Goal: Information Seeking & Learning: Learn about a topic

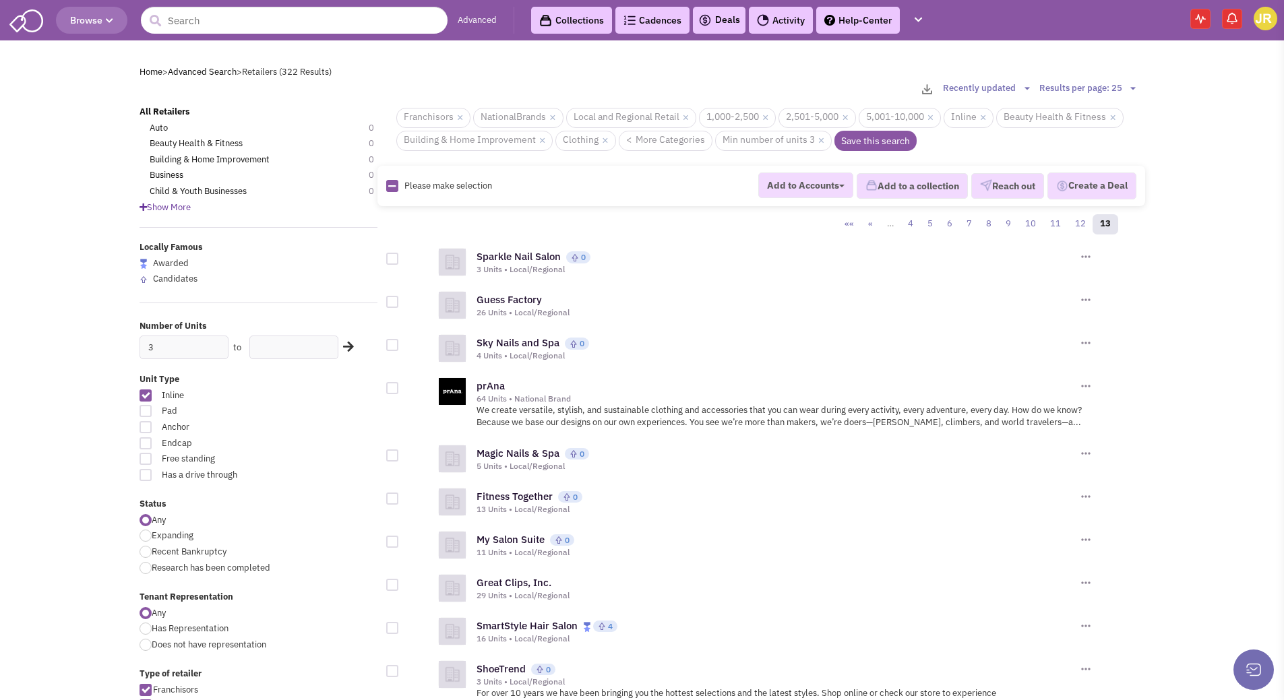
click at [491, 24] on link "Advanced" at bounding box center [477, 20] width 39 height 13
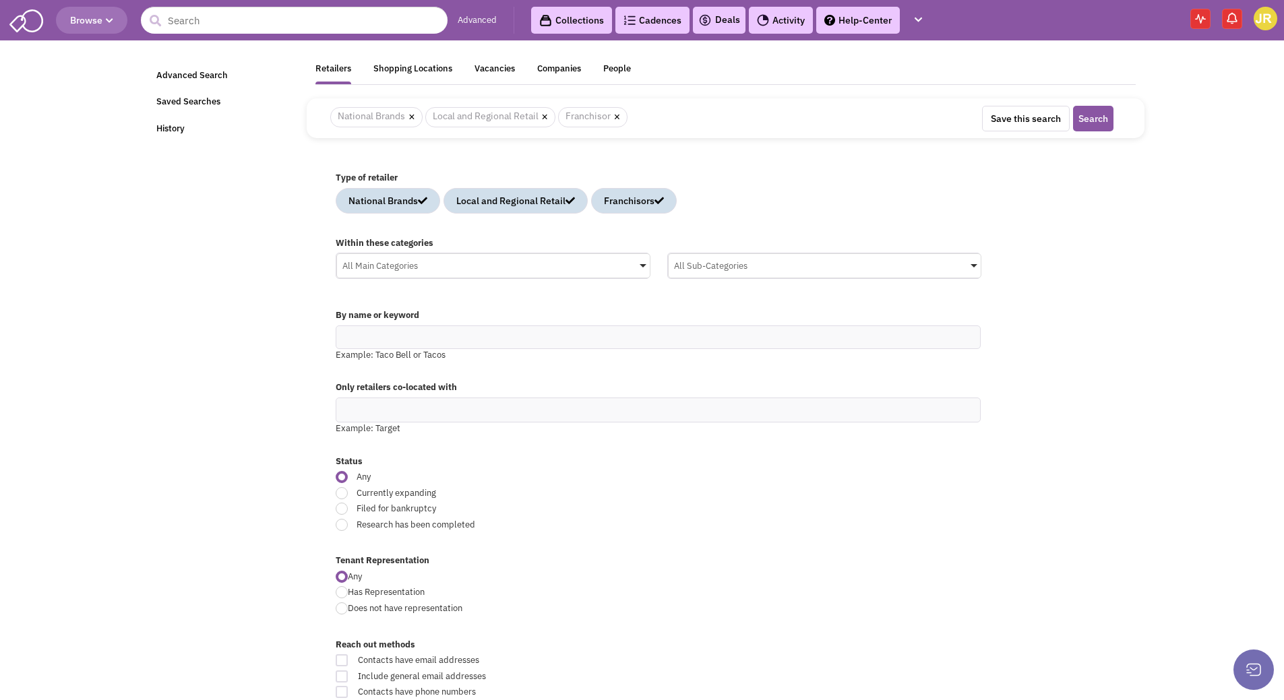
click at [605, 268] on div "All Main Categories" at bounding box center [493, 264] width 313 height 20
click at [0, 0] on input "All Main Categories No results found Main Category Select All Auto Beauty Healt…" at bounding box center [0, 0] width 0 height 0
click at [355, 363] on span at bounding box center [349, 354] width 24 height 24
click at [355, 302] on input "All Main Categories No results found Main Category Select All Auto Beauty Healt…" at bounding box center [493, 292] width 302 height 20
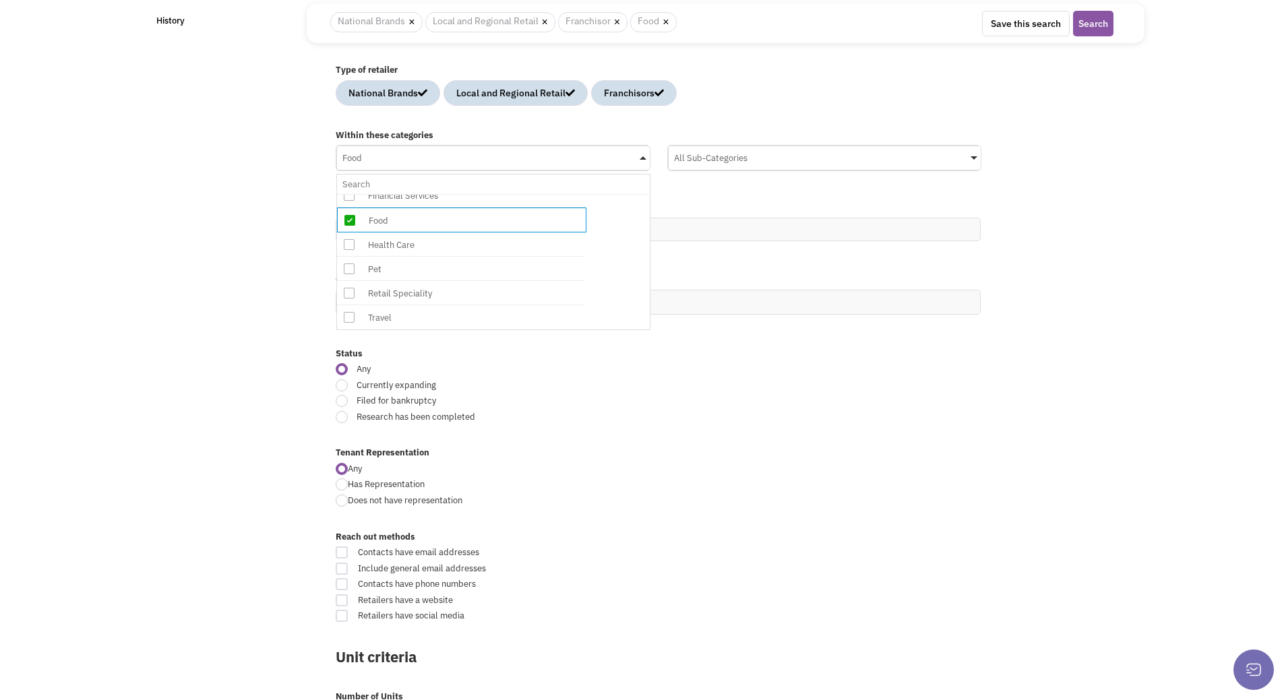
scroll to position [135, 0]
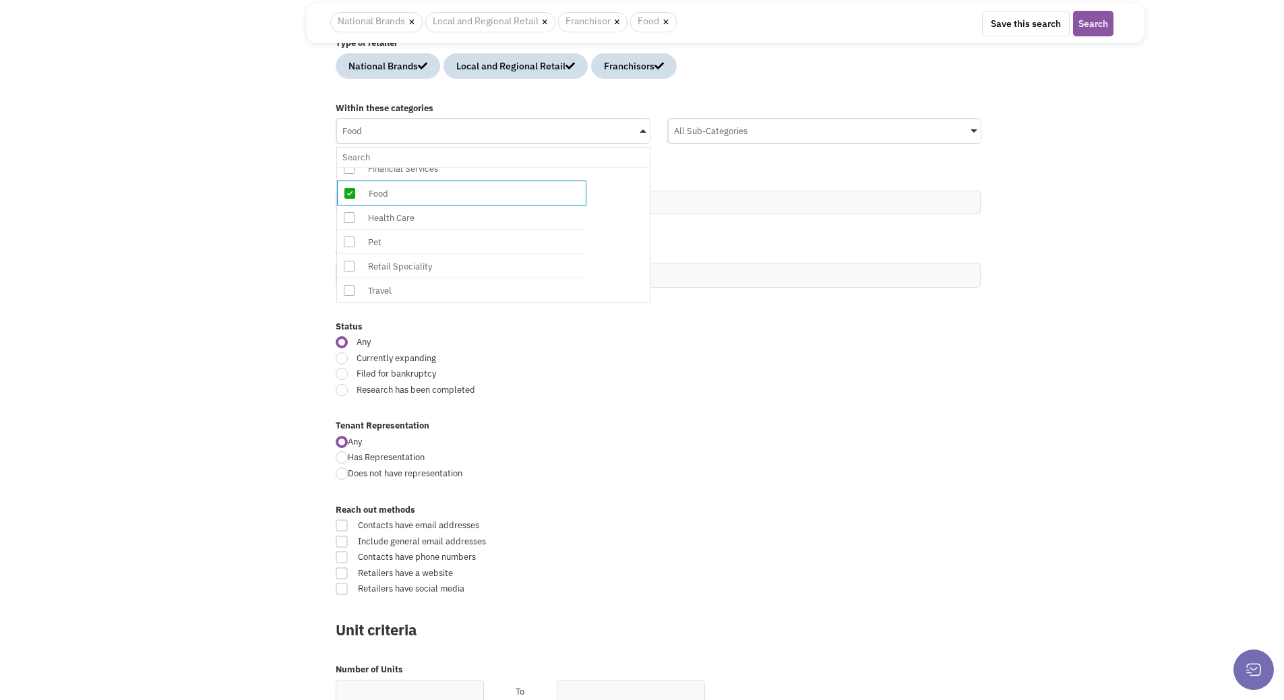
click at [761, 140] on div "All Sub-Categories" at bounding box center [825, 131] width 314 height 25
click at [0, 0] on input "All Sub-Categories No results found Sub Category Select All American Asian Bage…" at bounding box center [0, 0] width 0 height 0
click at [770, 135] on div "All Sub-Categories" at bounding box center [824, 129] width 313 height 20
click at [0, 0] on input "All Sub-Categories No results found Sub Category Select All American Asian Bage…" at bounding box center [0, 0] width 0 height 0
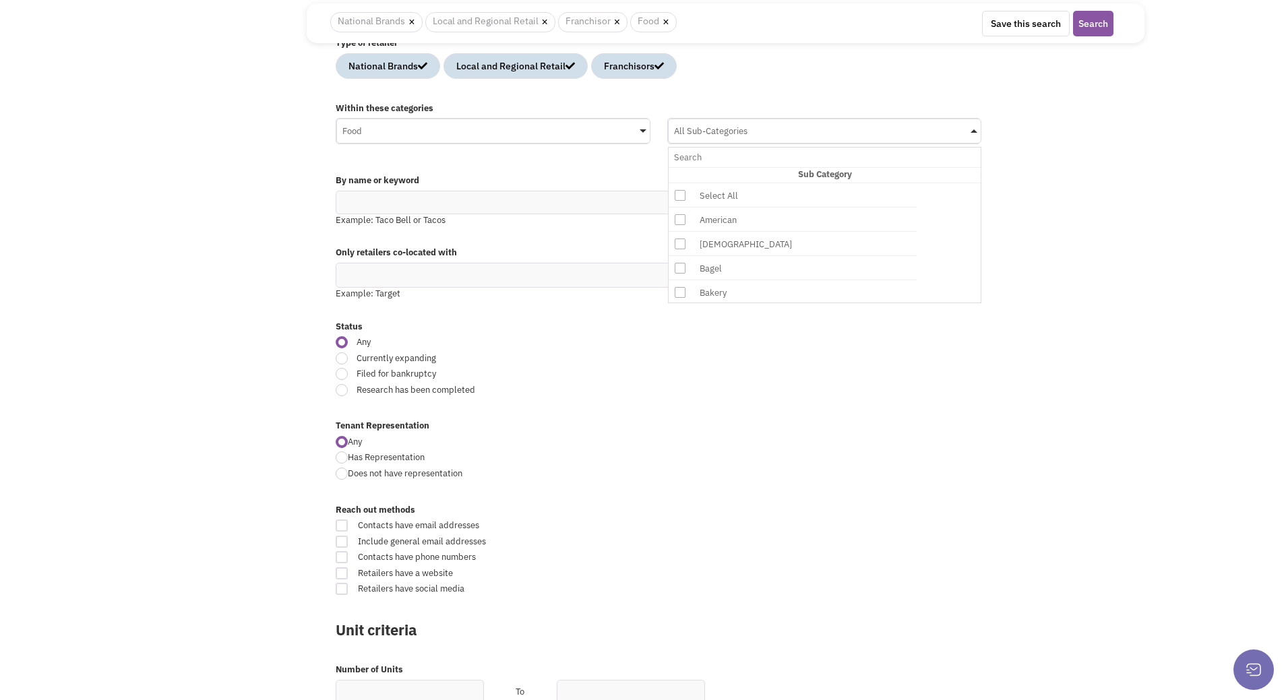
scroll to position [0, 0]
click at [519, 180] on label "By name or keyword" at bounding box center [658, 181] width 645 height 13
click at [505, 206] on input "text" at bounding box center [658, 203] width 645 height 24
type input "sports bar"
click at [1073, 11] on button "Search" at bounding box center [1093, 24] width 40 height 26
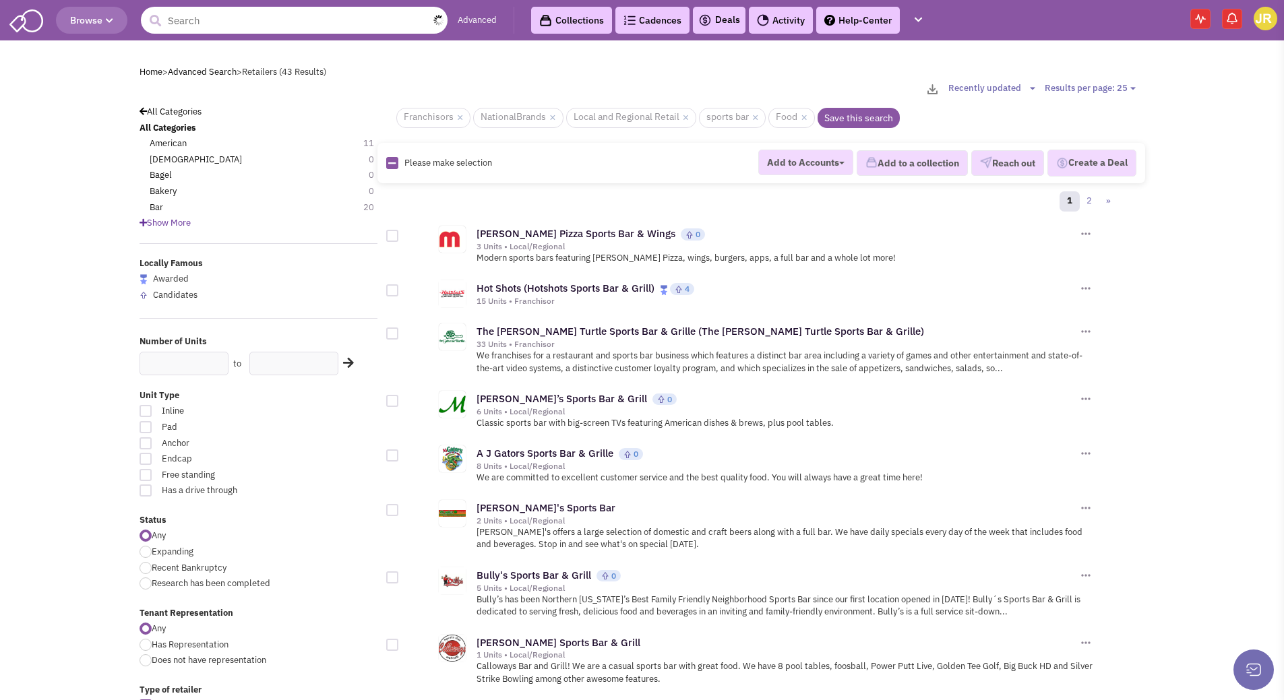
click at [229, 21] on input "text" at bounding box center [294, 20] width 307 height 27
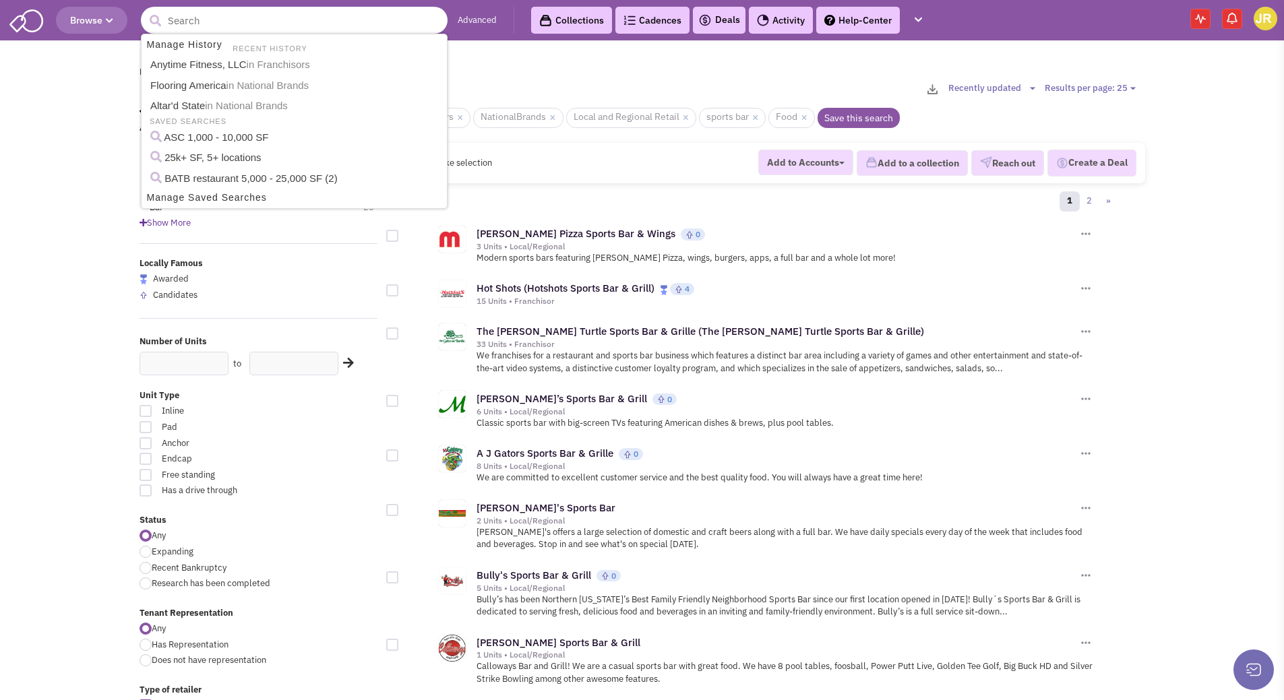
paste input "Punch Bowl Social"
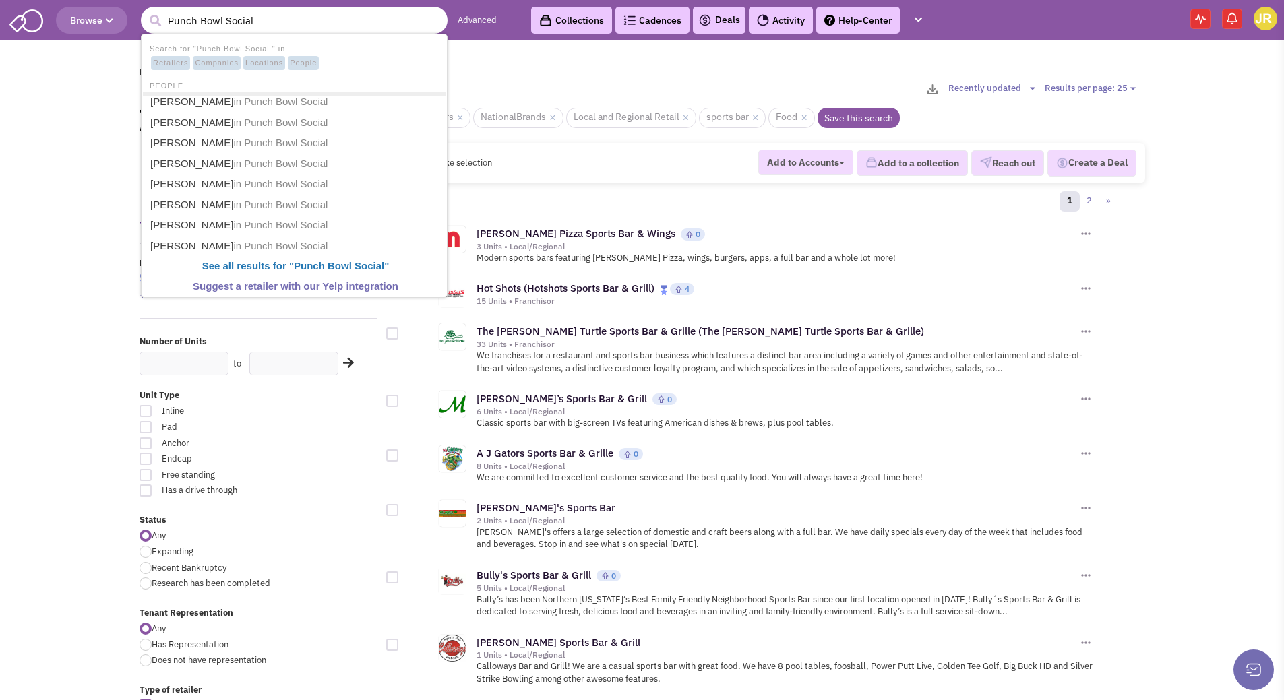
type input "Punch Bowl Social"
click at [145, 11] on button "submit" at bounding box center [155, 21] width 20 height 20
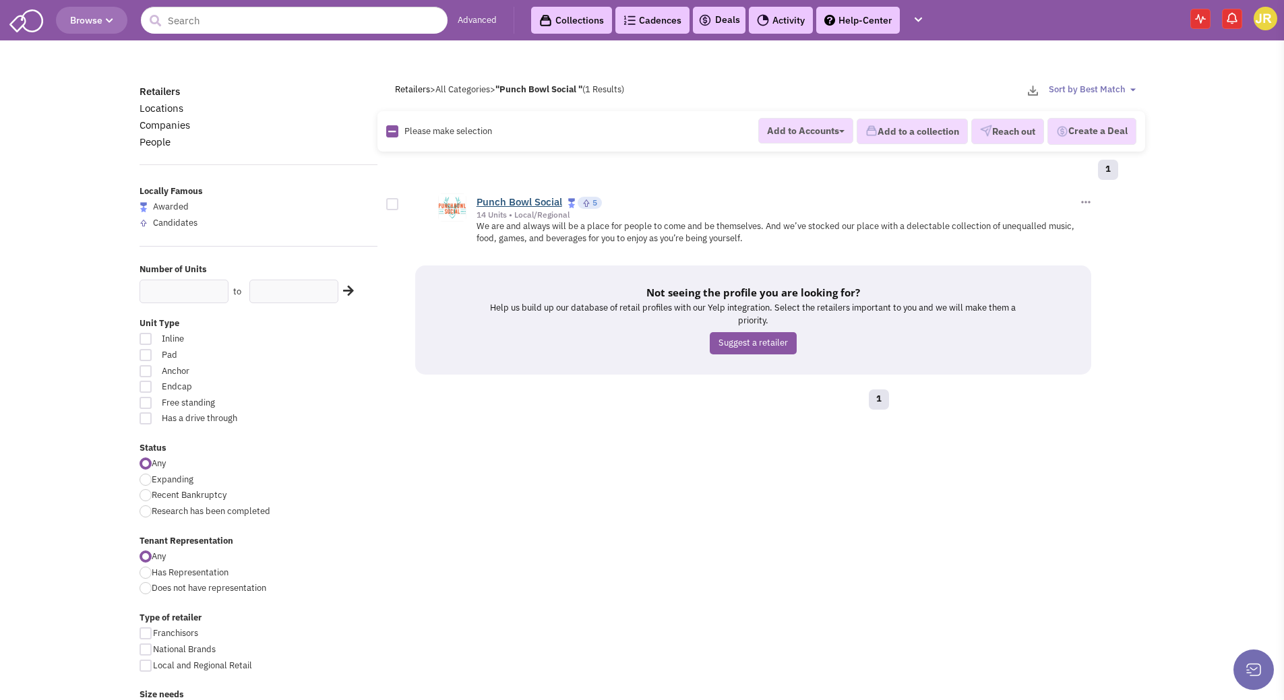
click at [523, 204] on link "Punch Bowl Social" at bounding box center [519, 201] width 86 height 13
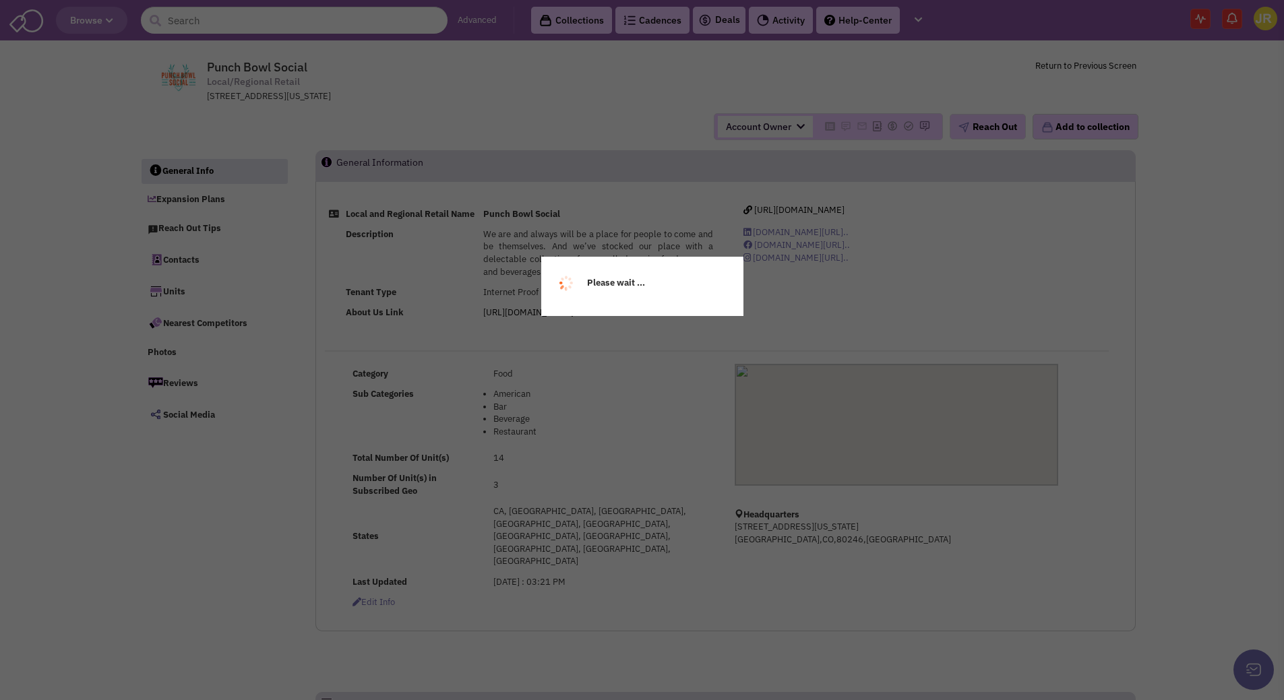
select select
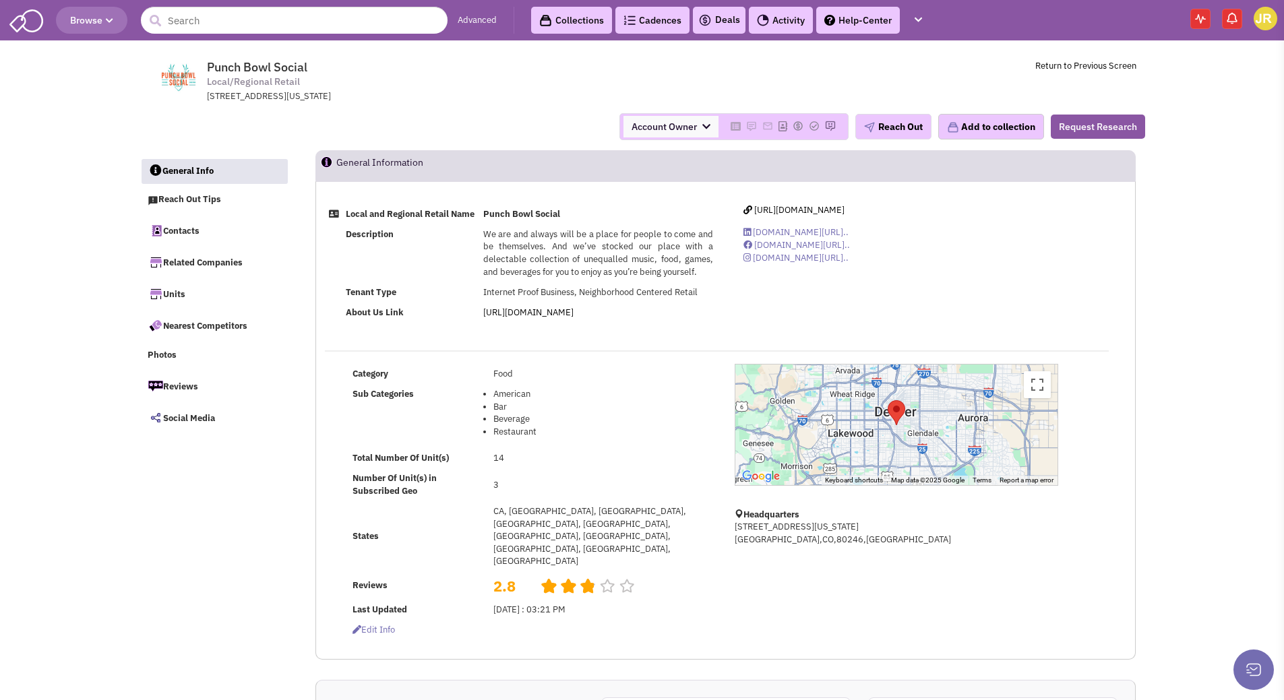
click at [486, 18] on link "Advanced" at bounding box center [477, 20] width 39 height 13
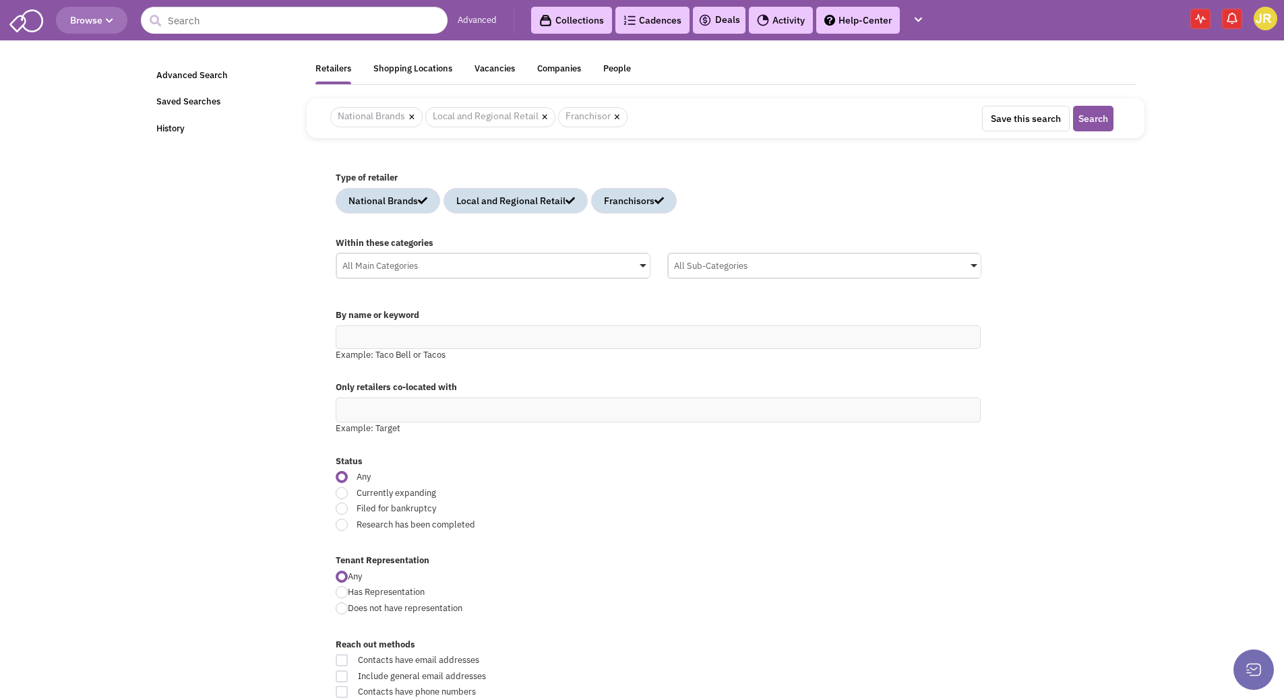
click at [632, 268] on div "All Main Categories" at bounding box center [493, 264] width 313 height 20
click at [0, 0] on input "All Main Categories No results found Main Category Select All Auto Beauty Healt…" at bounding box center [0, 0] width 0 height 0
click at [411, 381] on div "Entertainment" at bounding box center [472, 373] width 216 height 17
click at [411, 302] on input "All Main Categories No results found Main Category Select All Auto Beauty Healt…" at bounding box center [493, 292] width 302 height 20
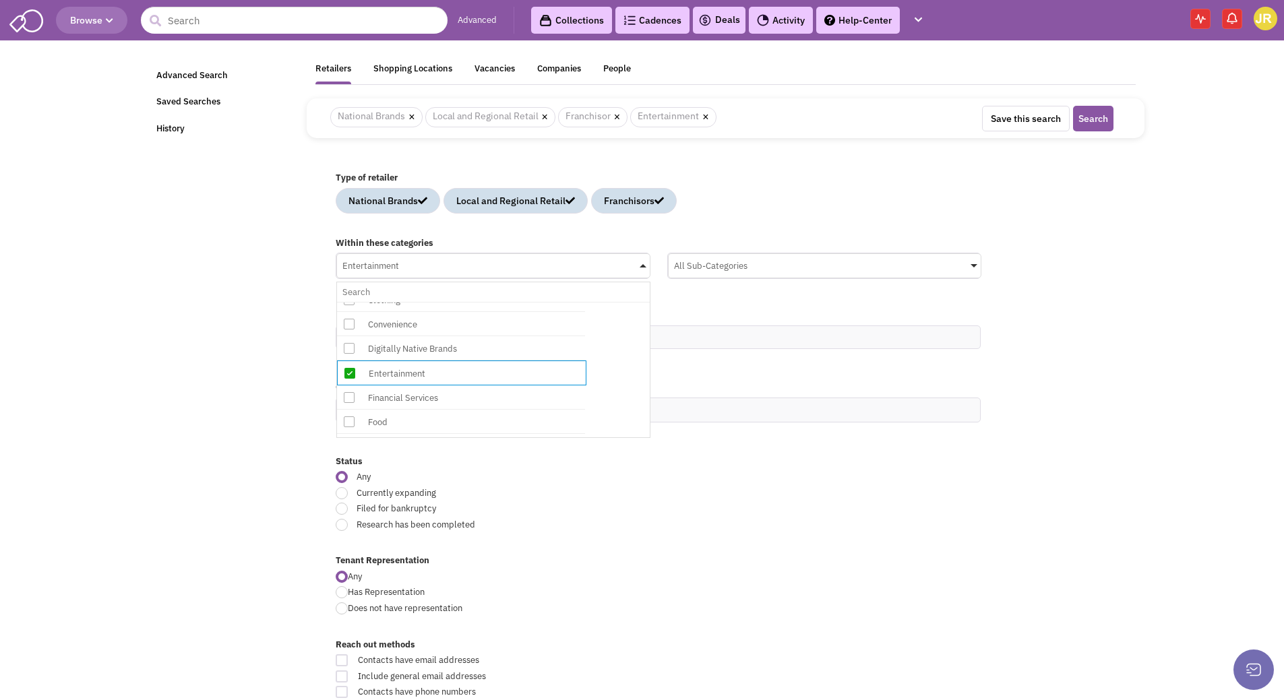
click at [757, 266] on div "All Sub-Categories" at bounding box center [824, 264] width 313 height 20
click at [0, 0] on input "All Sub-Categories No results found Sub Category Select All Amusement Park/Ride…" at bounding box center [0, 0] width 0 height 0
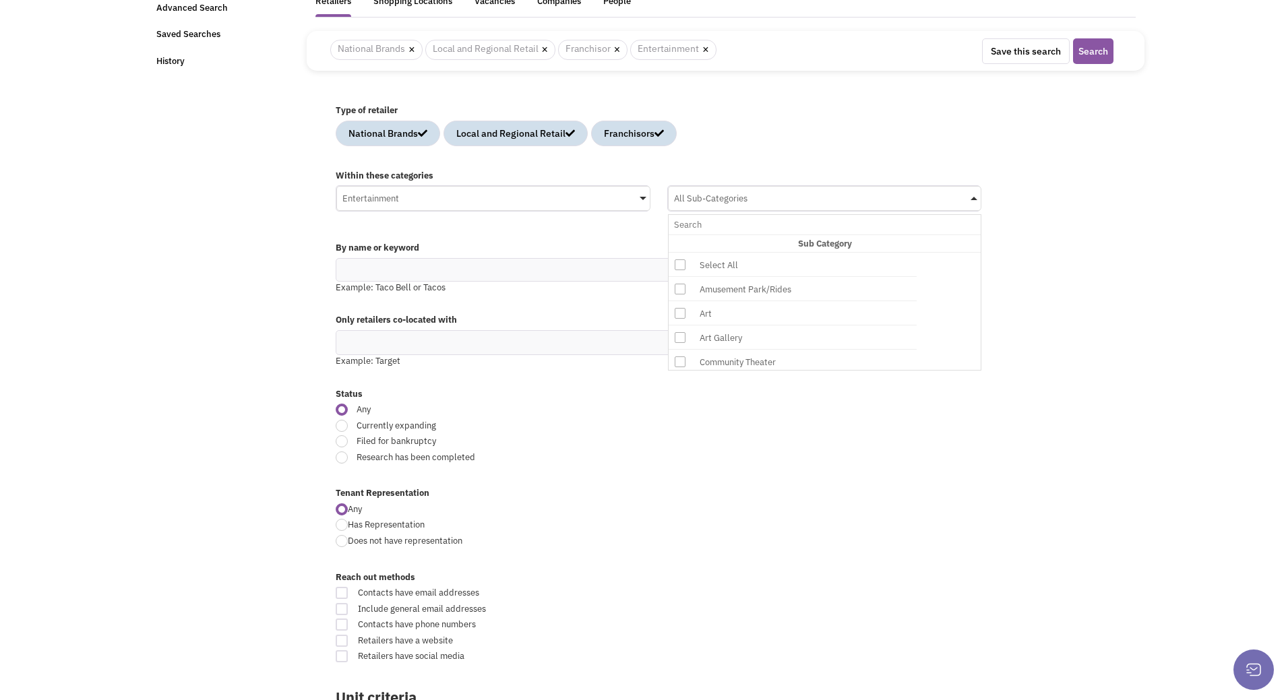
scroll to position [0, 0]
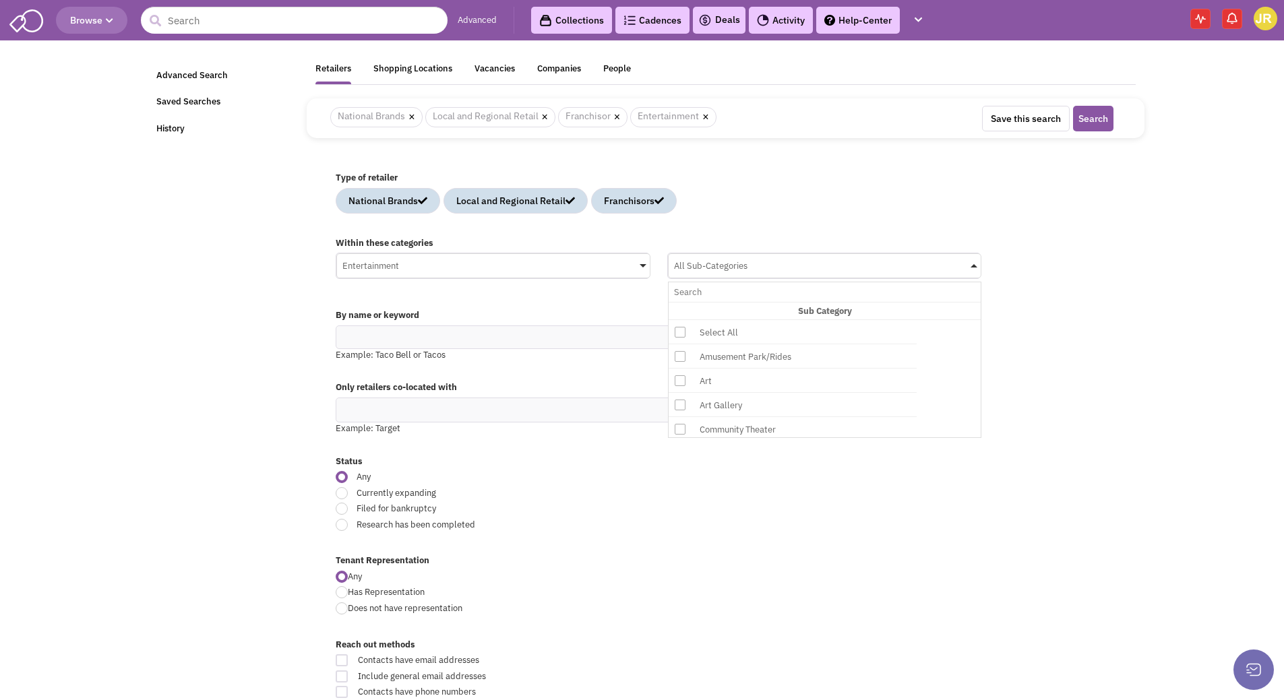
click at [1019, 267] on div "Within these categories Entertainment No results found Main Category Select All…" at bounding box center [725, 264] width 797 height 69
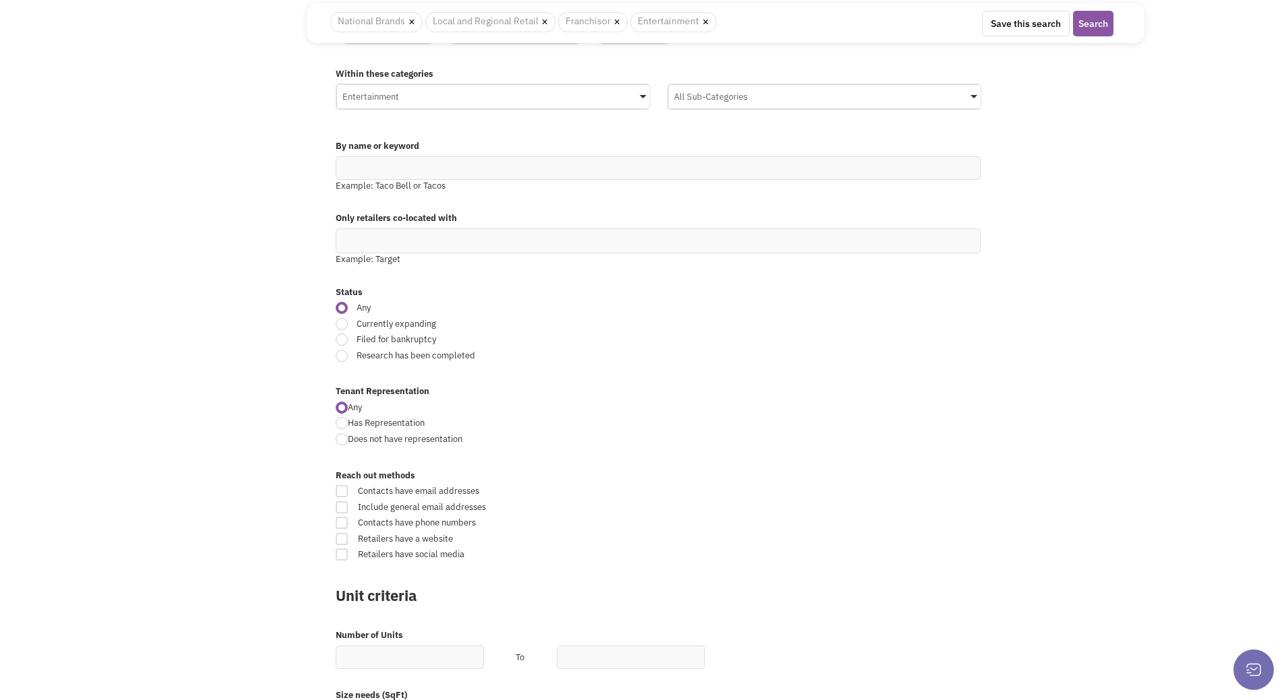
scroll to position [202, 0]
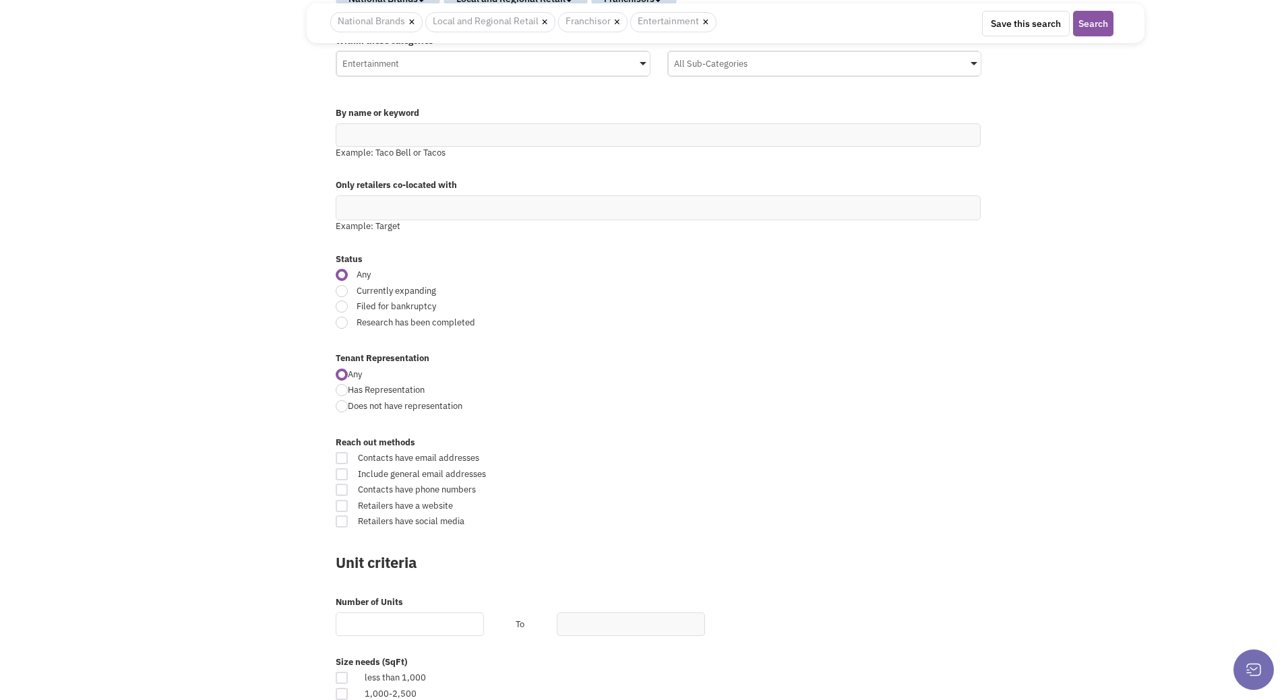
click at [356, 621] on input "text" at bounding box center [410, 625] width 148 height 24
type input "3"
click at [247, 528] on div "Retailsphere Support Message Send Advanced Search Saved Searches History Retail…" at bounding box center [642, 668] width 1011 height 1652
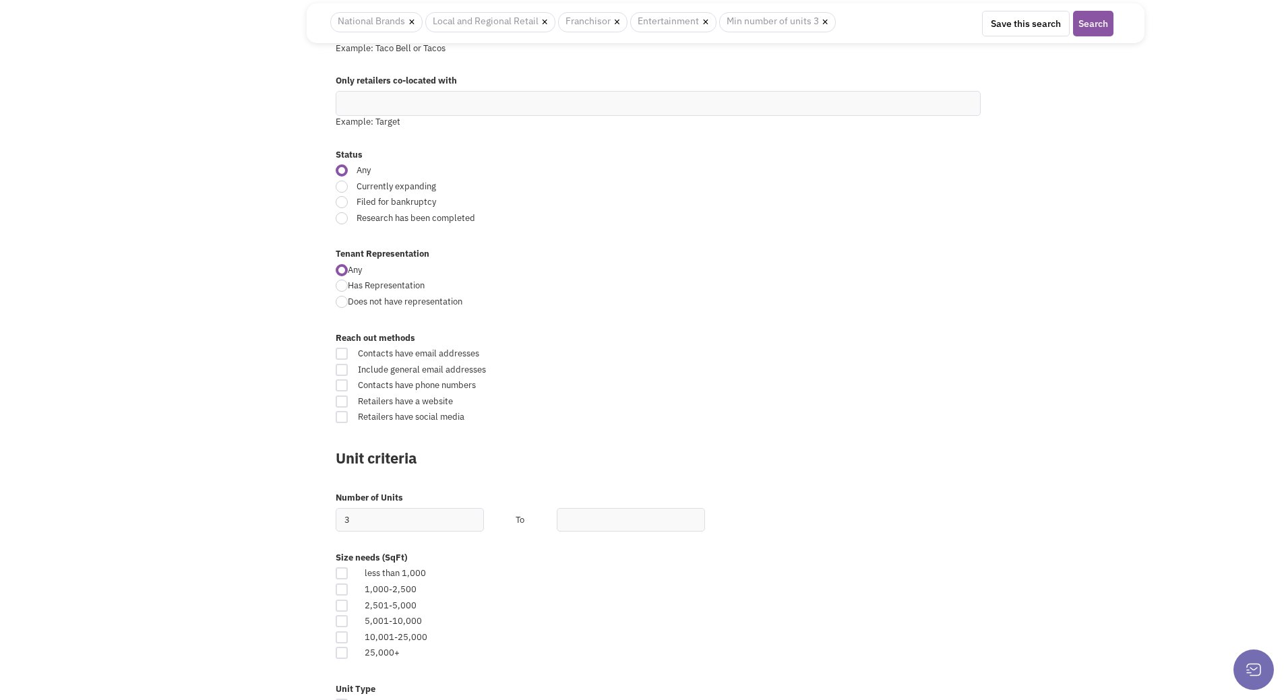
scroll to position [337, 0]
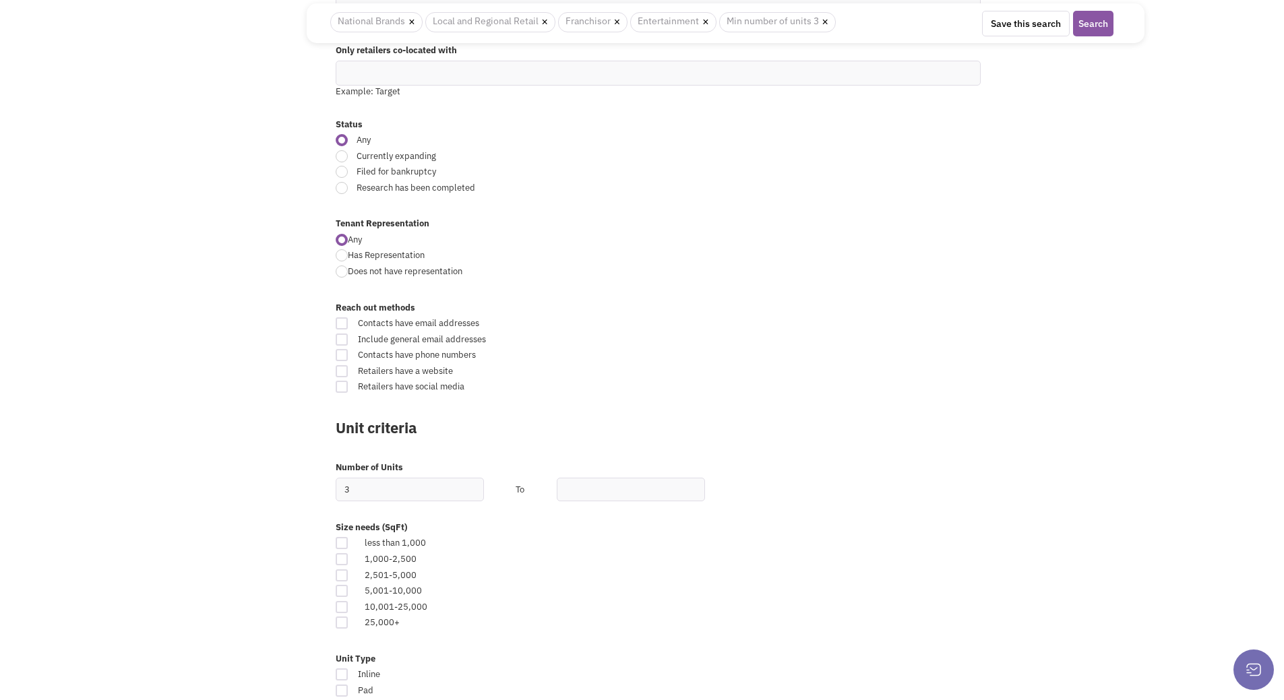
click at [344, 592] on div at bounding box center [342, 591] width 12 height 12
click at [349, 592] on input "checkbox" at bounding box center [353, 592] width 9 height 9
checkbox input "true"
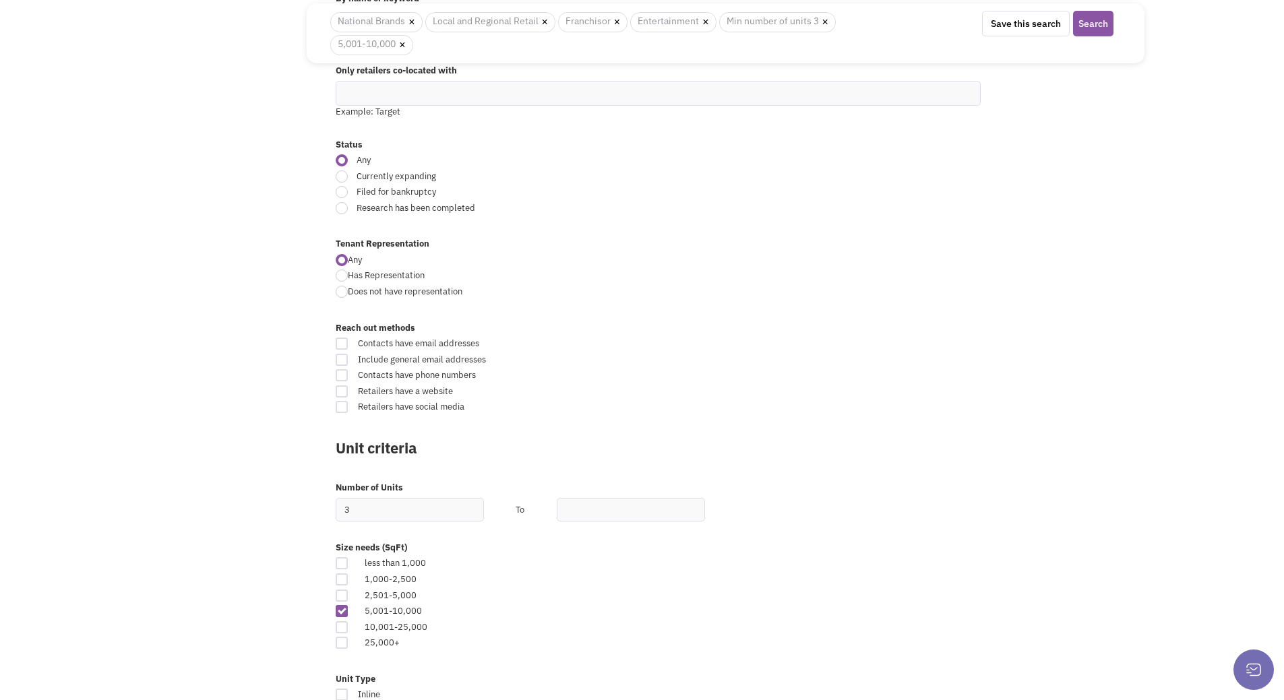
scroll to position [357, 0]
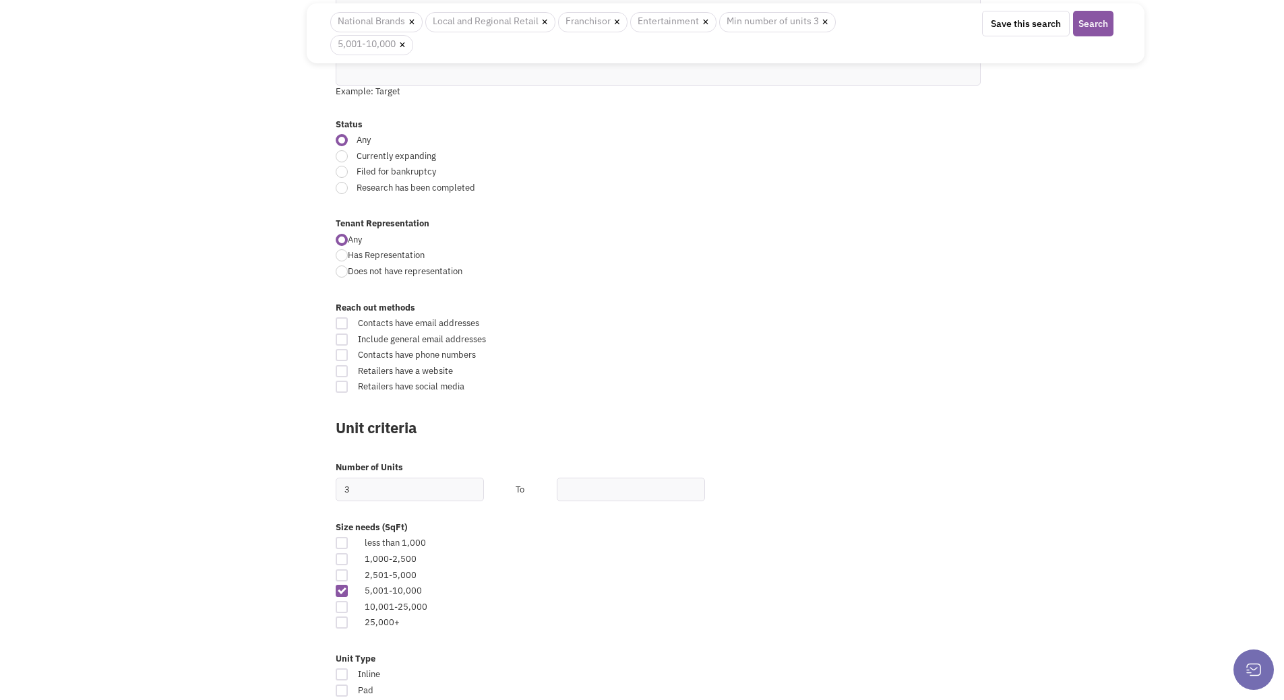
click at [344, 608] on div at bounding box center [342, 607] width 12 height 12
click at [349, 608] on input "checkbox" at bounding box center [353, 608] width 9 height 9
checkbox input "true"
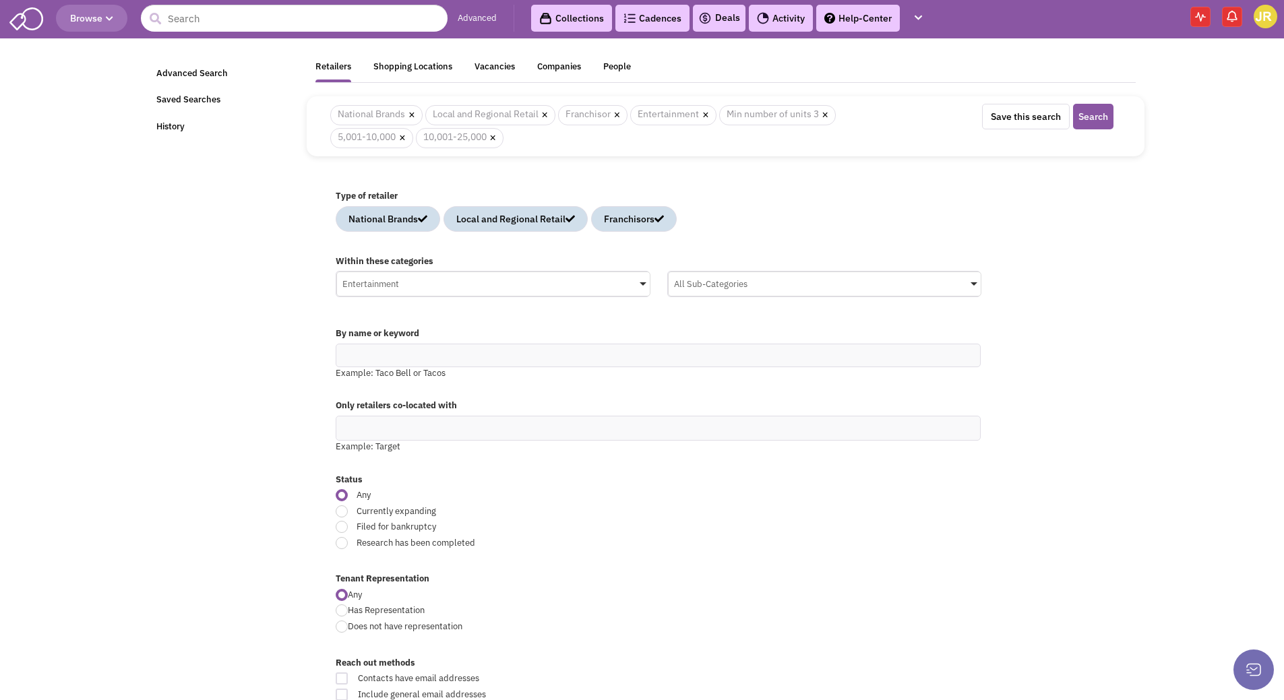
scroll to position [0, 0]
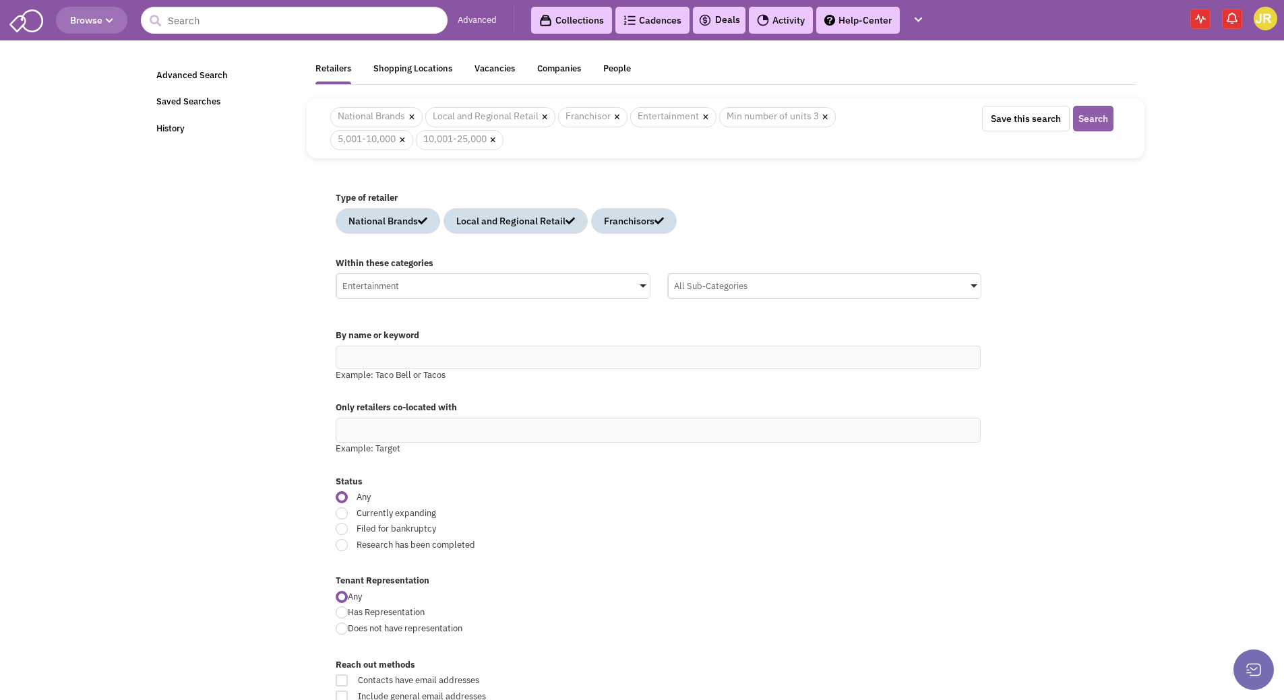
click at [1105, 119] on button "Search" at bounding box center [1093, 119] width 40 height 26
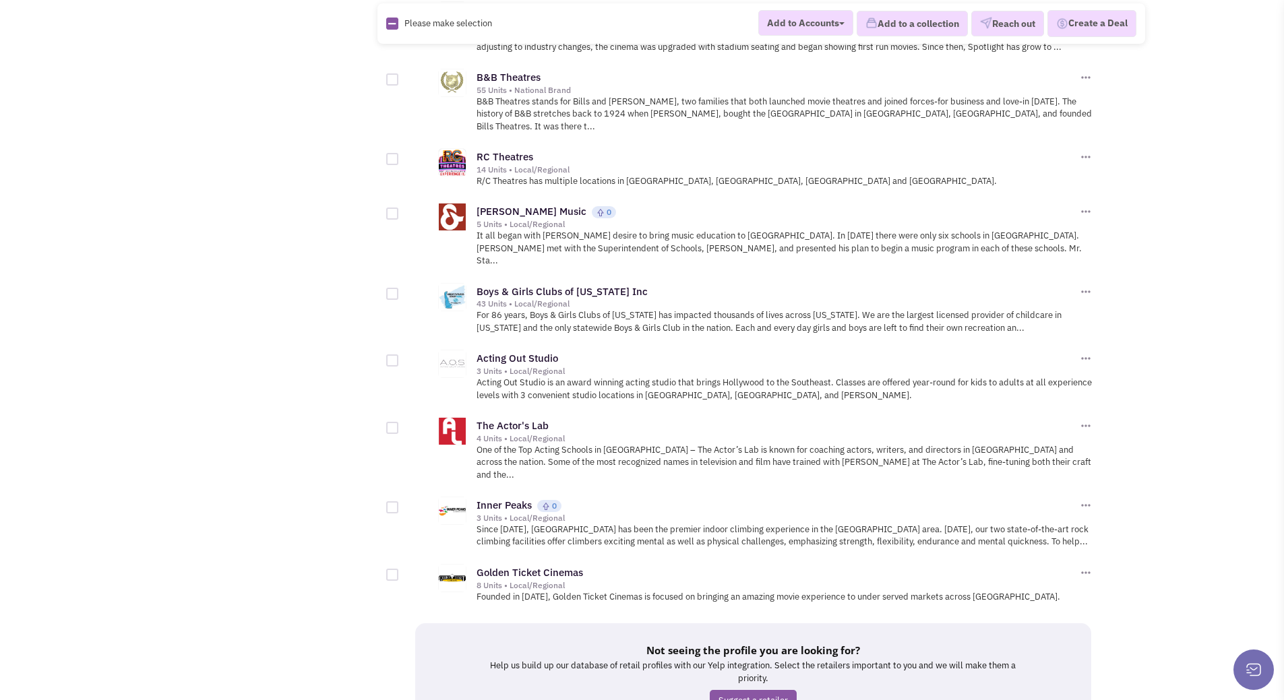
scroll to position [1279, 0]
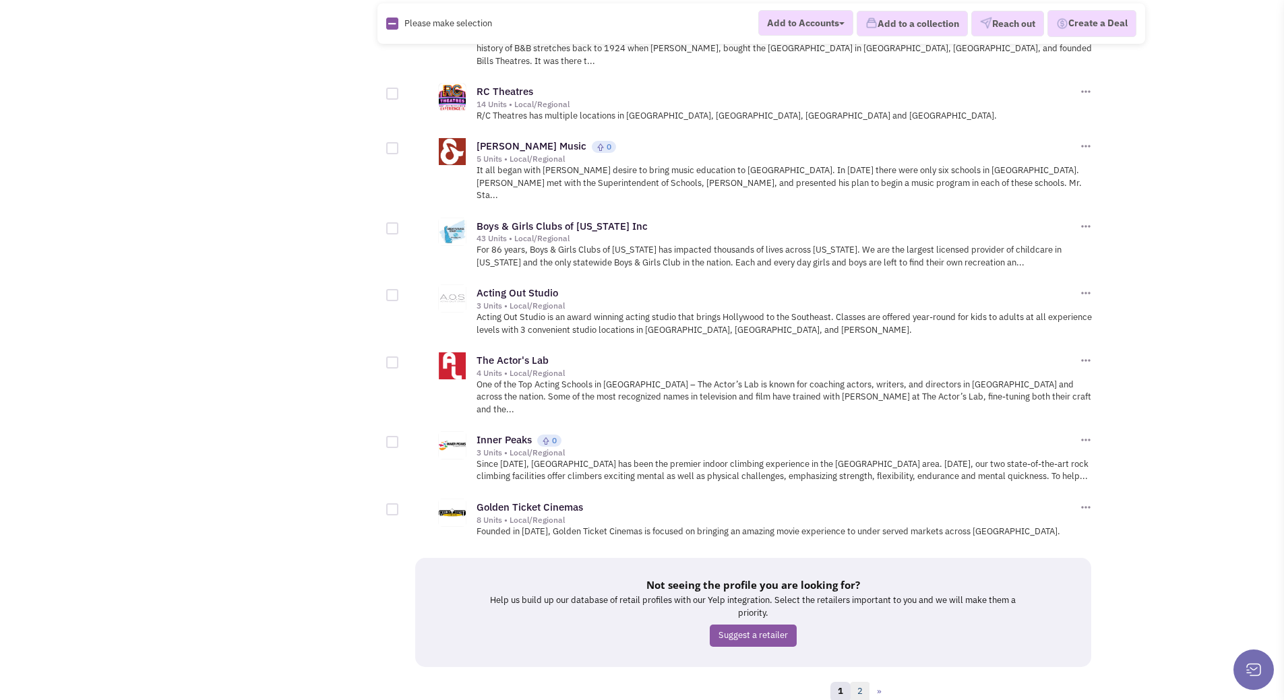
click at [860, 682] on link "2" at bounding box center [860, 692] width 20 height 20
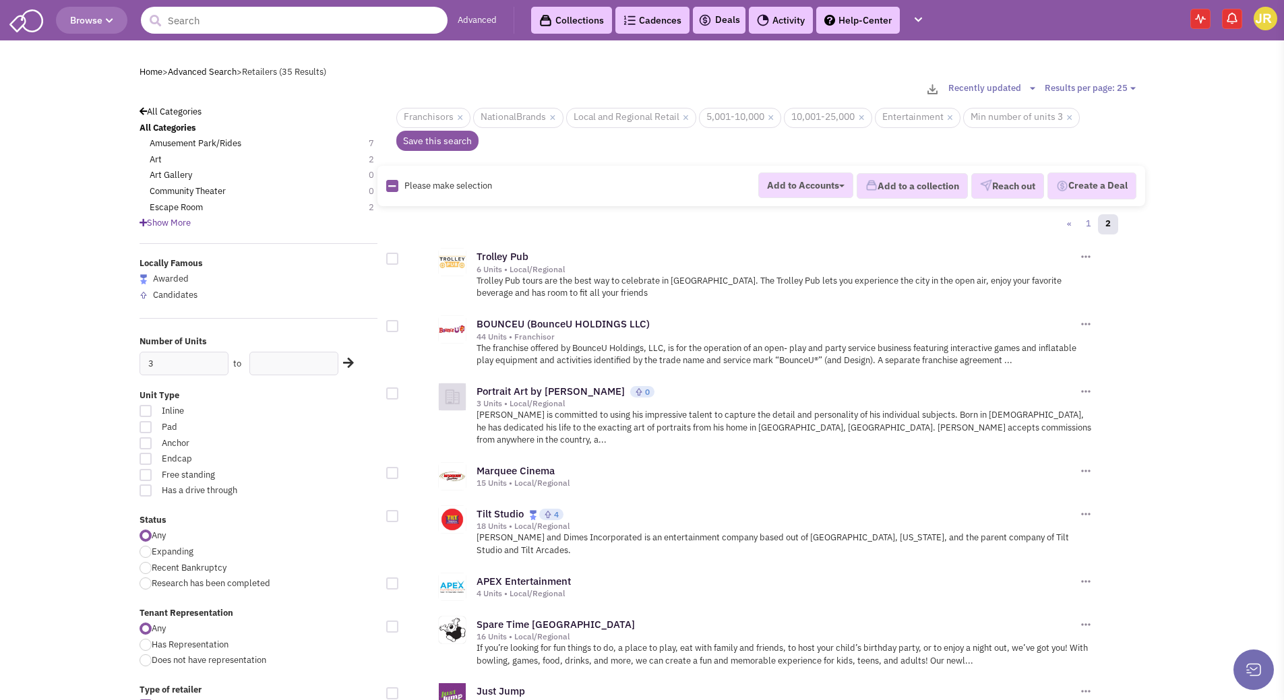
click at [309, 18] on input "text" at bounding box center [294, 20] width 307 height 27
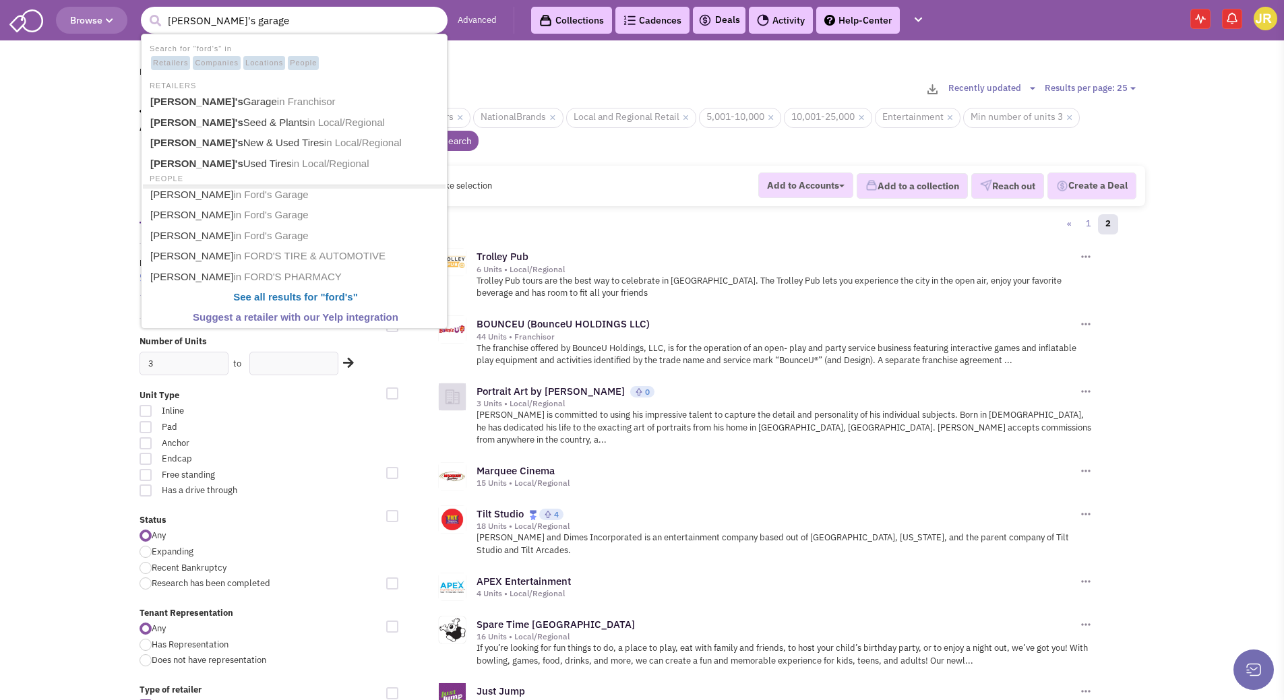
type input "ford's garage"
click at [145, 11] on button "submit" at bounding box center [155, 21] width 20 height 20
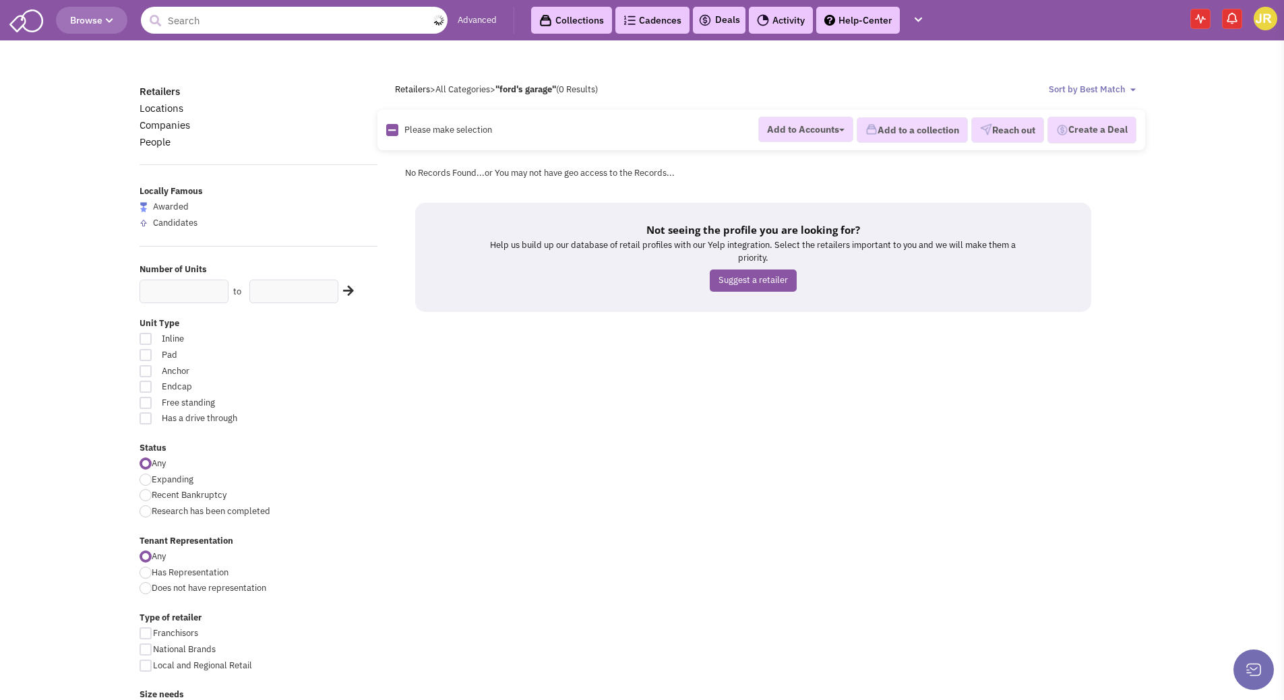
click at [232, 28] on input "text" at bounding box center [294, 20] width 307 height 27
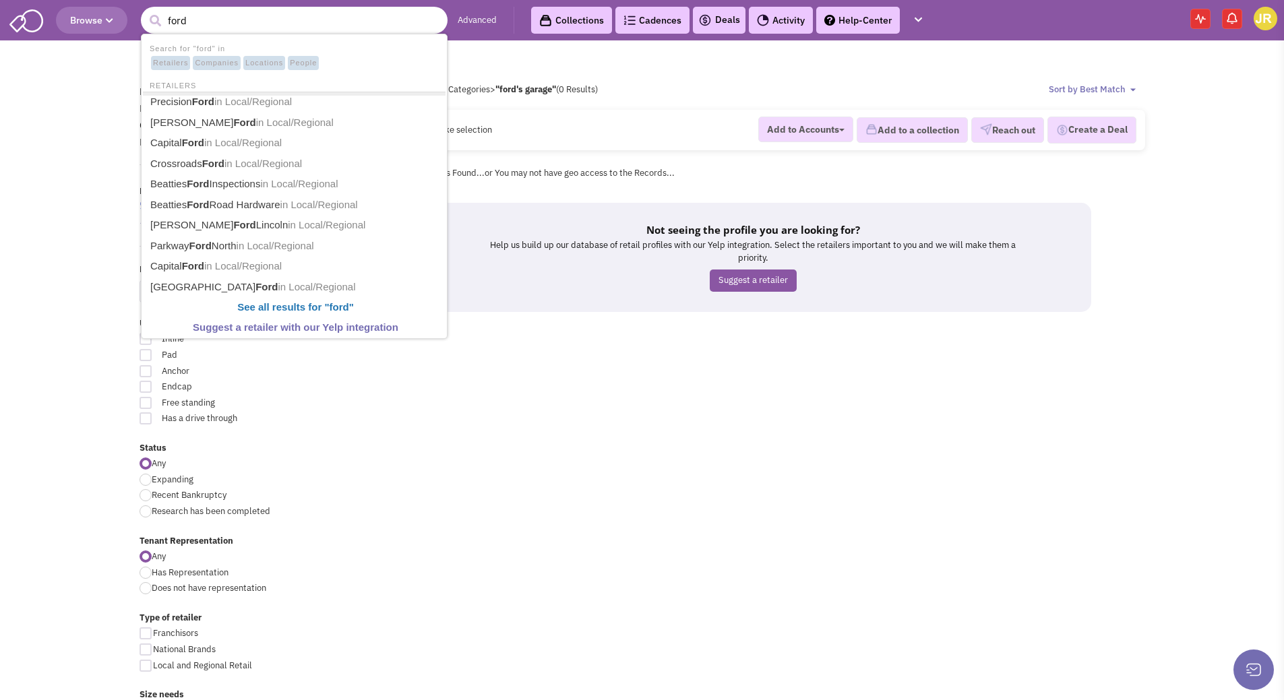
type input "fords"
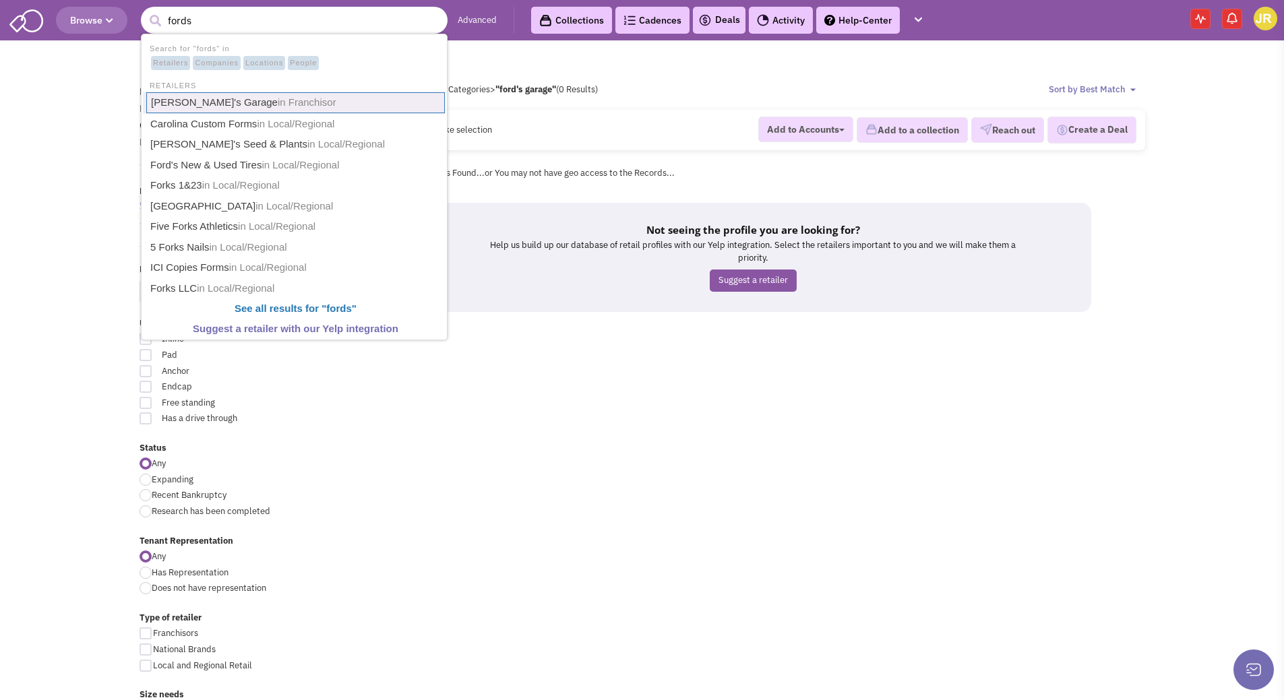
click at [278, 100] on span "in Franchisor" at bounding box center [307, 101] width 59 height 11
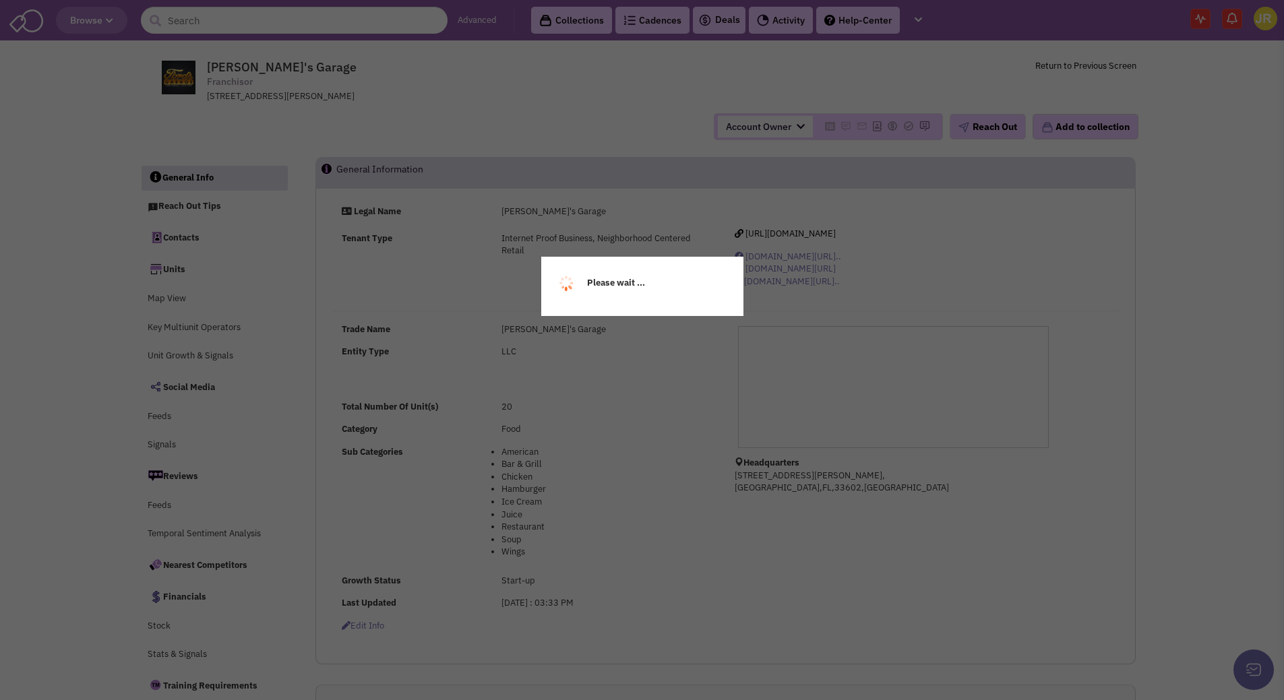
select select
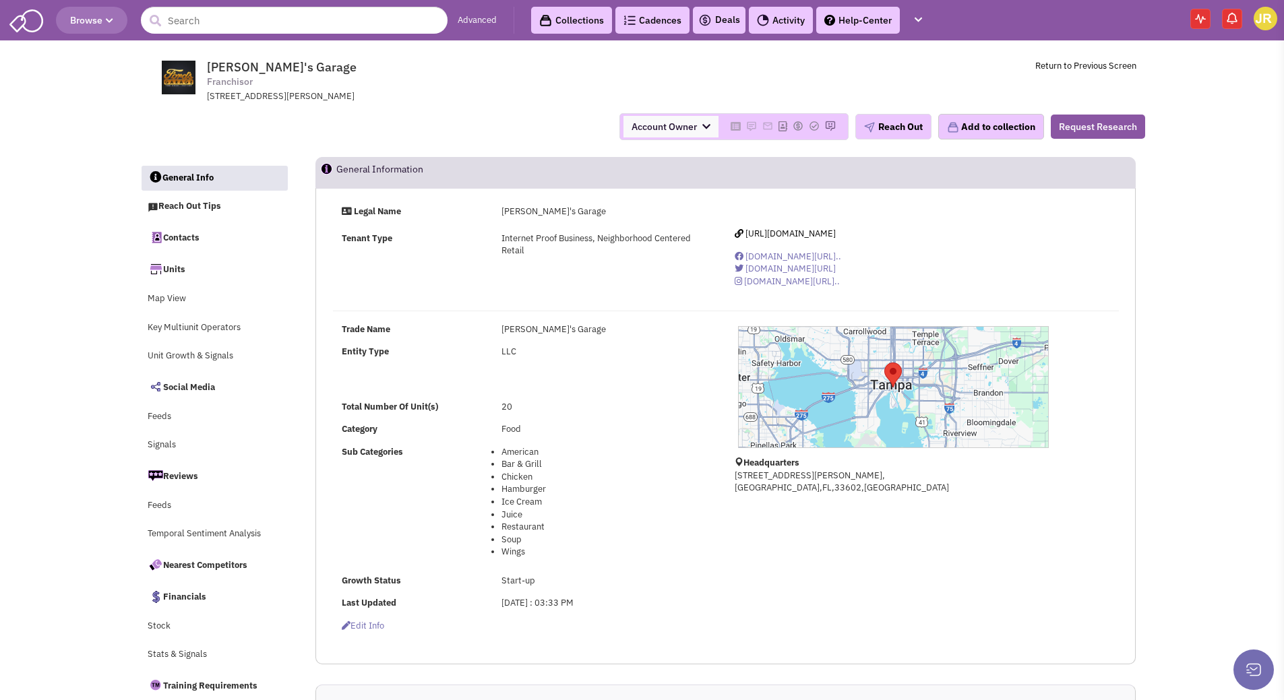
select select
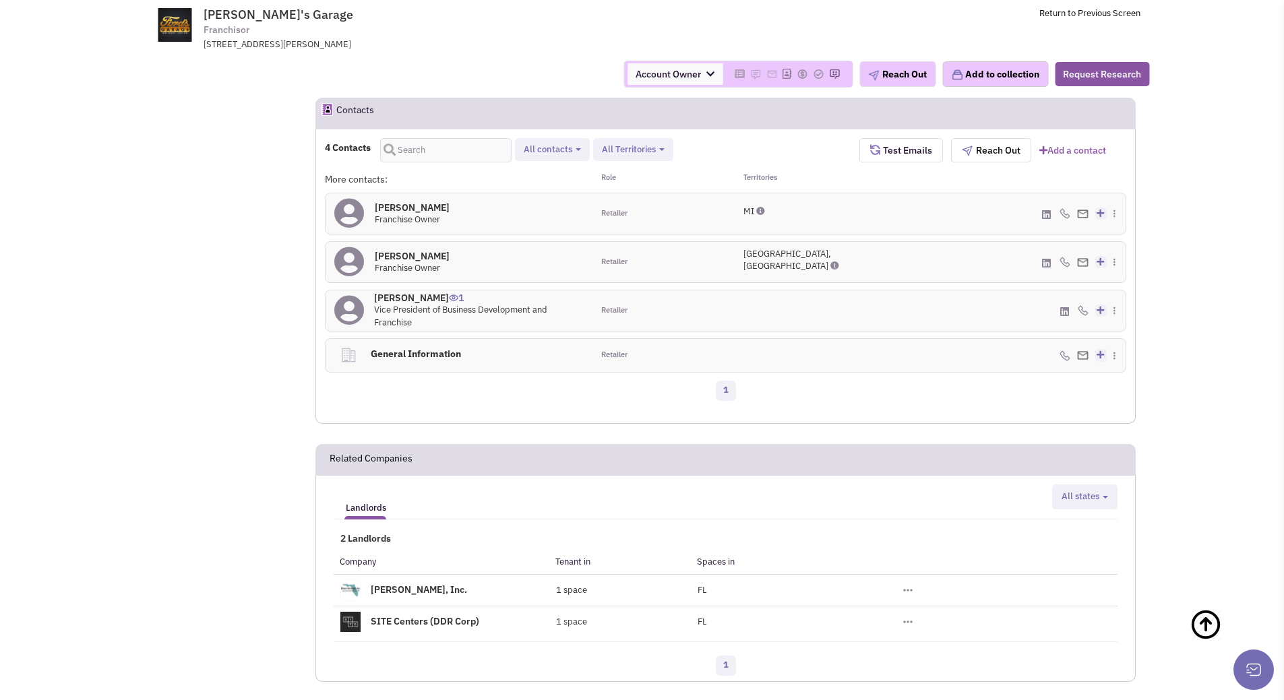
scroll to position [810, 0]
click at [392, 299] on h4 "[PERSON_NAME] 1" at bounding box center [479, 296] width 210 height 12
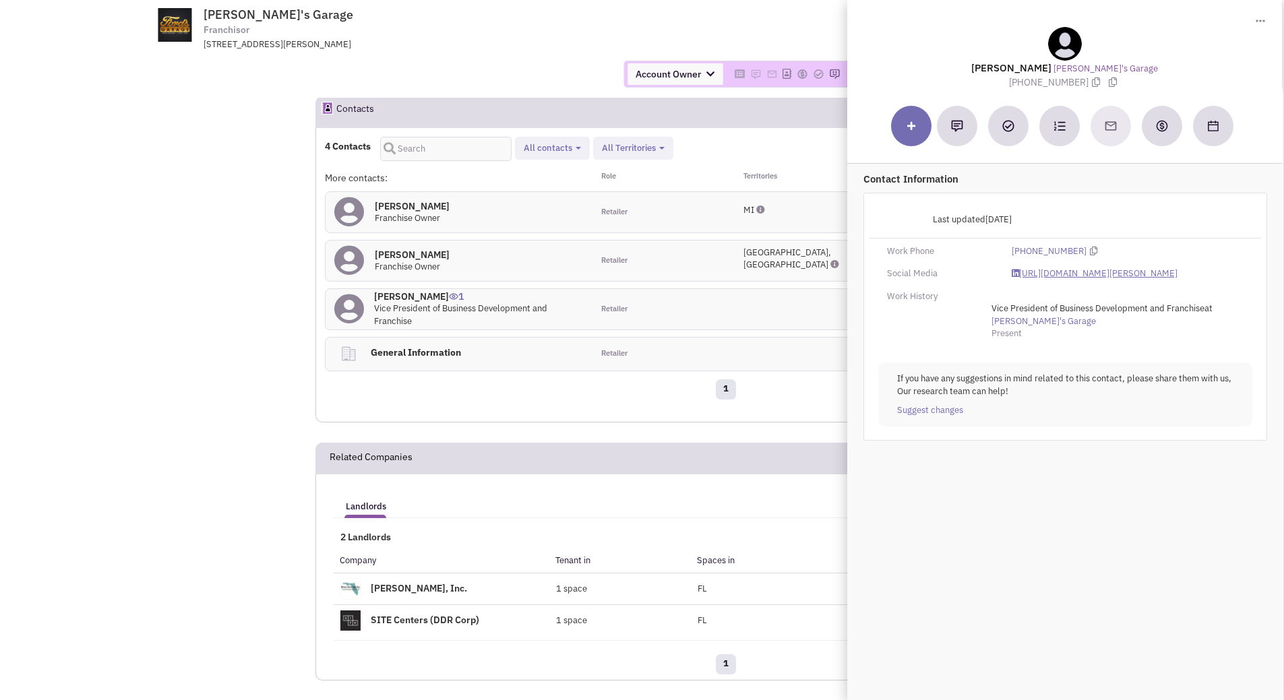
click at [1131, 273] on link "[URL][DOMAIN_NAME][PERSON_NAME]" at bounding box center [1095, 274] width 166 height 13
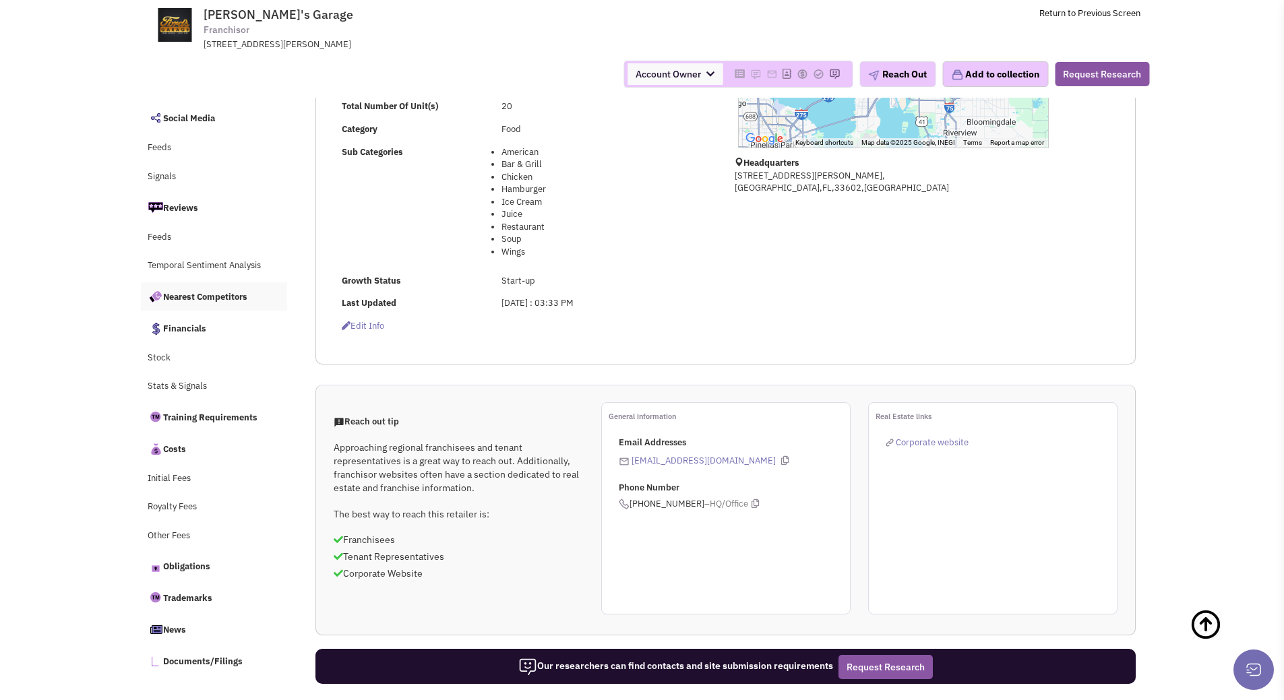
scroll to position [0, 0]
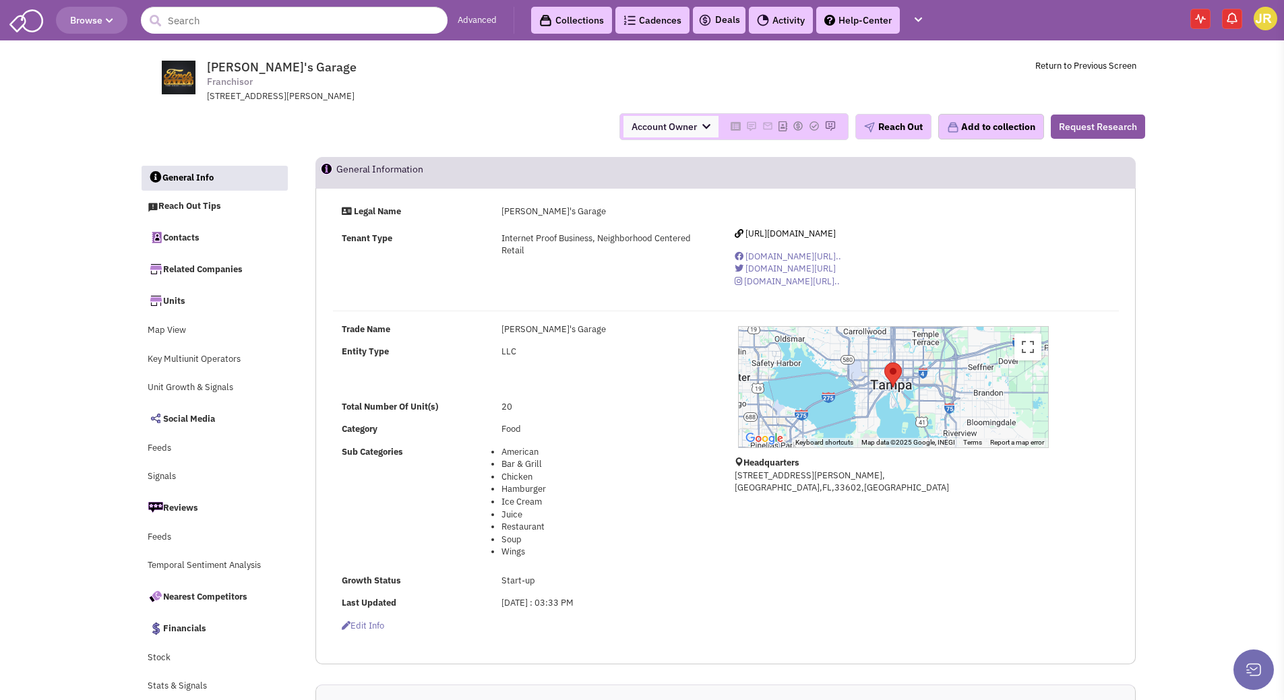
click at [483, 16] on link "Advanced" at bounding box center [477, 20] width 39 height 13
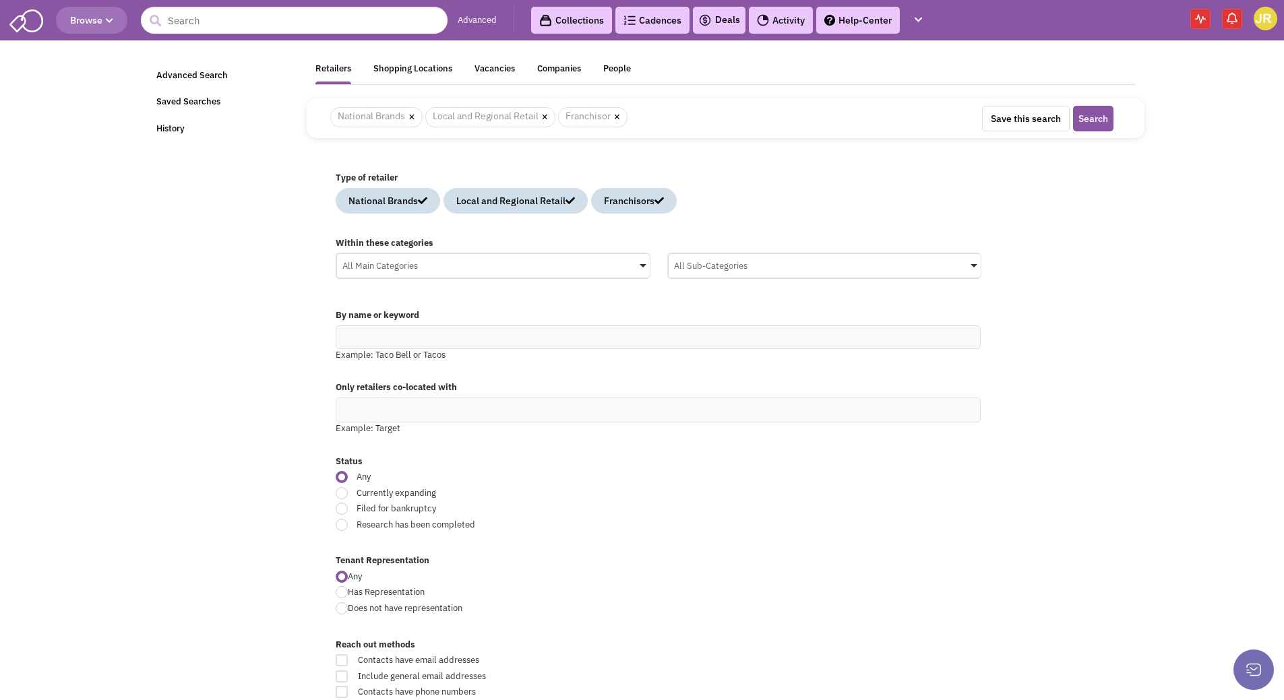
click at [633, 263] on div "All Main Categories" at bounding box center [493, 264] width 313 height 20
click at [0, 0] on input "All Main Categories No results found Main Category Select All Auto Beauty Healt…" at bounding box center [0, 0] width 0 height 0
click at [346, 359] on icon at bounding box center [349, 353] width 11 height 11
click at [346, 302] on input "All Main Categories No results found Main Category Select All Auto Beauty Healt…" at bounding box center [493, 292] width 302 height 20
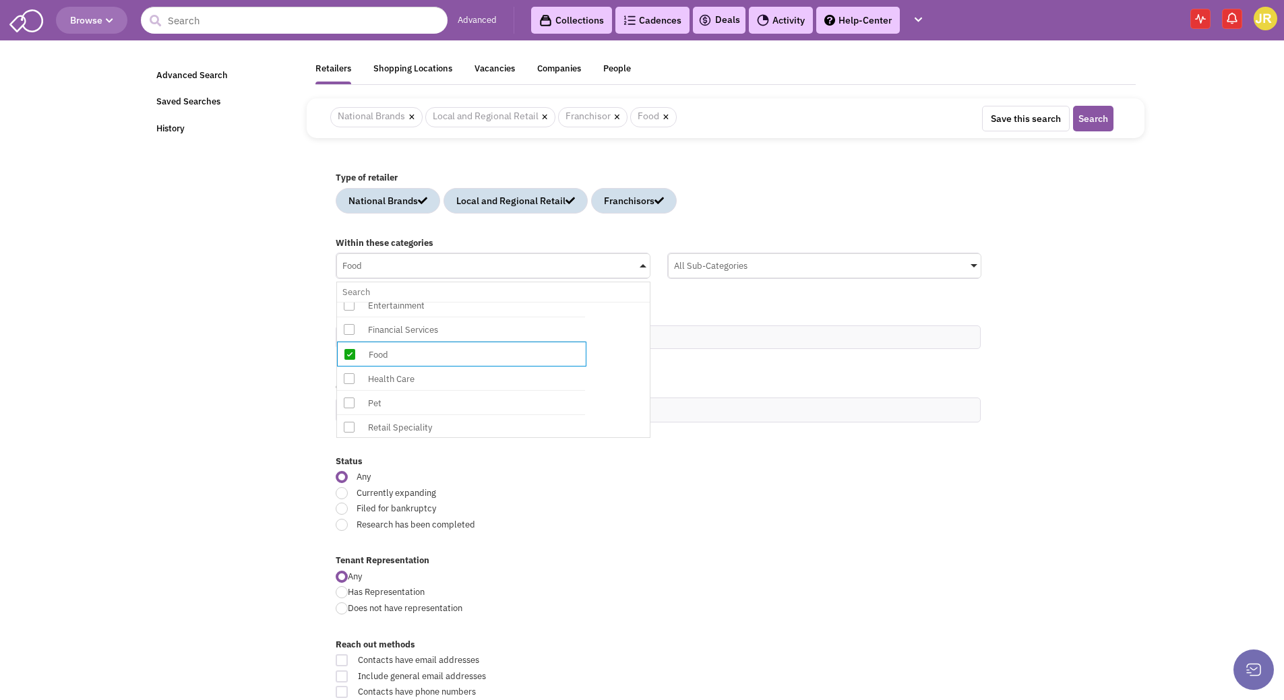
click at [737, 272] on div "All Sub-Categories" at bounding box center [824, 264] width 313 height 20
click at [0, 0] on input "All Sub-Categories No results found Sub Category Select All American Asian Bage…" at bounding box center [0, 0] width 0 height 0
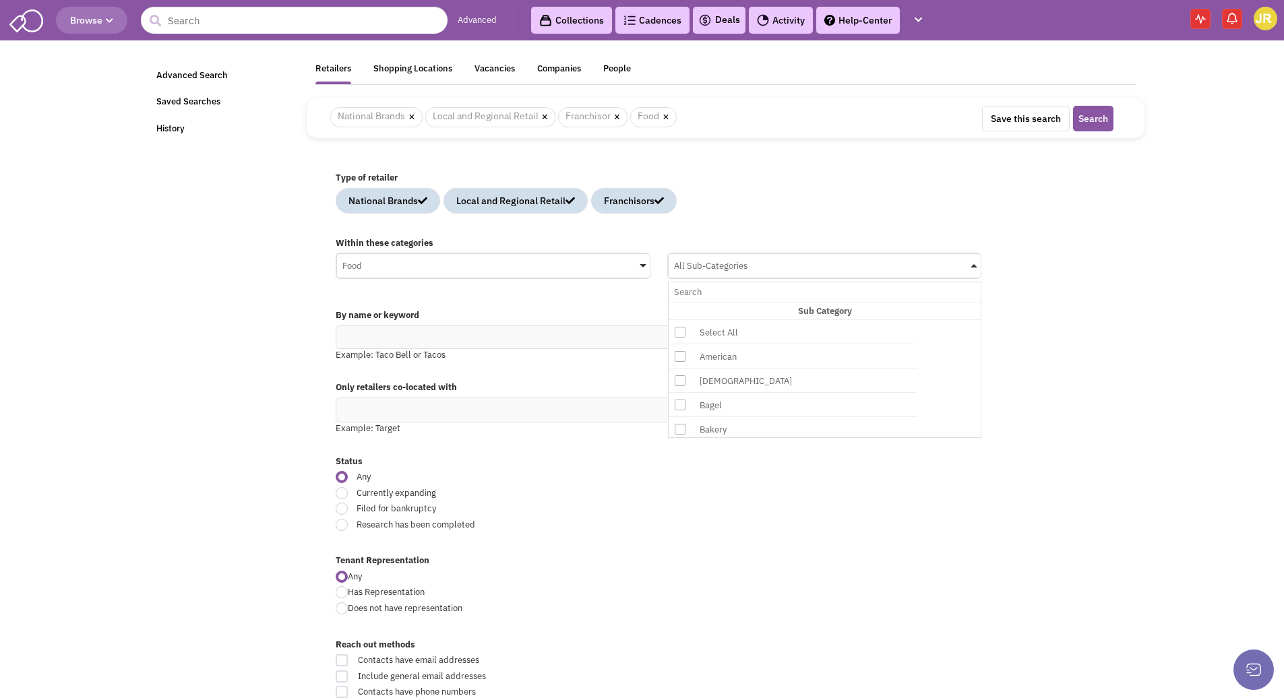
click at [683, 362] on icon at bounding box center [680, 356] width 11 height 11
click at [683, 302] on input "All Sub-Categories No results found Sub Category Select All American Asian Bage…" at bounding box center [825, 292] width 302 height 20
click at [682, 392] on icon at bounding box center [680, 386] width 11 height 11
click at [682, 302] on input "American No results found Sub Category Select All American Asian Bagel Bakery B…" at bounding box center [825, 292] width 302 height 20
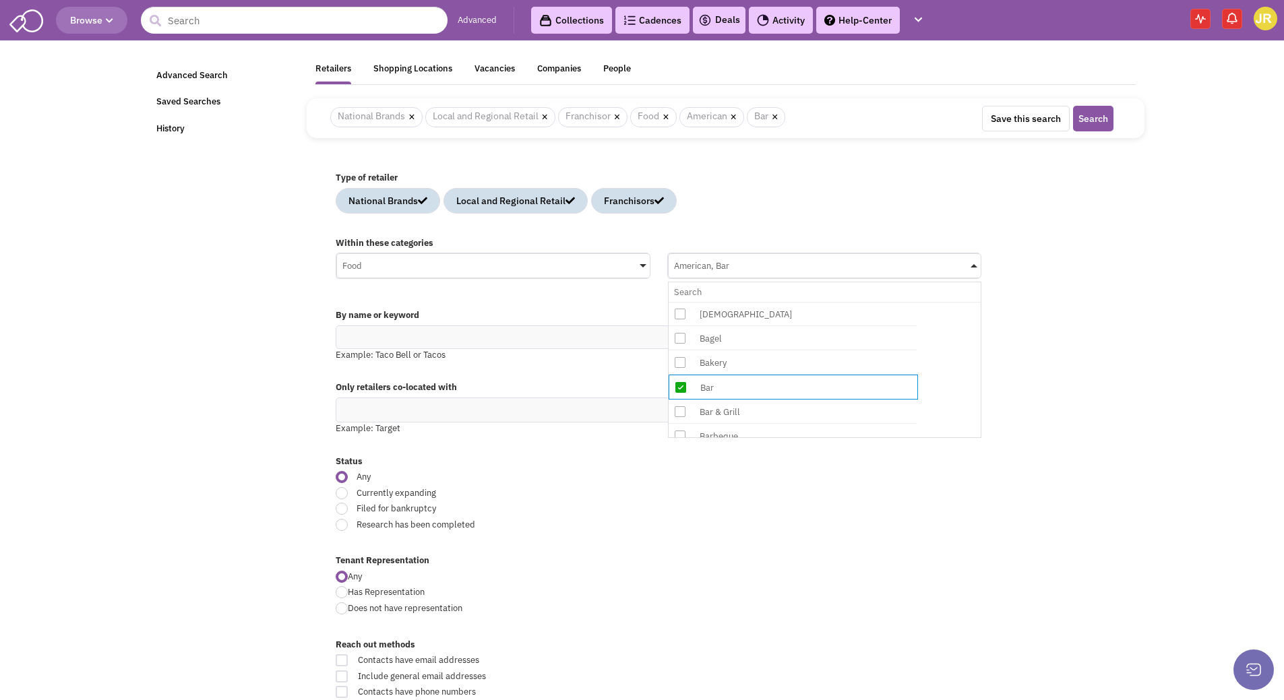
click at [683, 417] on icon at bounding box center [680, 411] width 11 height 11
click at [683, 302] on input "American, Bar No results found Sub Category Select All American Asian Bagel Bak…" at bounding box center [825, 292] width 302 height 20
click at [679, 385] on icon at bounding box center [680, 380] width 11 height 11
click at [679, 302] on input "American, Bar, Bar & Grill No results found Sub Category Select All American As…" at bounding box center [825, 292] width 302 height 20
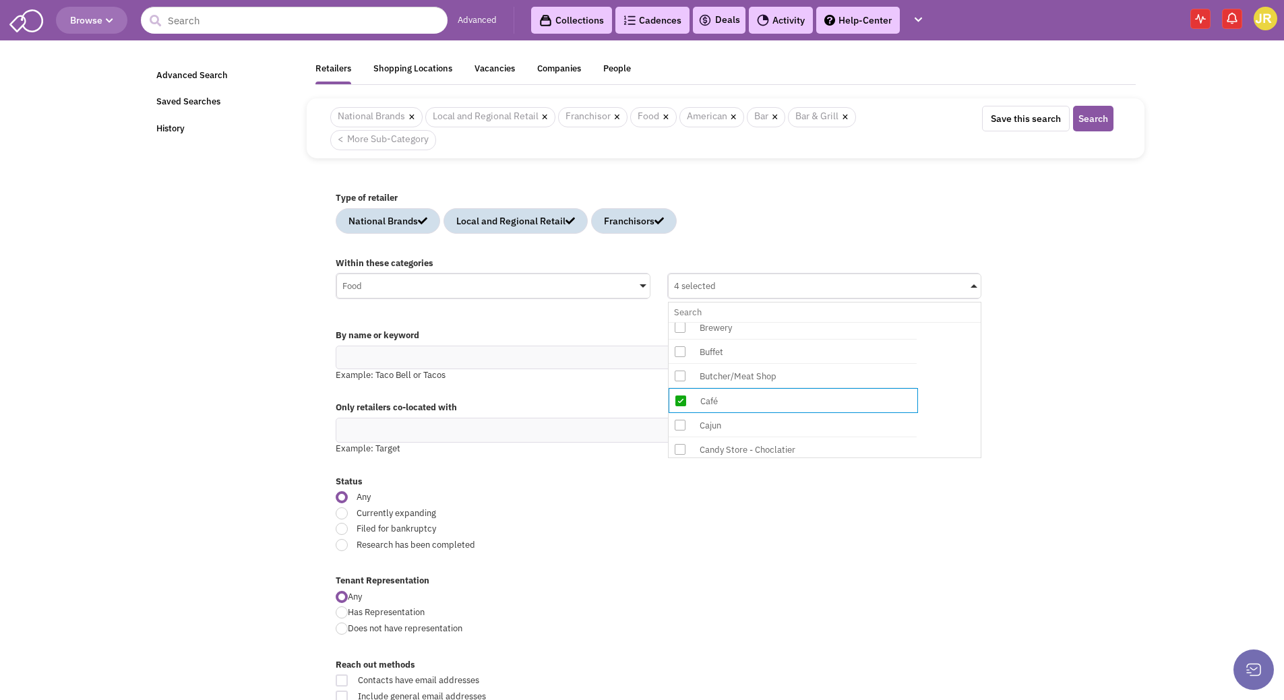
click at [679, 431] on icon at bounding box center [680, 425] width 11 height 11
click at [679, 322] on input "4 selected No results found Sub Category Select All American Asian Bagel Bakery…" at bounding box center [825, 313] width 302 height 20
click at [681, 350] on icon at bounding box center [680, 345] width 11 height 11
click at [681, 322] on input "5 selected No results found Sub Category Select All American Asian Bagel Bakery…" at bounding box center [825, 313] width 302 height 20
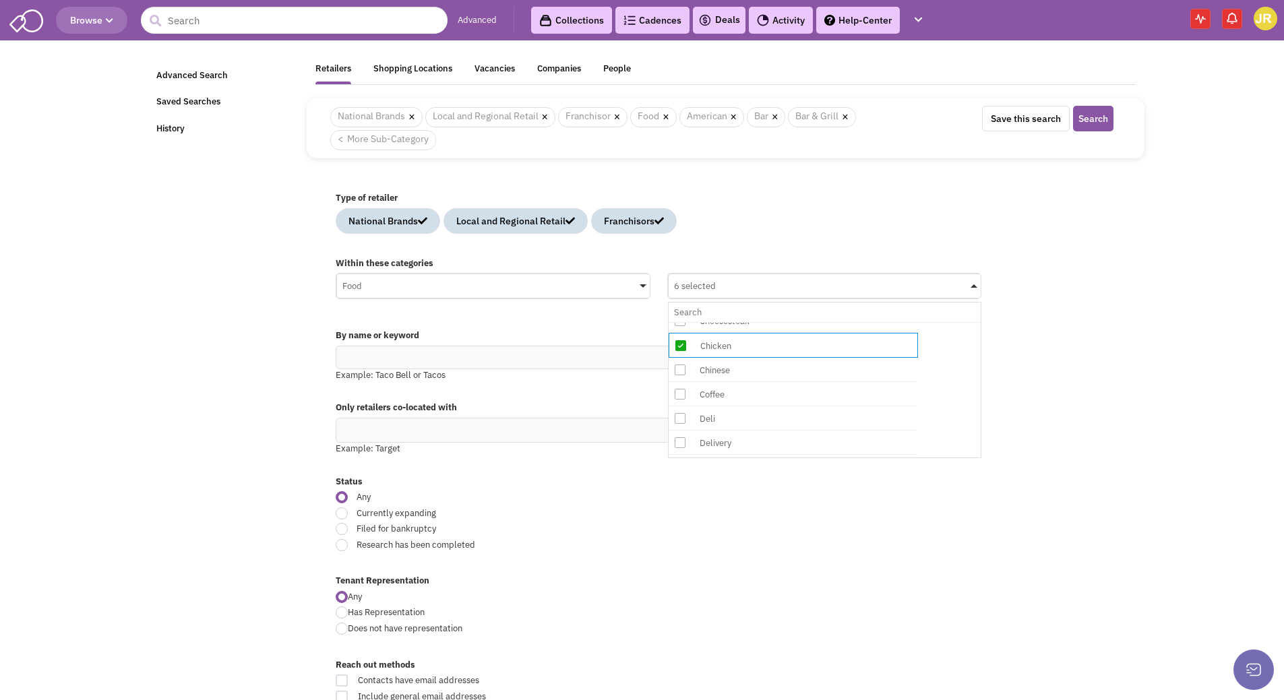
click at [680, 375] on icon at bounding box center [680, 370] width 11 height 11
click at [680, 322] on input "6 selected No results found Sub Category Select All American Asian Bagel Bakery…" at bounding box center [825, 313] width 302 height 20
click at [680, 357] on icon at bounding box center [680, 351] width 11 height 11
click at [680, 322] on input "7 selected No results found Sub Category Select All American Asian Bagel Bakery…" at bounding box center [825, 313] width 302 height 20
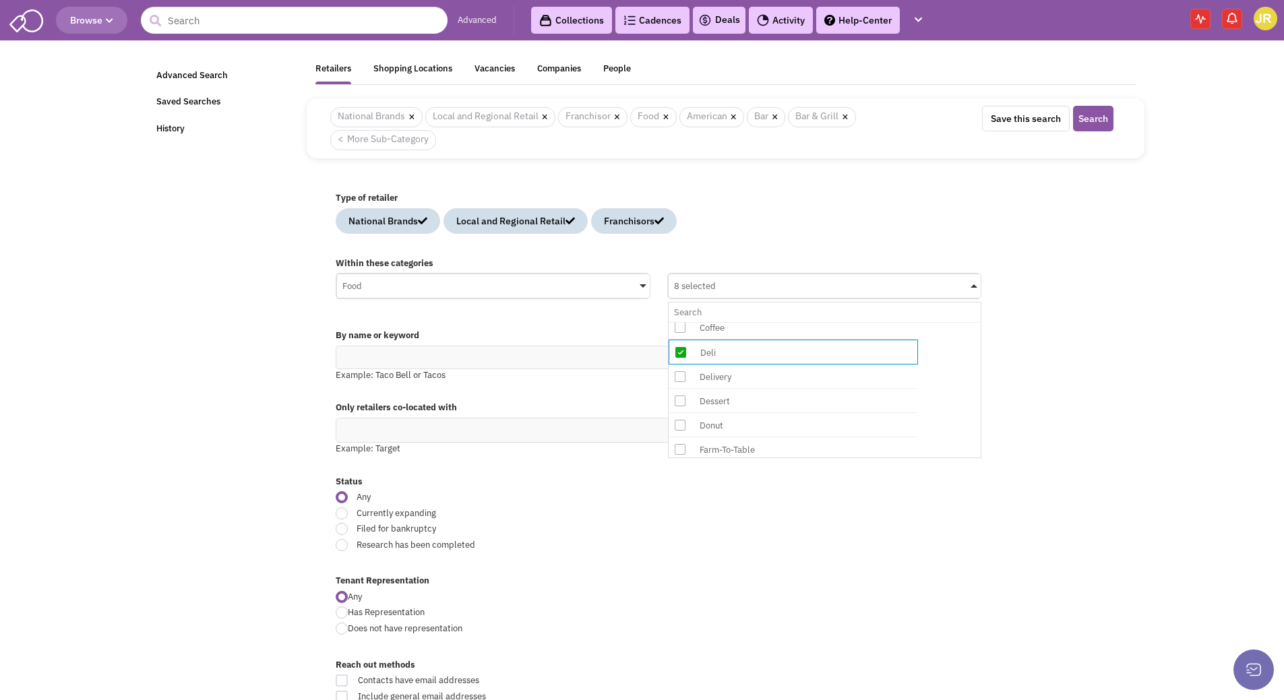
click at [679, 406] on icon at bounding box center [680, 401] width 11 height 11
click at [679, 322] on input "8 selected No results found Sub Category Select All American Asian Bagel Bakery…" at bounding box center [825, 313] width 302 height 20
click at [681, 364] on icon at bounding box center [680, 358] width 11 height 11
click at [681, 322] on input "9 selected No results found Sub Category Select All American Asian Bagel Bakery…" at bounding box center [825, 313] width 302 height 20
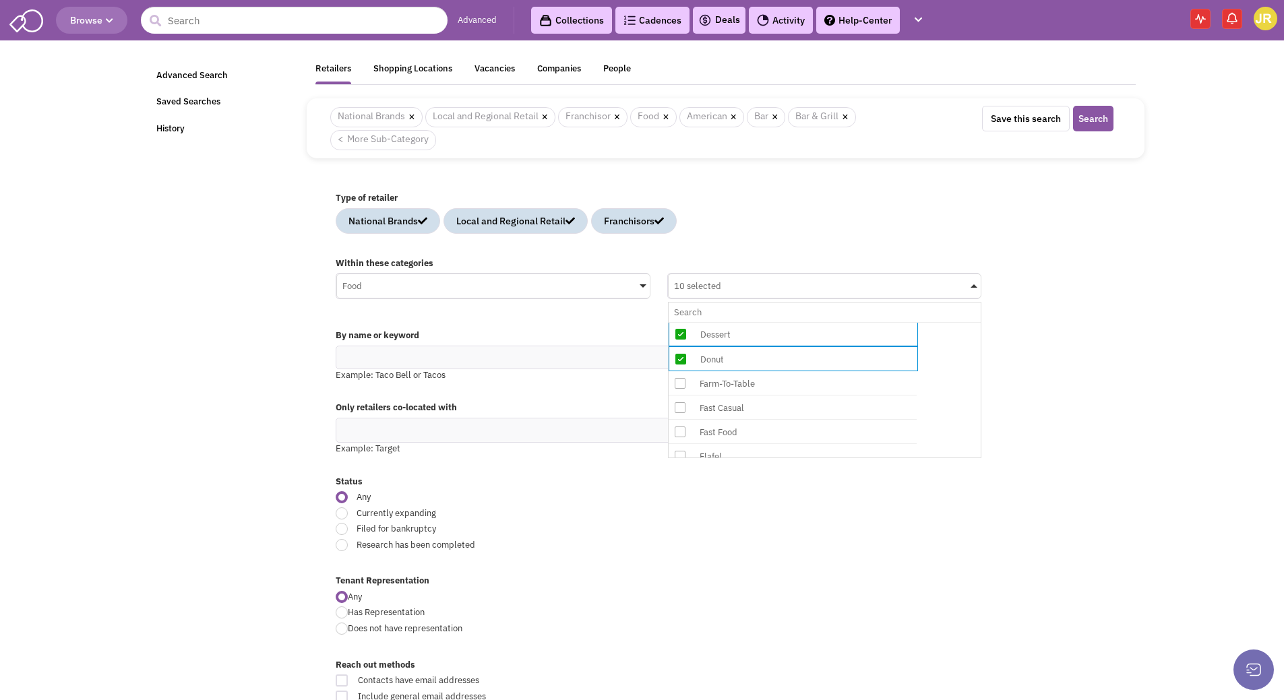
click at [678, 389] on icon at bounding box center [680, 383] width 11 height 11
click at [678, 322] on input "10 selected No results found Sub Category Select All American Asian Bagel Baker…" at bounding box center [825, 313] width 302 height 20
click at [681, 357] on icon at bounding box center [680, 351] width 11 height 11
click at [681, 322] on input "11 selected No results found Sub Category Select All American Asian Bagel Baker…" at bounding box center [825, 313] width 302 height 20
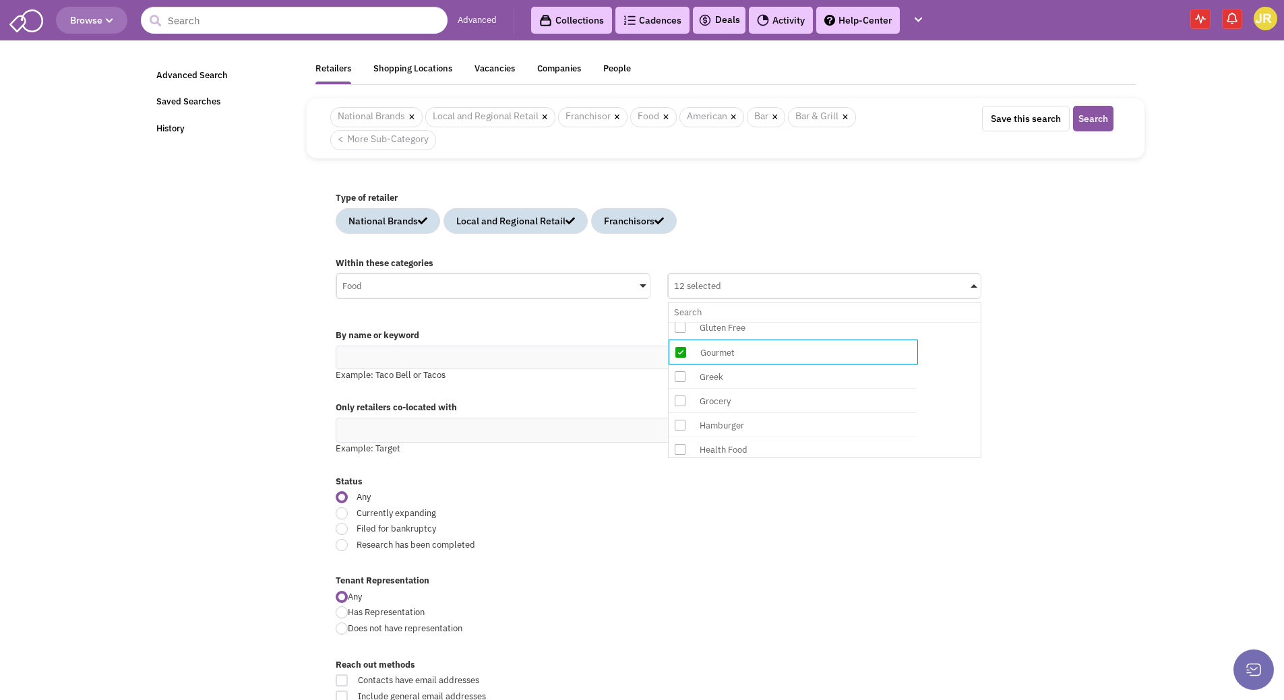
click at [679, 382] on icon at bounding box center [680, 376] width 11 height 11
click at [679, 322] on input "12 selected No results found Sub Category Select All American Asian Bagel Baker…" at bounding box center [825, 313] width 302 height 20
click at [683, 431] on icon at bounding box center [680, 425] width 11 height 11
click at [683, 322] on input "13 selected No results found Sub Category Select All American Asian Bagel Baker…" at bounding box center [825, 313] width 302 height 20
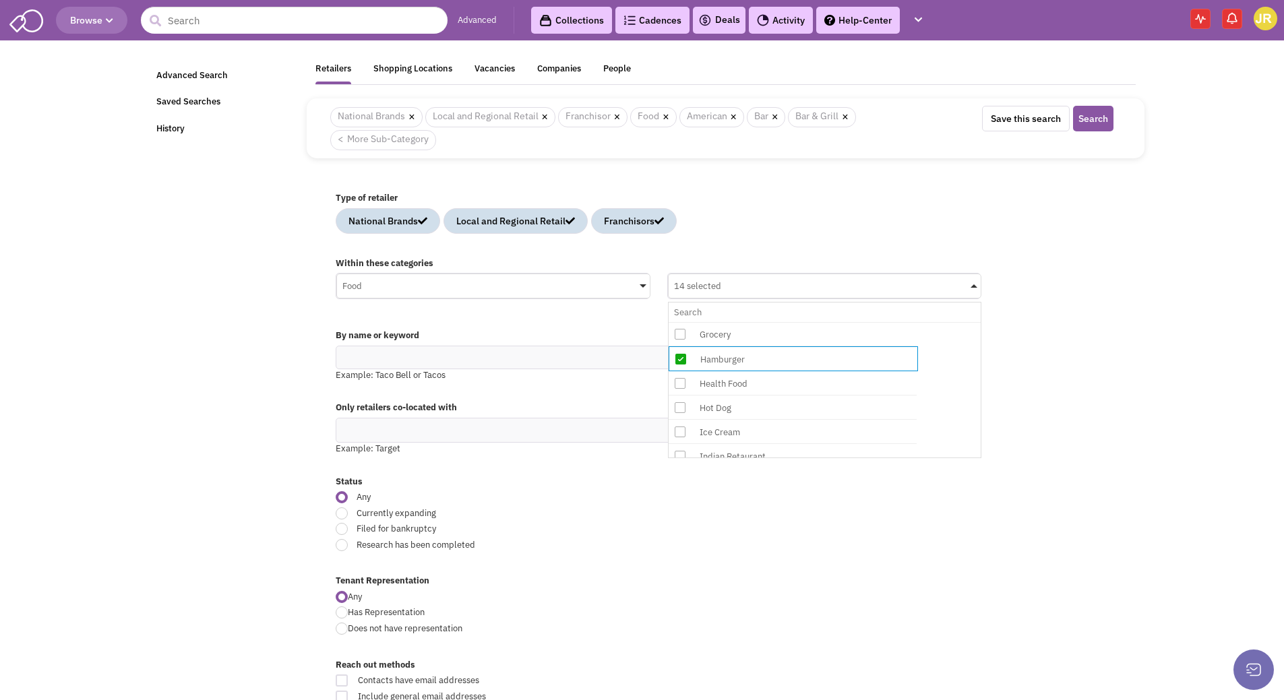
click at [679, 389] on icon at bounding box center [680, 383] width 11 height 11
click at [679, 322] on input "14 selected No results found Sub Category Select All American Asian Bagel Baker…" at bounding box center [825, 313] width 302 height 20
click at [679, 414] on icon at bounding box center [680, 408] width 11 height 11
click at [679, 322] on input "15 selected No results found Sub Category Select All American Asian Bagel Baker…" at bounding box center [825, 313] width 302 height 20
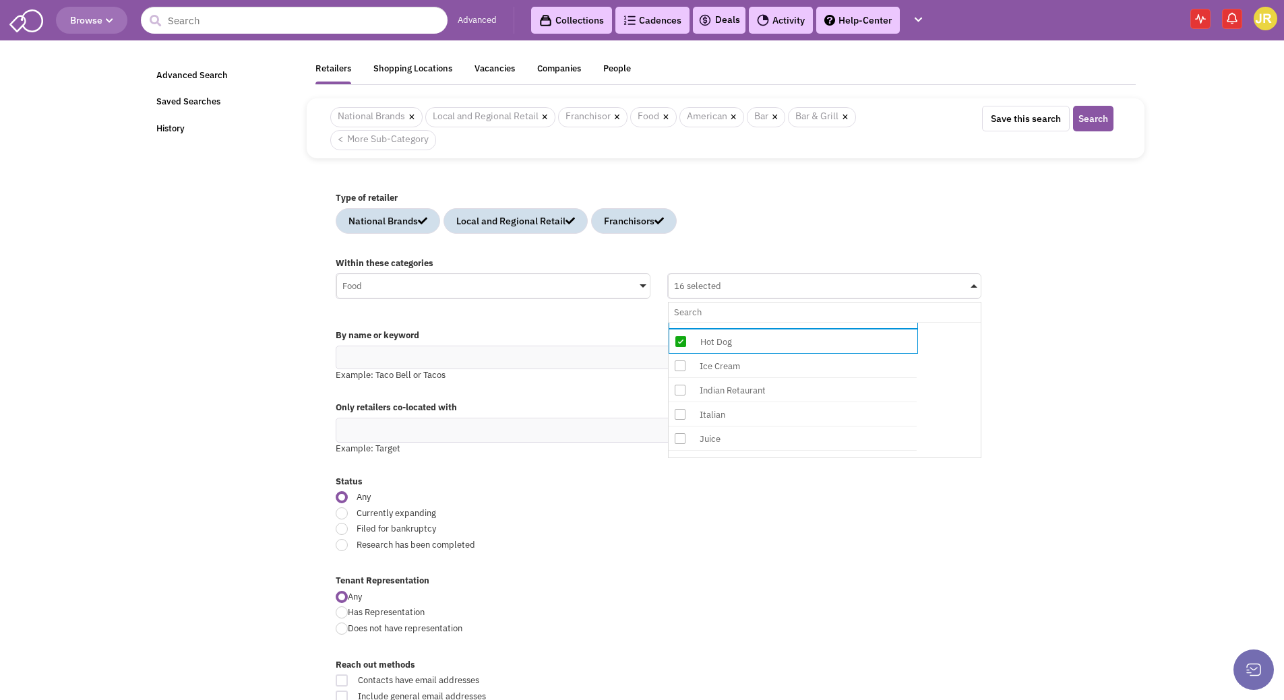
click at [681, 420] on icon at bounding box center [680, 414] width 11 height 11
click at [681, 322] on input "16 selected No results found Sub Category Select All American Asian Bagel Baker…" at bounding box center [825, 313] width 302 height 20
click at [679, 383] on icon at bounding box center [680, 377] width 11 height 11
click at [679, 322] on input "17 selected No results found Sub Category Select All American Asian Bagel Baker…" at bounding box center [825, 313] width 302 height 20
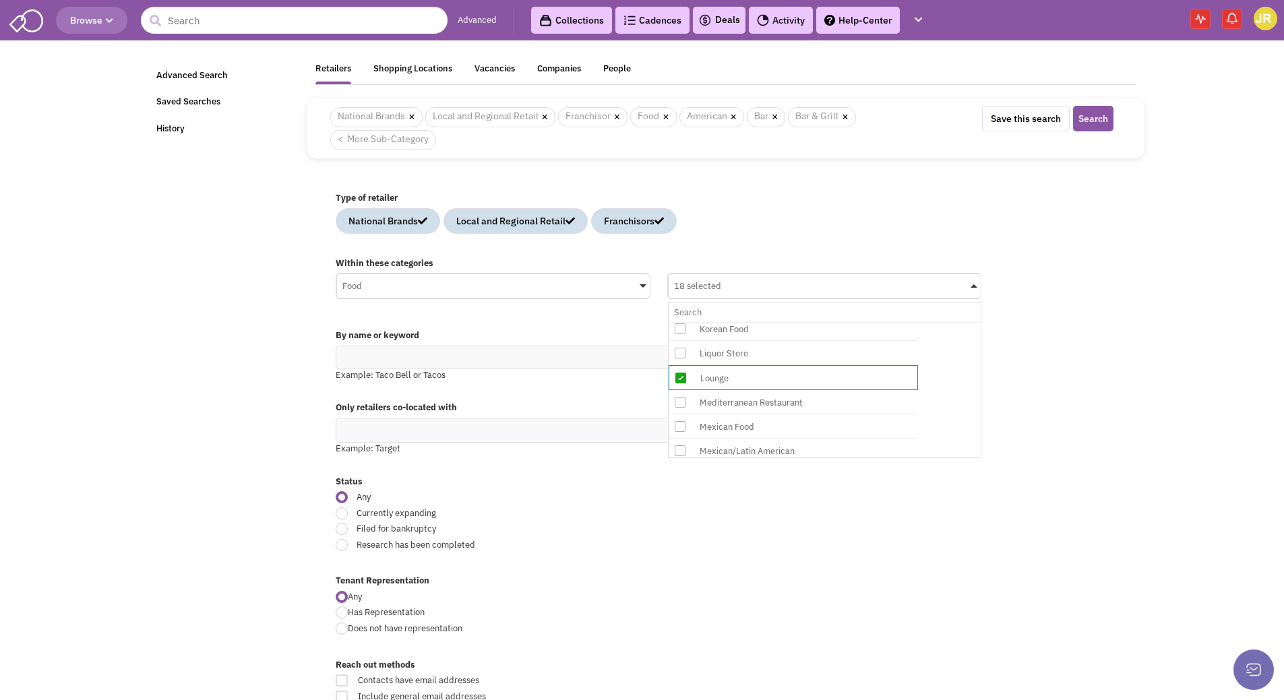
click at [680, 408] on icon at bounding box center [680, 402] width 11 height 11
click at [680, 322] on input "18 selected No results found Sub Category Select All American Asian Bagel Baker…" at bounding box center [825, 313] width 302 height 20
click at [681, 365] on icon at bounding box center [680, 359] width 11 height 11
click at [681, 322] on input "19 selected No results found Sub Category Select All American Asian Bagel Baker…" at bounding box center [825, 313] width 302 height 20
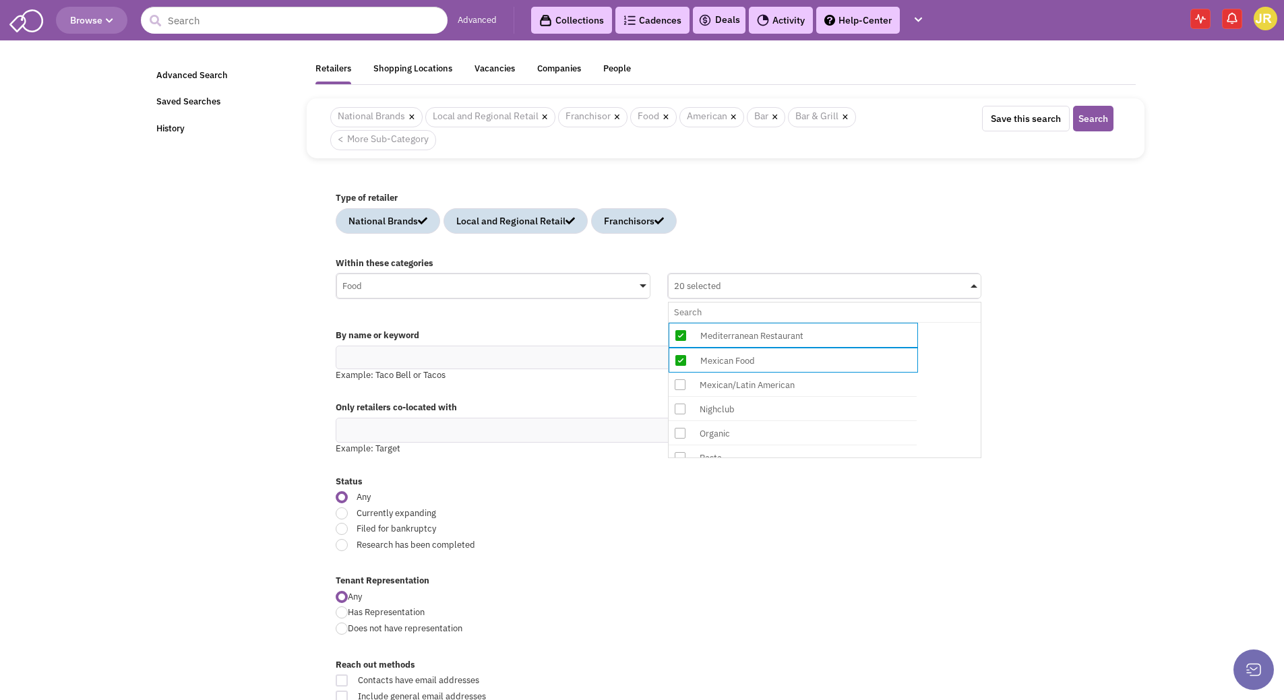
click at [679, 390] on icon at bounding box center [680, 384] width 11 height 11
click at [679, 322] on input "20 selected No results found Sub Category Select All American Asian Bagel Baker…" at bounding box center [825, 313] width 302 height 20
click at [680, 415] on icon at bounding box center [680, 409] width 11 height 11
click at [680, 322] on input "21 selected No results found Sub Category Select All American Asian Bagel Baker…" at bounding box center [825, 313] width 302 height 20
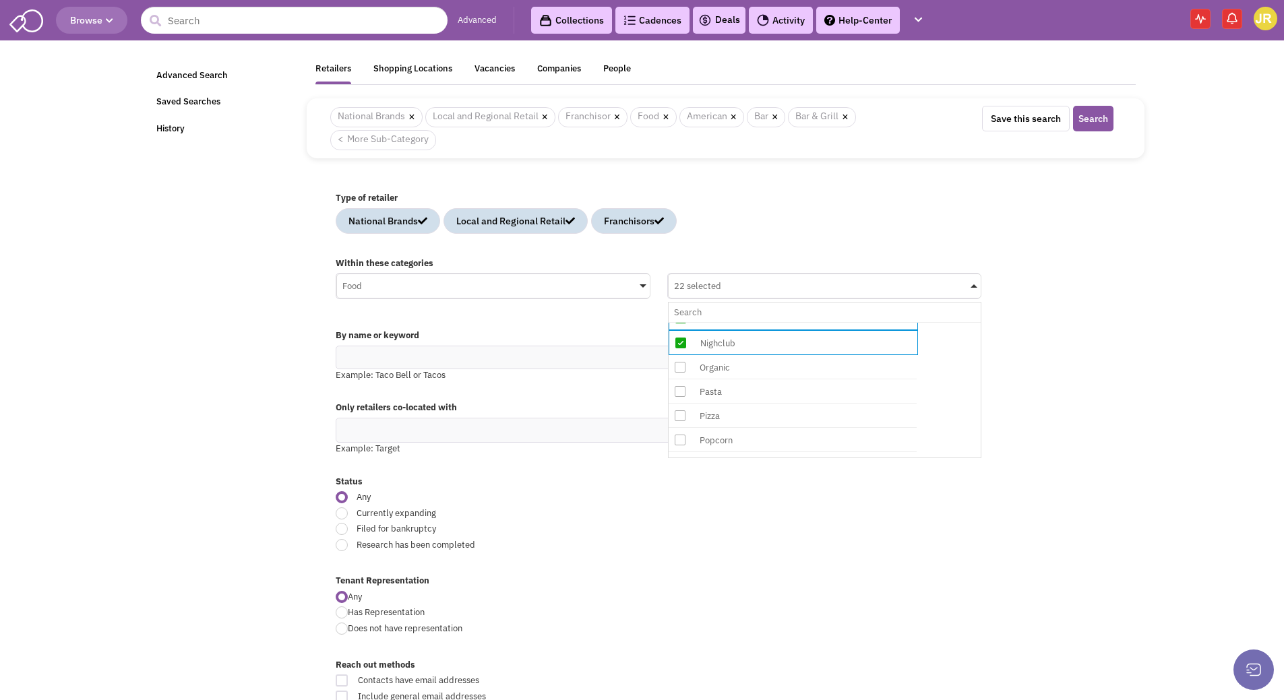
click at [683, 397] on icon at bounding box center [680, 391] width 11 height 11
click at [683, 322] on input "22 selected No results found Sub Category Select All American Asian Bagel Baker…" at bounding box center [825, 313] width 302 height 20
click at [680, 384] on icon at bounding box center [680, 378] width 11 height 11
click at [680, 322] on input "23 selected No results found Sub Category Select All American Asian Bagel Baker…" at bounding box center [825, 313] width 302 height 20
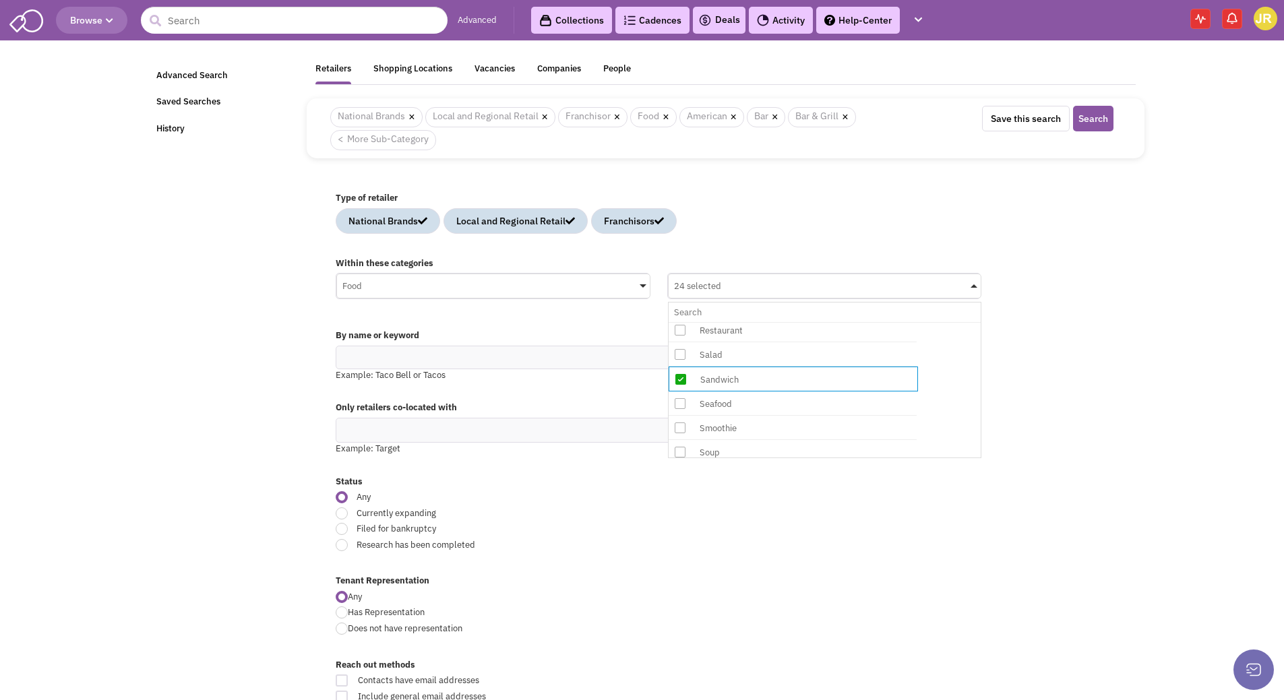
click at [680, 409] on icon at bounding box center [680, 403] width 11 height 11
click at [680, 322] on input "24 selected No results found Sub Category Select All American Asian Bagel Baker…" at bounding box center [825, 313] width 302 height 20
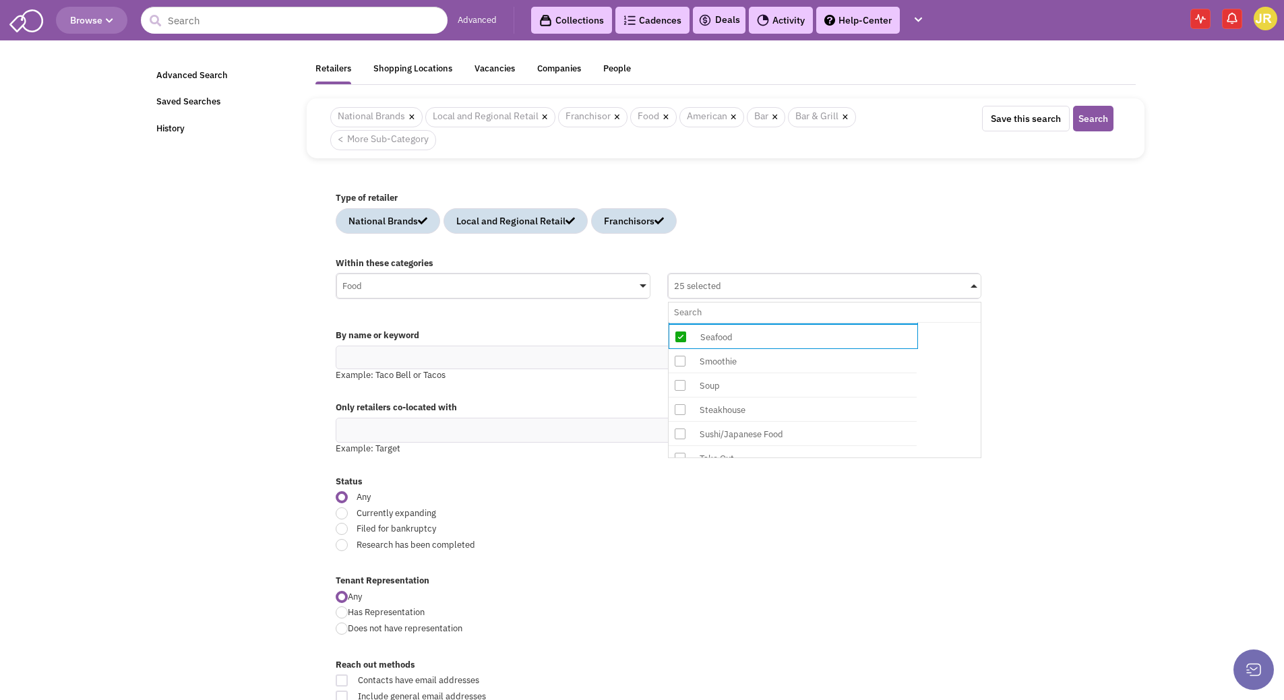
click at [683, 415] on icon at bounding box center [680, 409] width 11 height 11
click at [683, 322] on input "25 selected No results found Sub Category Select All American Asian Bagel Baker…" at bounding box center [825, 313] width 302 height 20
click at [681, 354] on icon at bounding box center [680, 348] width 11 height 11
click at [681, 322] on input "26 selected No results found Sub Category Select All American Asian Bagel Baker…" at bounding box center [825, 313] width 302 height 20
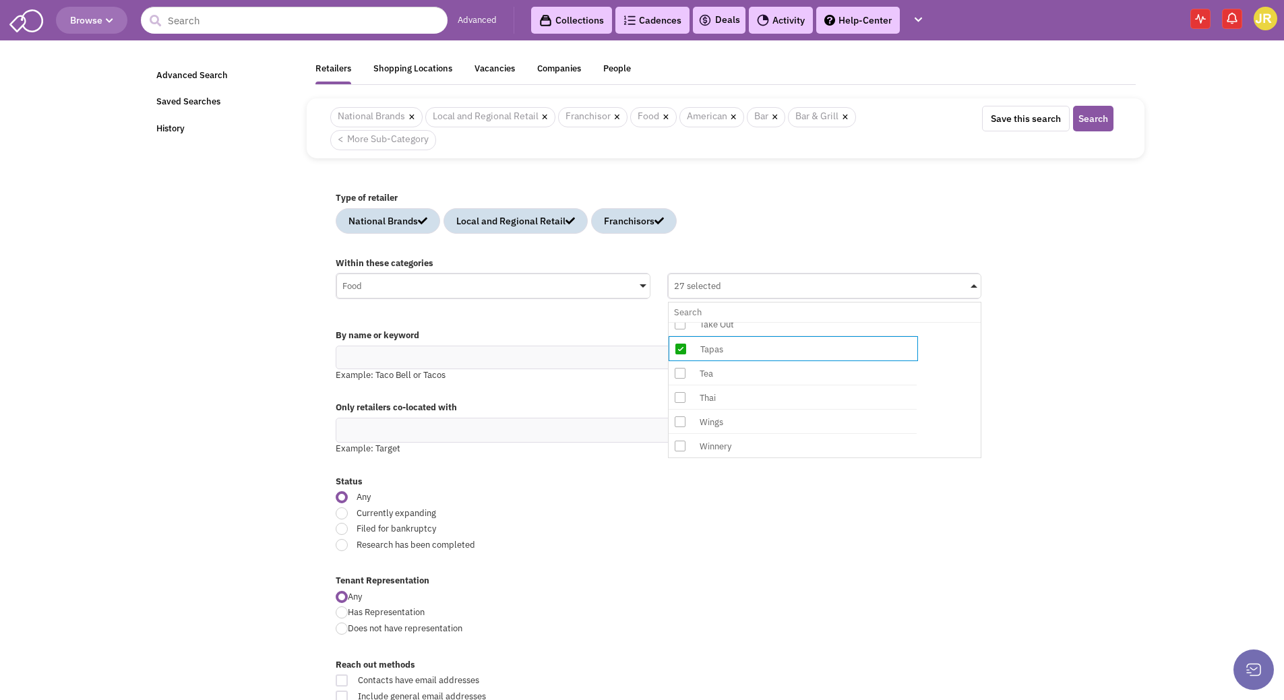
click at [681, 403] on icon at bounding box center [680, 397] width 11 height 11
click at [681, 322] on input "27 selected No results found Sub Category Select All American Asian Bagel Baker…" at bounding box center [825, 313] width 302 height 20
click at [680, 428] on icon at bounding box center [680, 422] width 11 height 11
click at [680, 322] on input "28 selected No results found Sub Category Select All American Asian Bagel Baker…" at bounding box center [825, 313] width 302 height 20
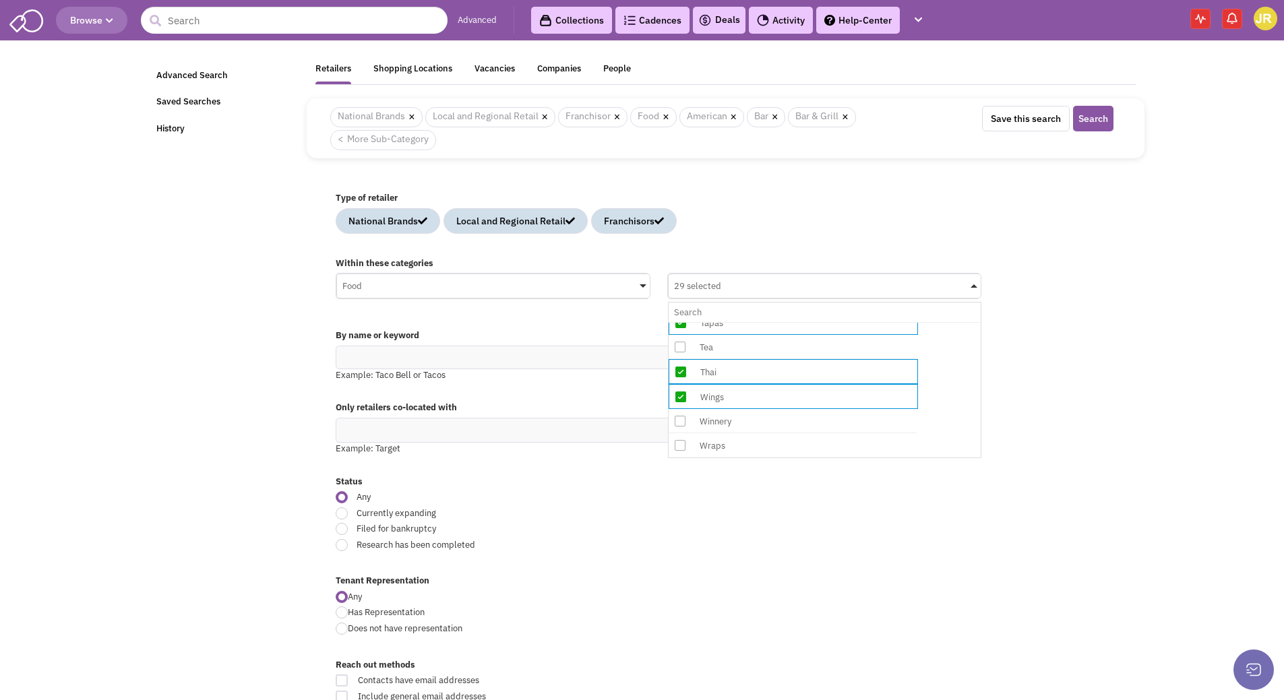
click at [1114, 365] on div "By name or keyword Example: Taco Bell or Tacos" at bounding box center [725, 359] width 797 height 72
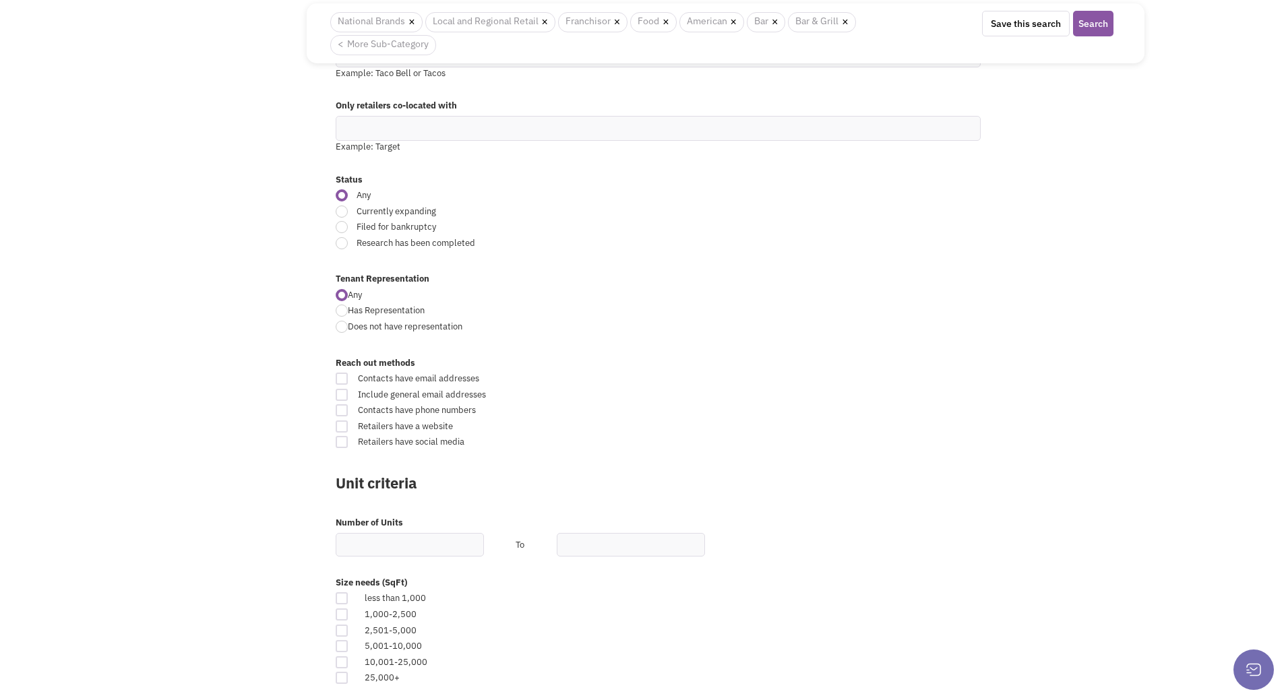
scroll to position [337, 0]
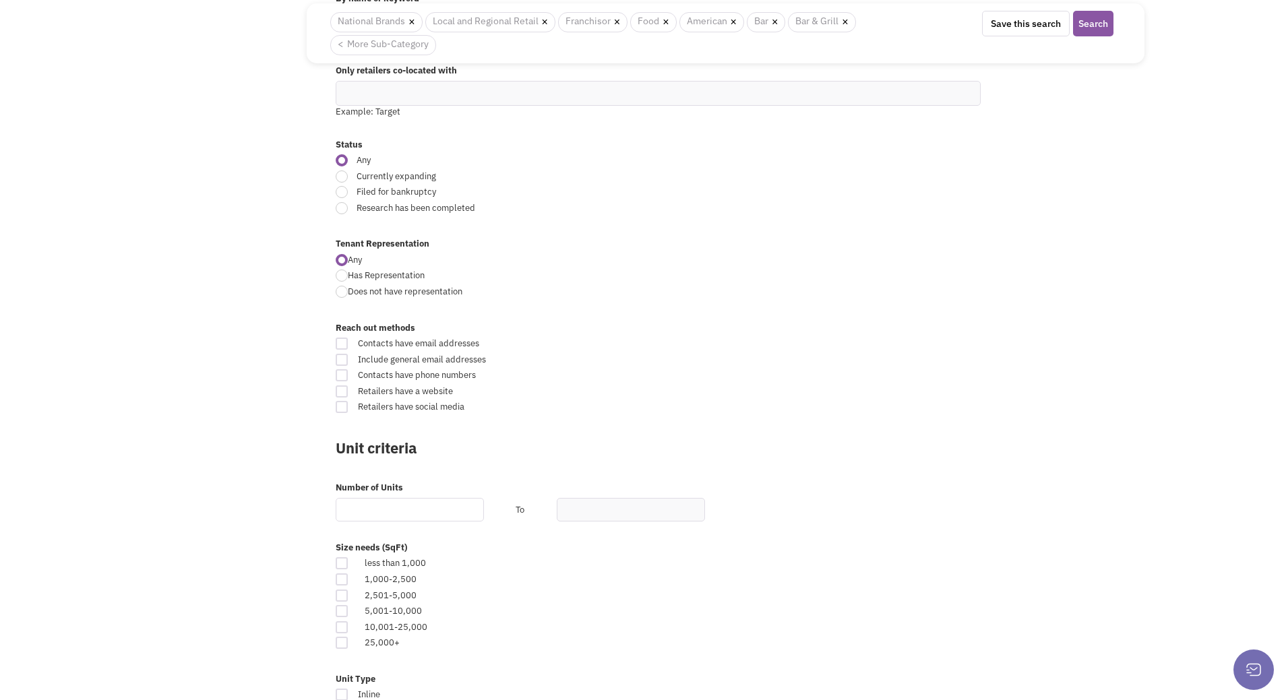
click at [405, 509] on input "text" at bounding box center [410, 510] width 148 height 24
type input "3"
click at [341, 596] on div at bounding box center [342, 596] width 12 height 12
click at [349, 596] on input "checkbox" at bounding box center [353, 596] width 9 height 9
checkbox input "true"
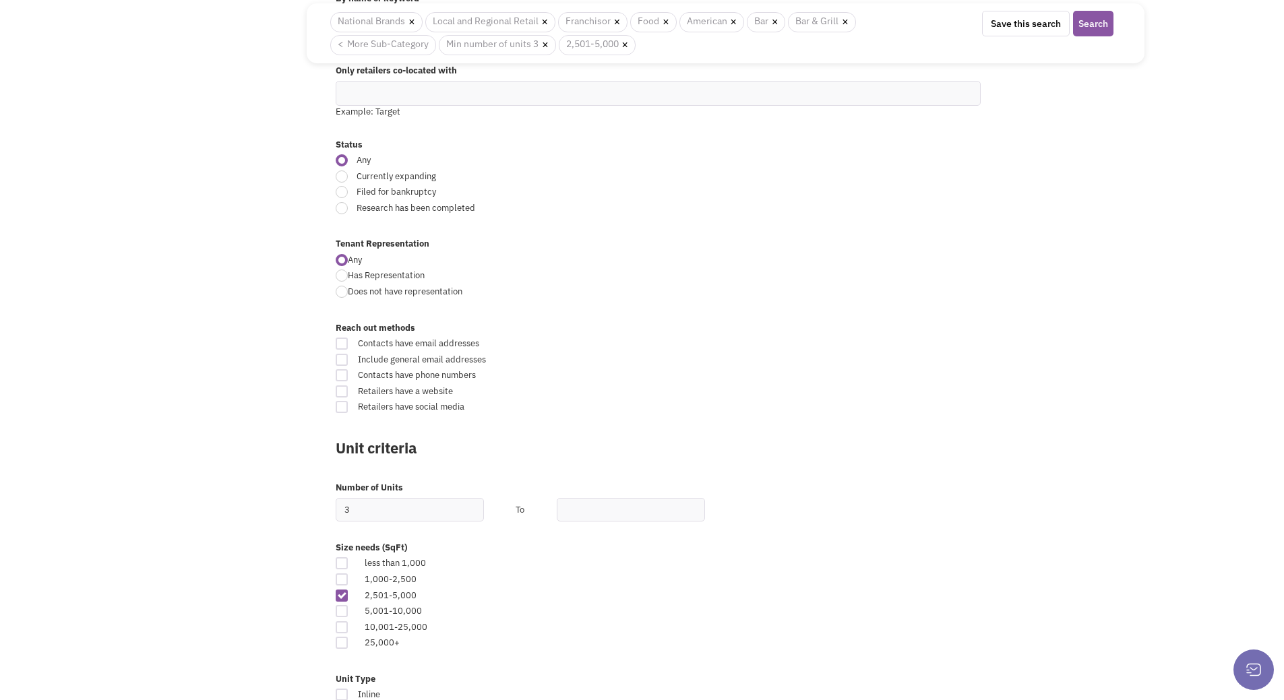
click at [296, 550] on div "Retailsphere Support Message Send Advanced Search Saved Searches History Retail…" at bounding box center [642, 544] width 1011 height 1673
click at [1098, 24] on button "Search" at bounding box center [1093, 24] width 40 height 26
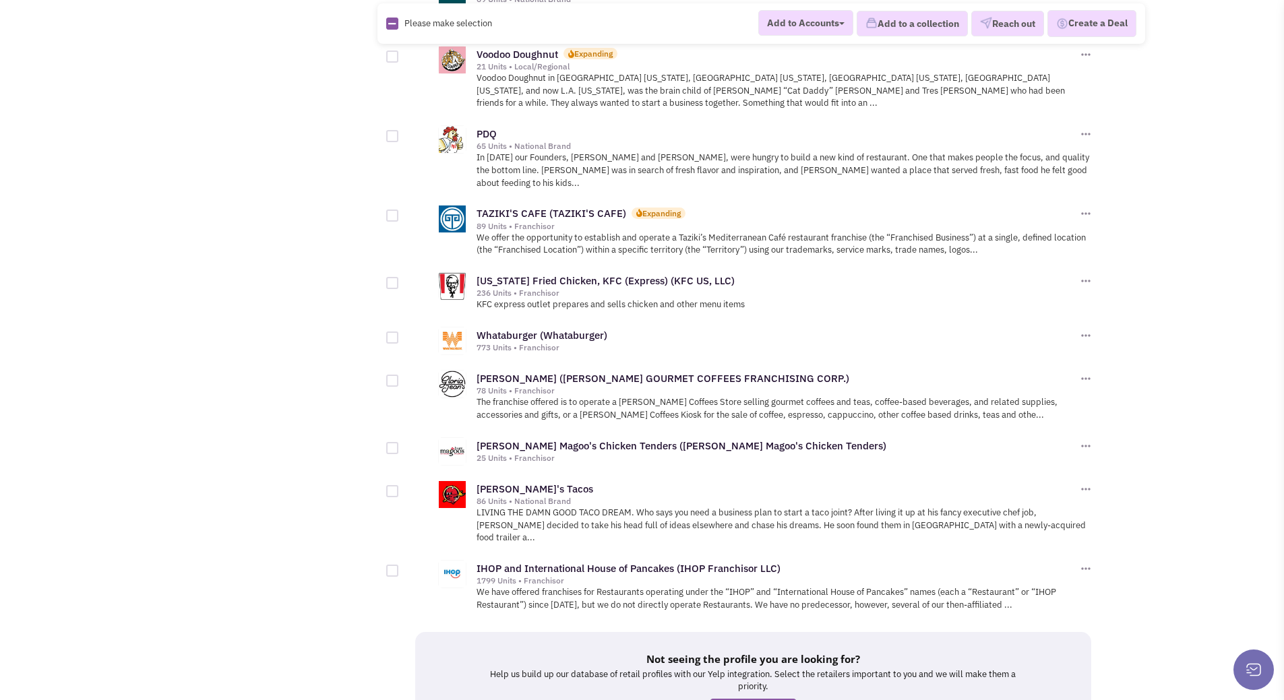
scroll to position [1304, 0]
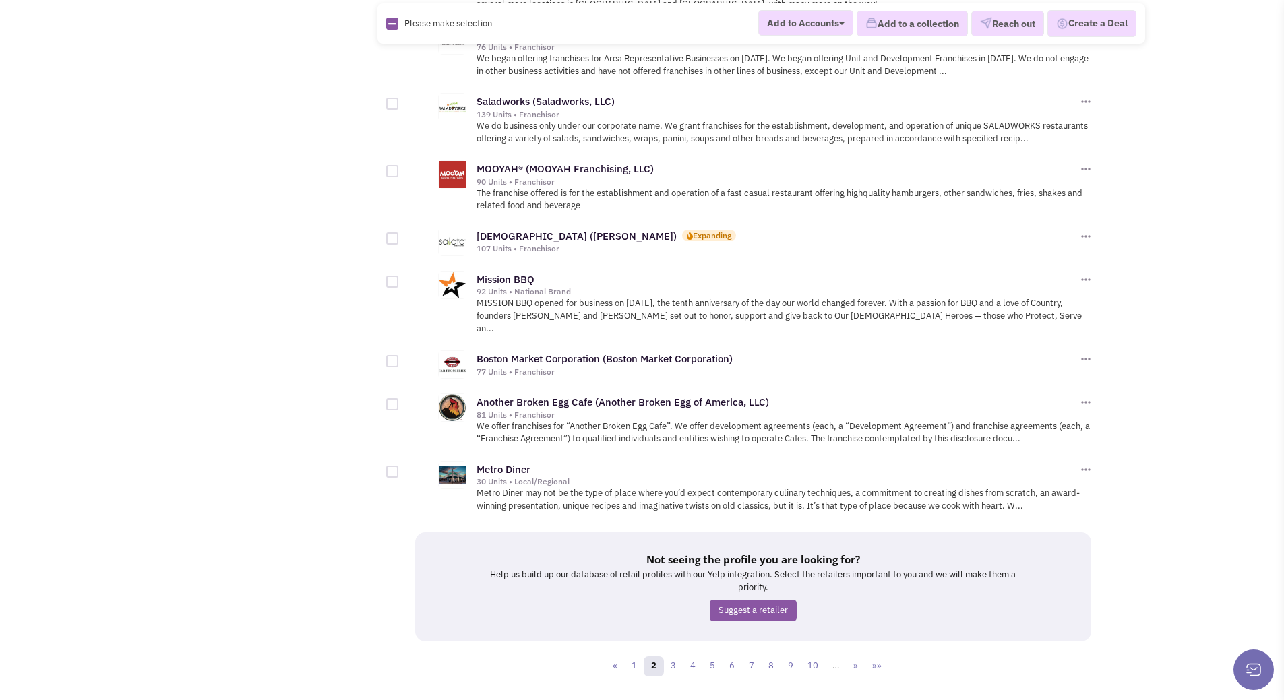
scroll to position [1292, 0]
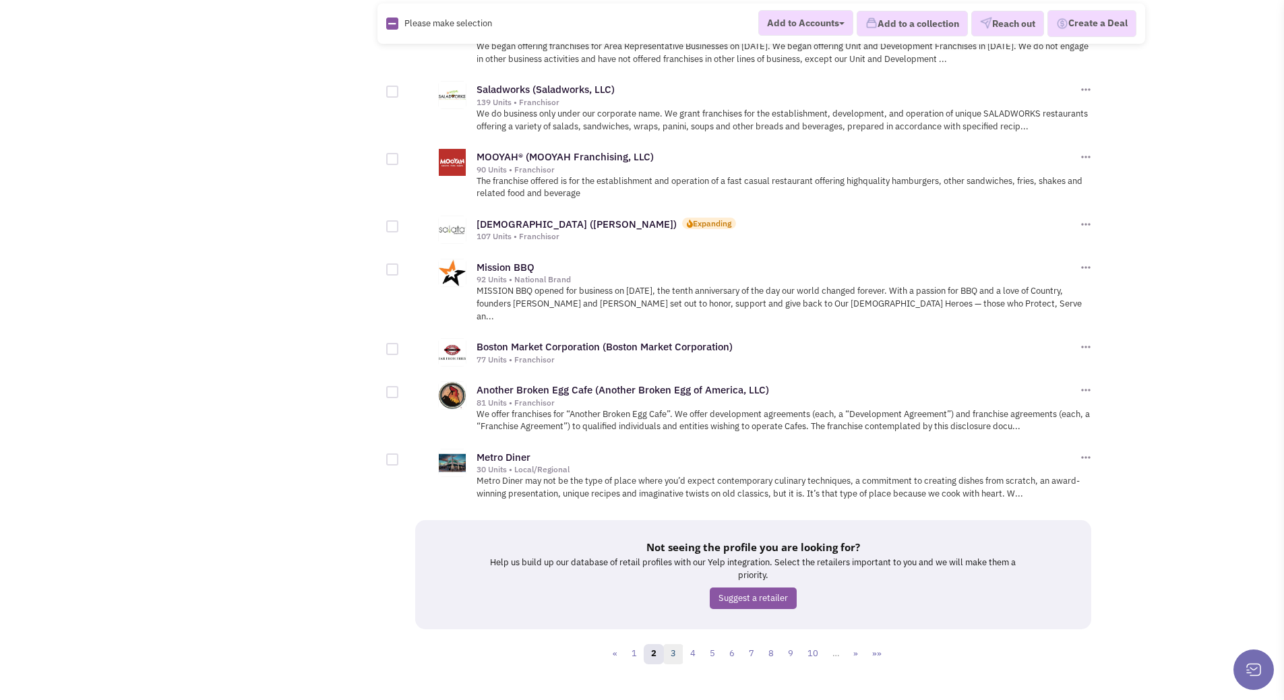
click at [673, 644] on link "3" at bounding box center [673, 654] width 20 height 20
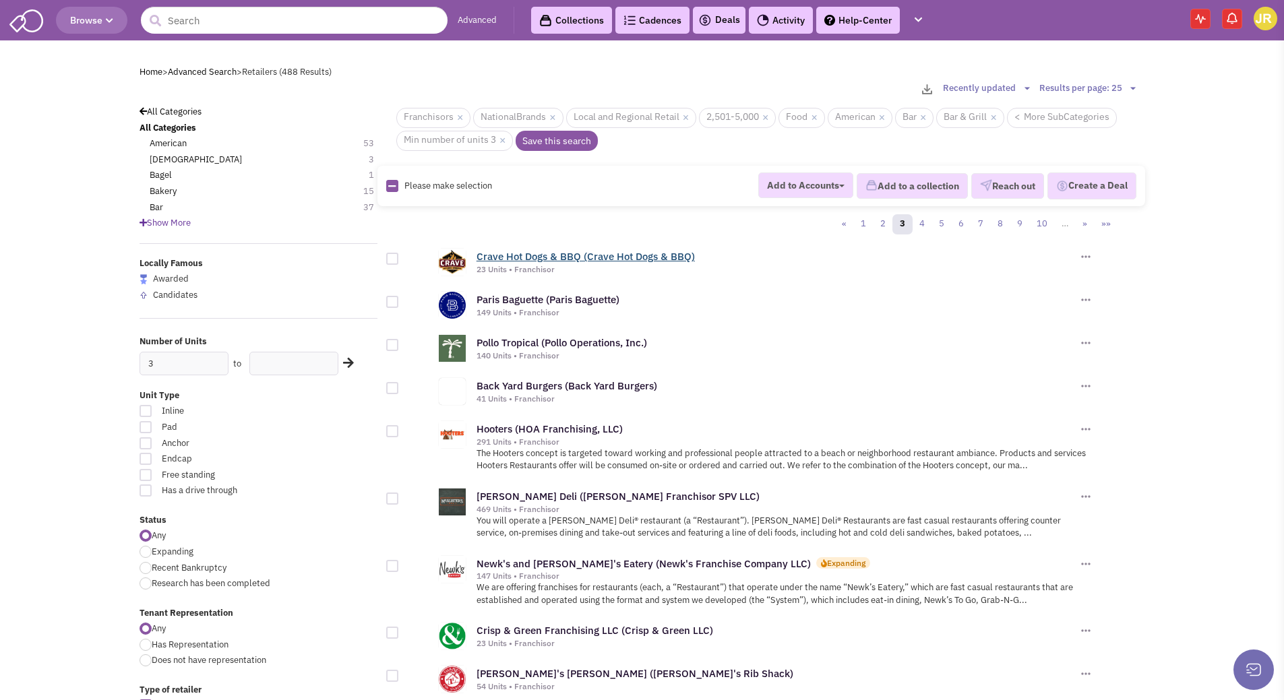
click at [568, 256] on link "Crave Hot Dogs & BBQ (Crave Hot Dogs & BBQ)" at bounding box center [585, 256] width 218 height 13
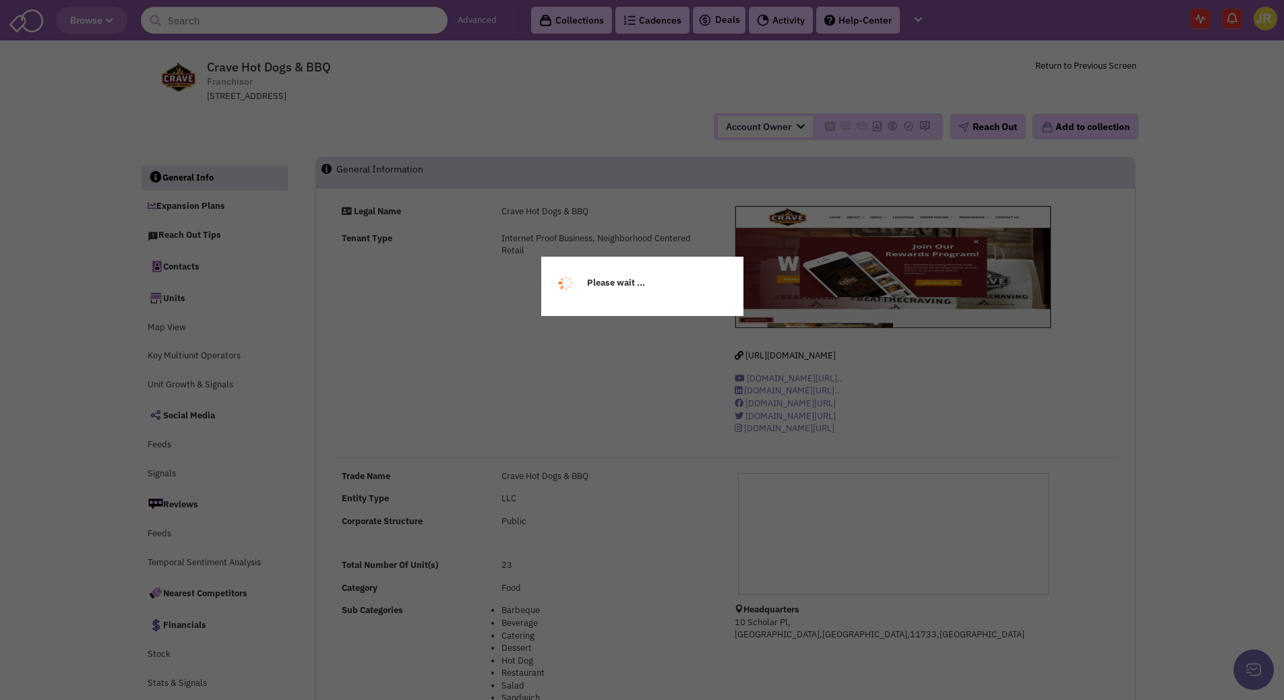
select select
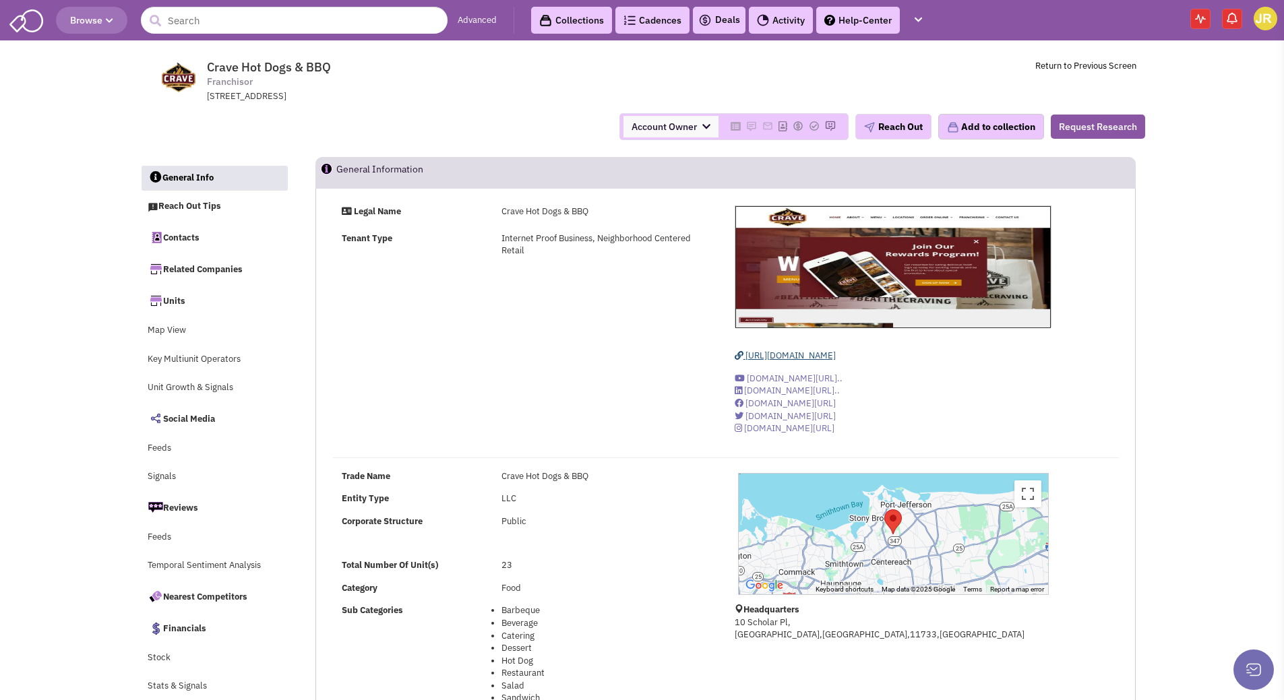
click at [791, 354] on span "https://iwantcrave.com/" at bounding box center [790, 355] width 90 height 11
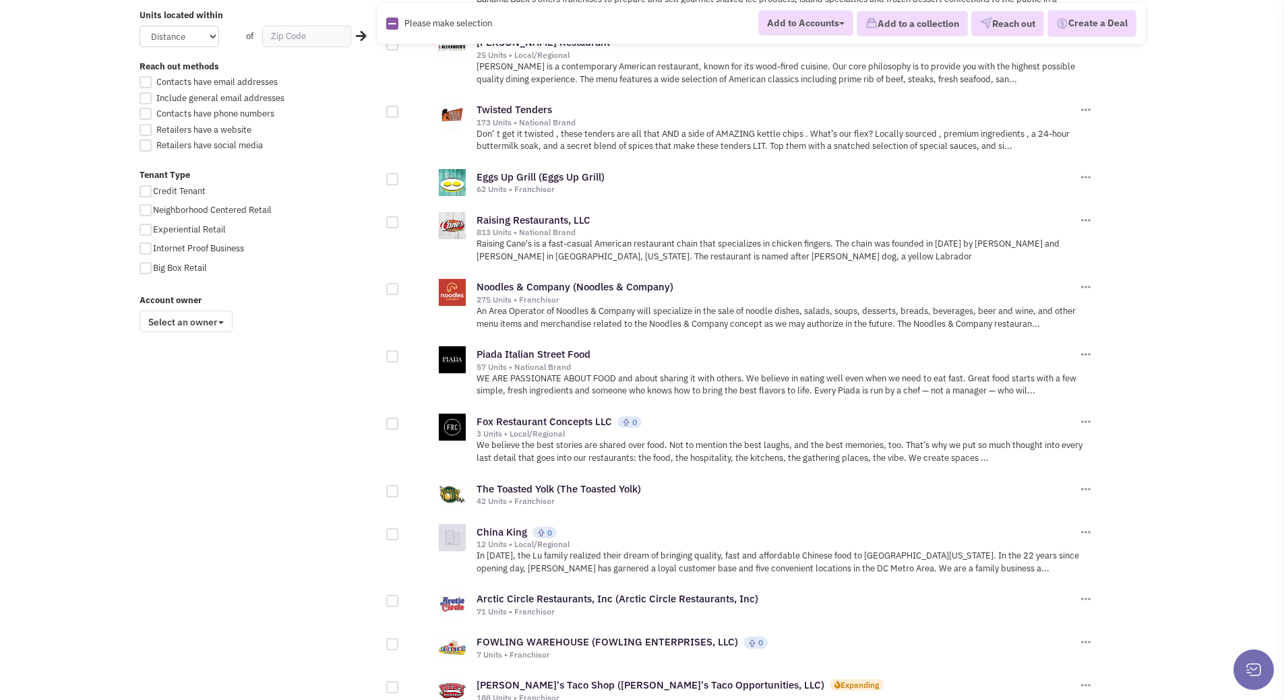
scroll to position [943, 0]
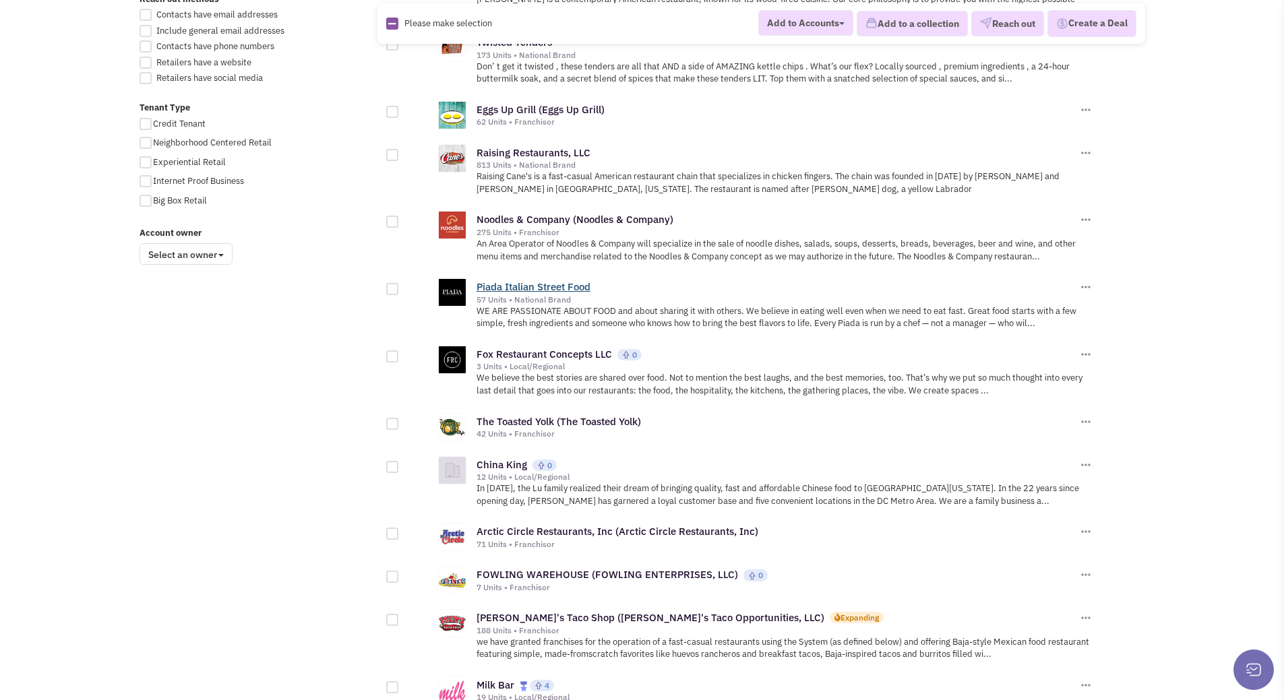
click at [566, 283] on link "Piada Italian Street Food" at bounding box center [533, 286] width 114 height 13
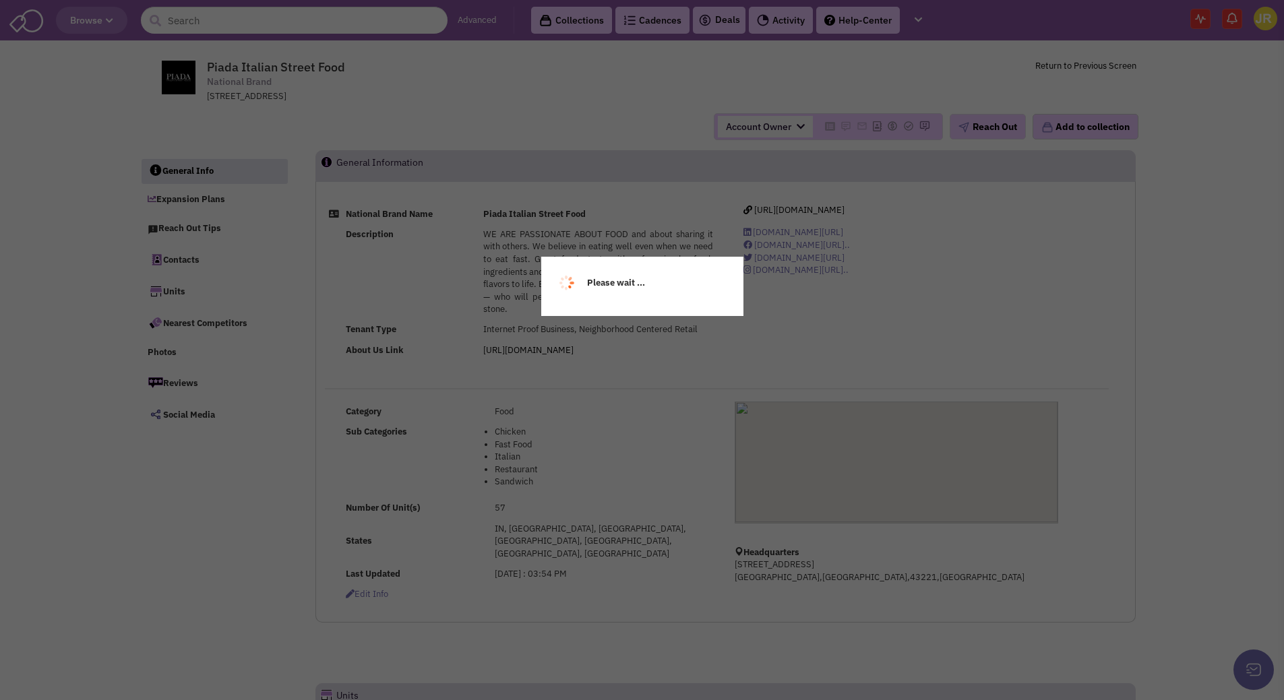
select select
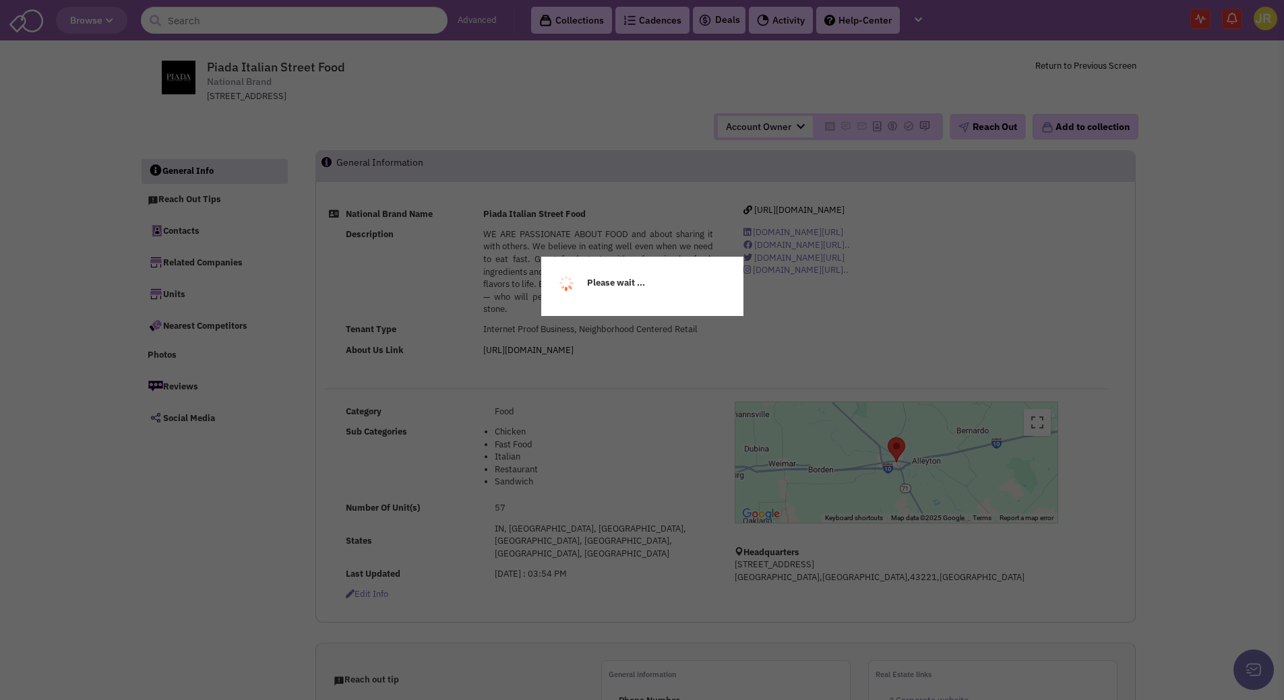
select select
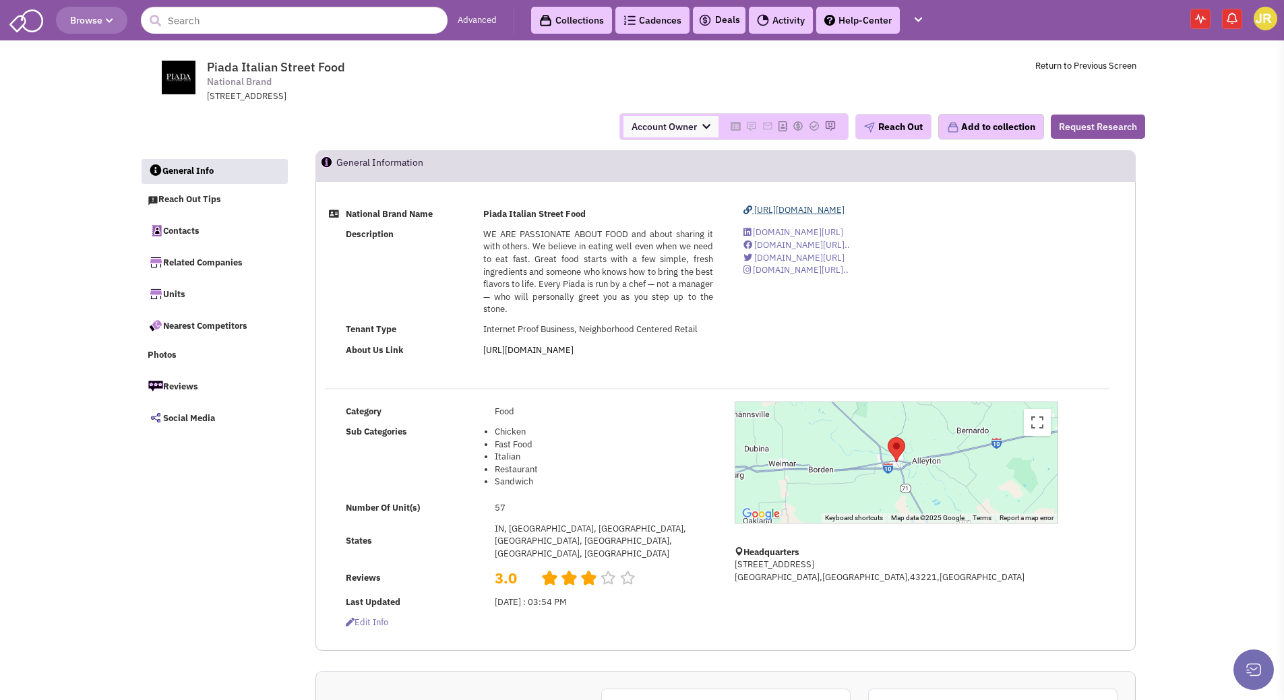
click at [809, 206] on span "https://mypiada.com/" at bounding box center [799, 209] width 90 height 11
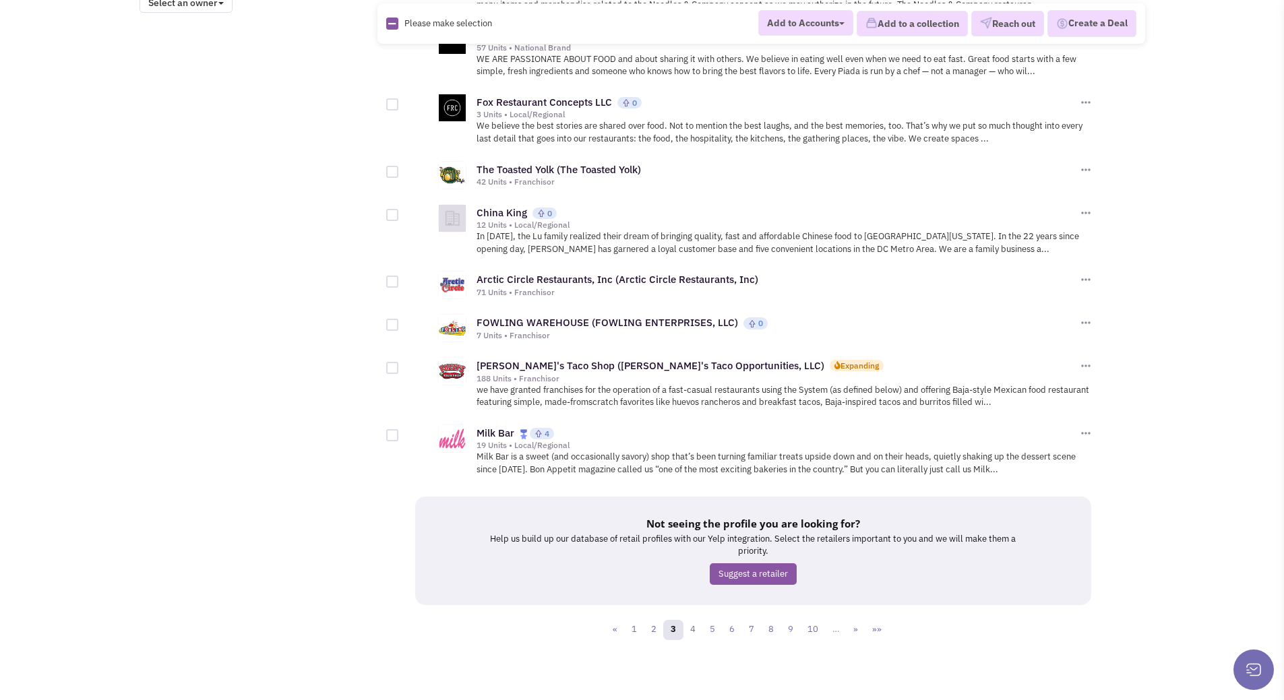
scroll to position [1196, 0]
click at [697, 633] on link "4" at bounding box center [693, 629] width 20 height 20
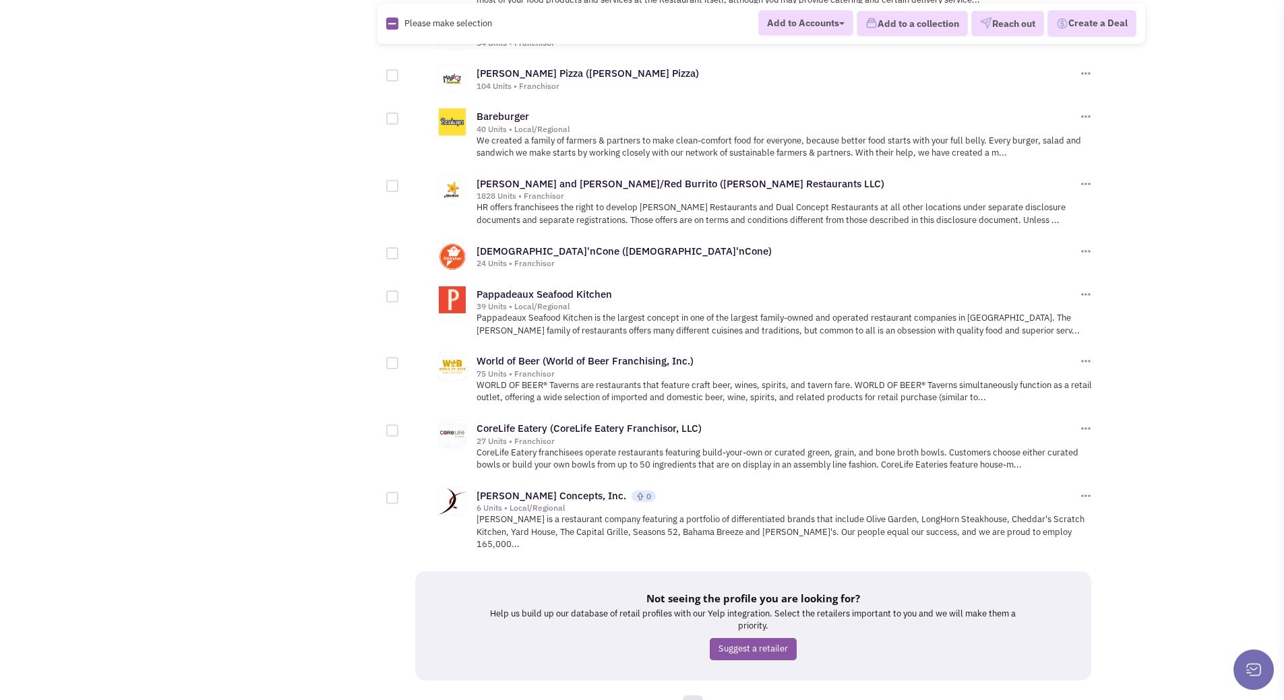
scroll to position [1268, 0]
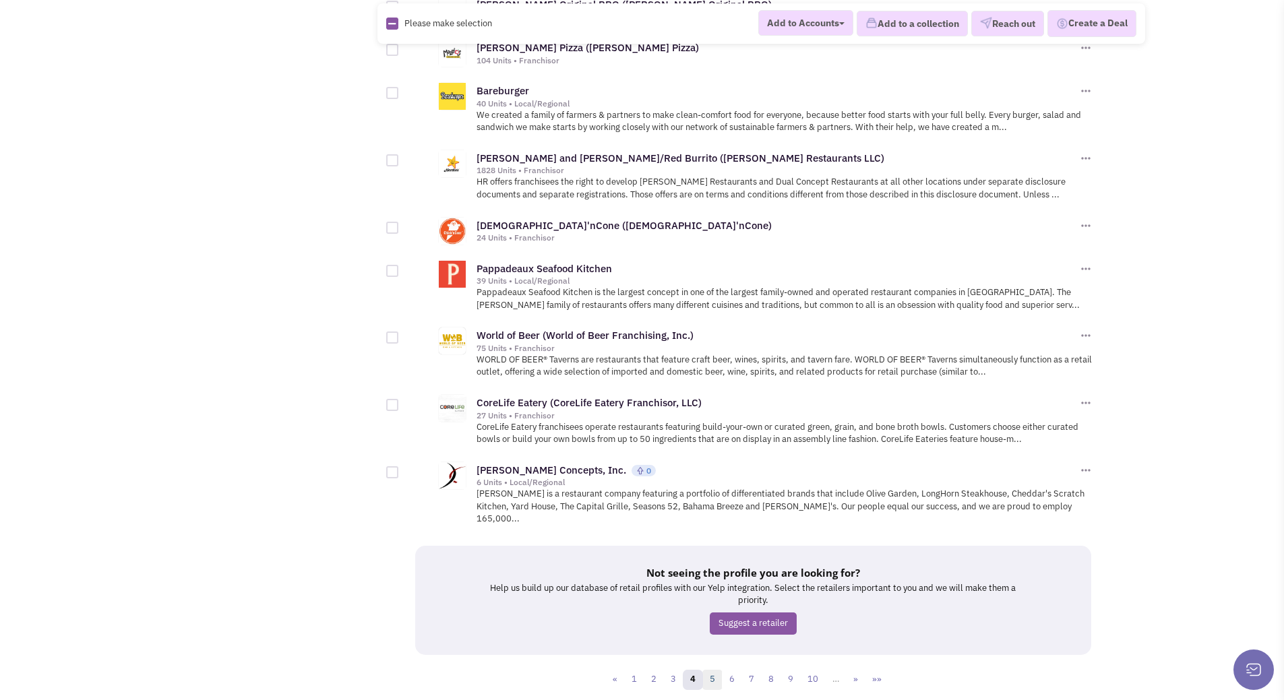
click at [714, 670] on link "5" at bounding box center [712, 680] width 20 height 20
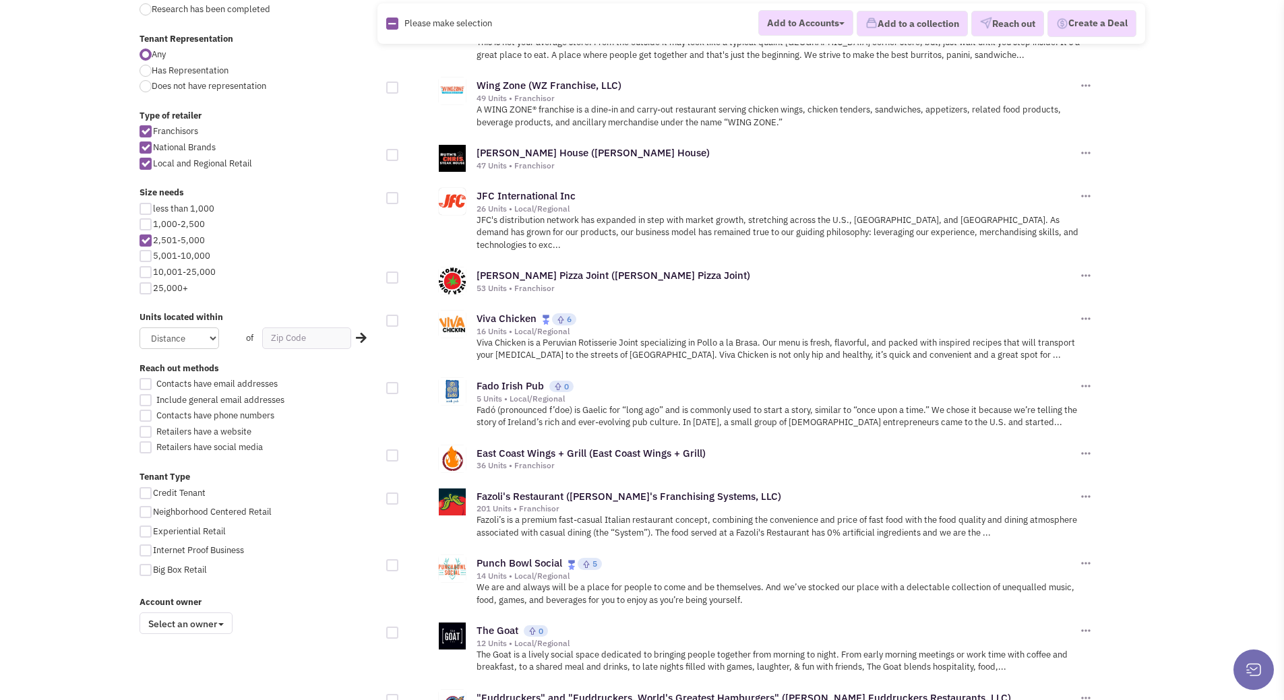
scroll to position [606, 0]
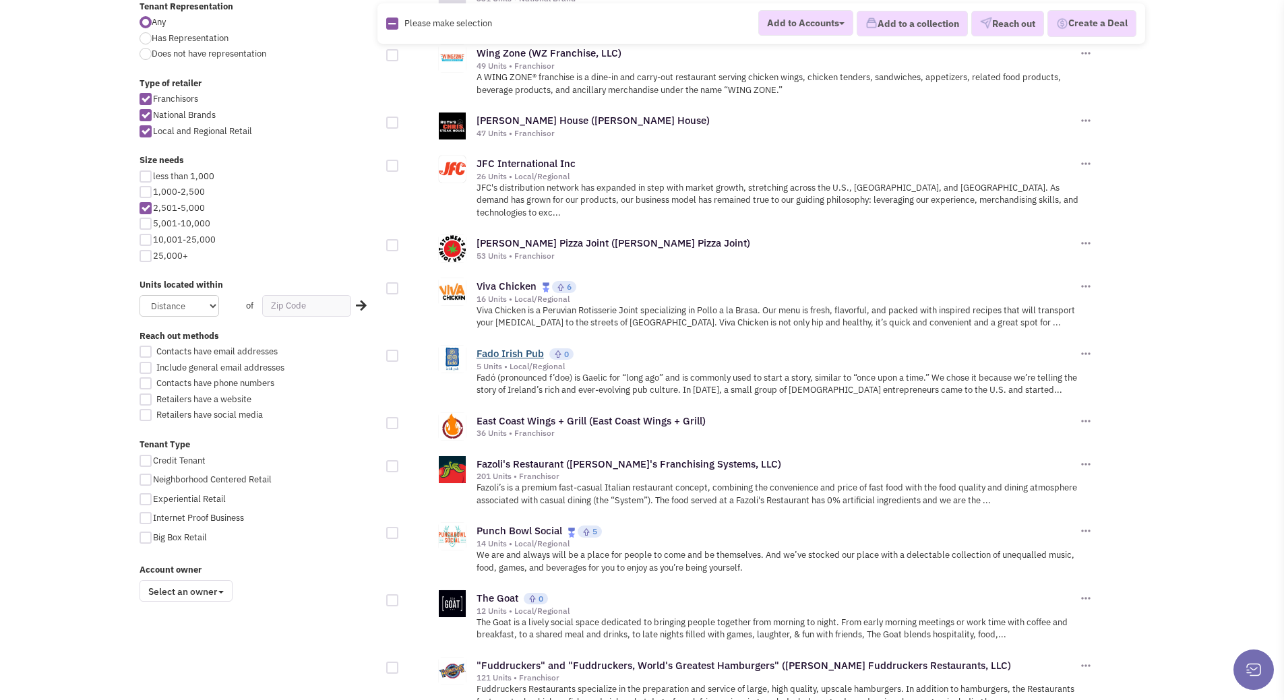
click at [520, 347] on link "Fado Irish Pub" at bounding box center [509, 353] width 67 height 13
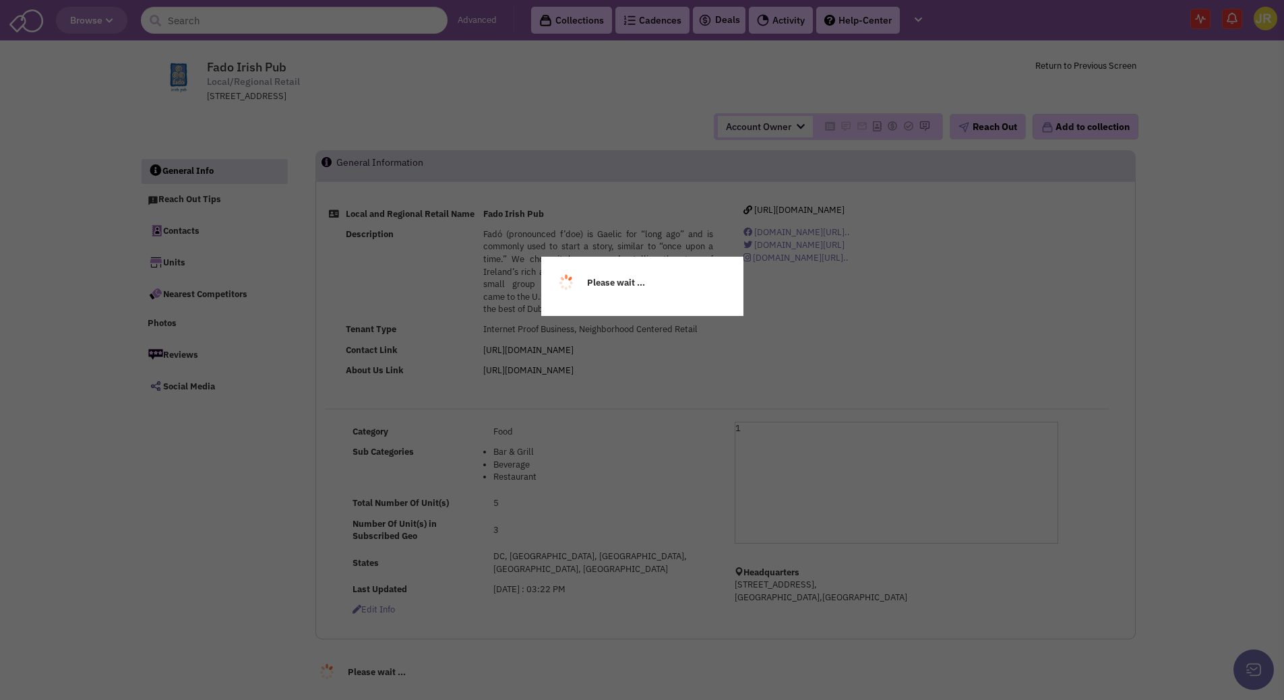
select select
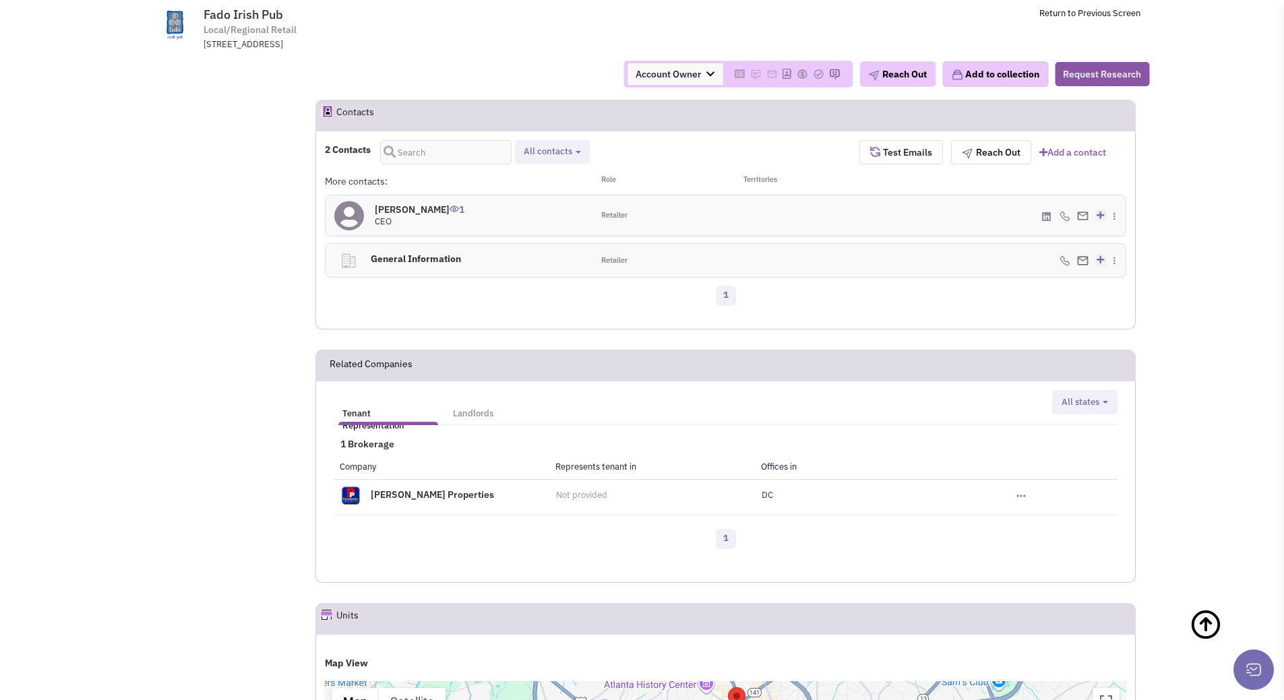
scroll to position [876, 0]
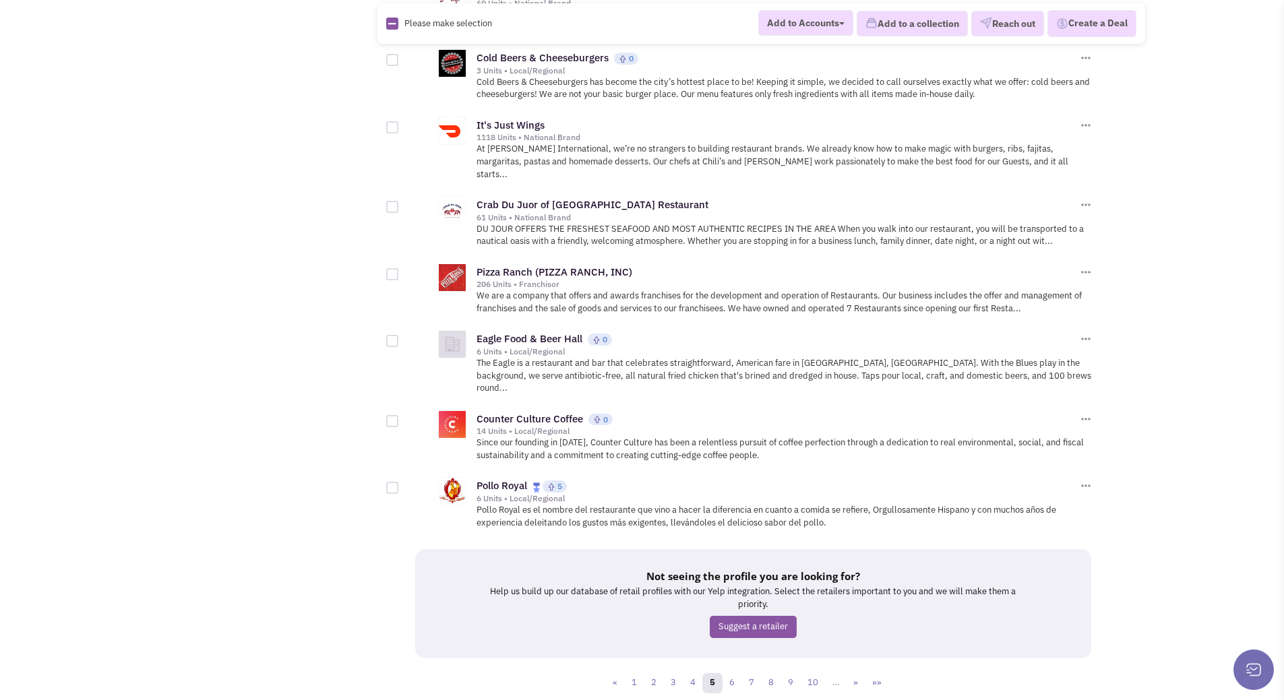
scroll to position [1352, 0]
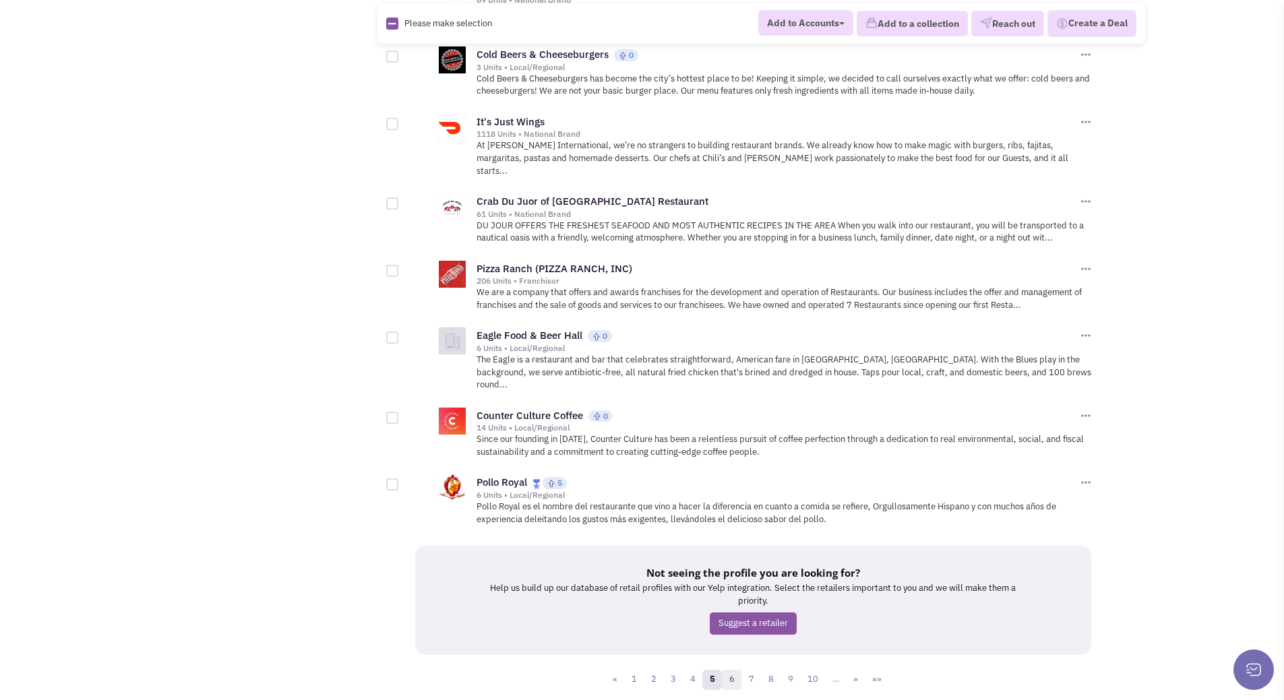
click at [735, 670] on link "6" at bounding box center [732, 680] width 20 height 20
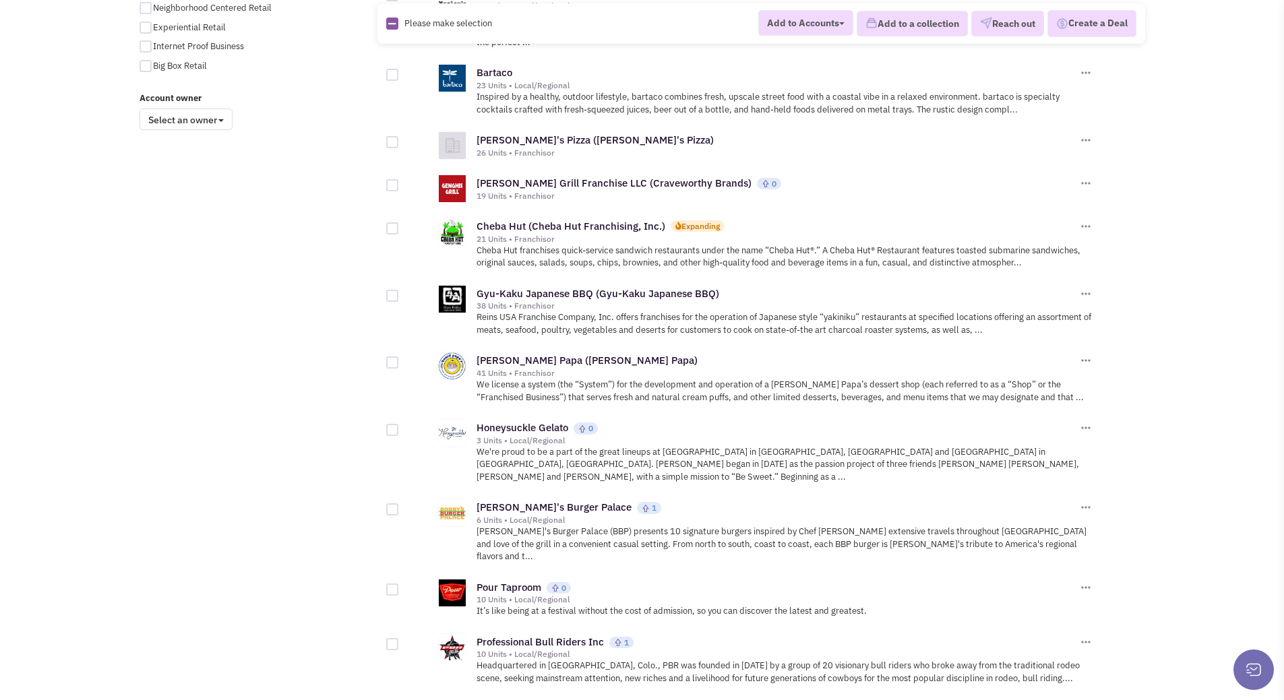
scroll to position [1146, 0]
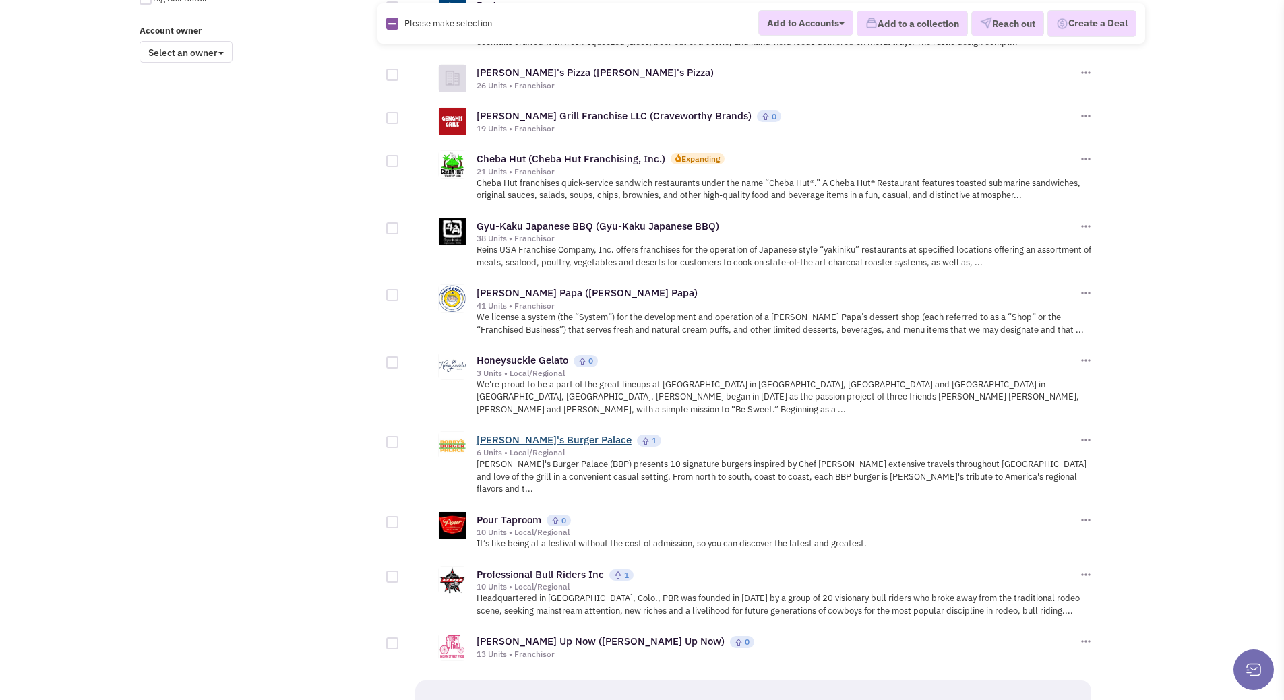
click at [559, 433] on link "Bobby's Burger Palace" at bounding box center [553, 439] width 155 height 13
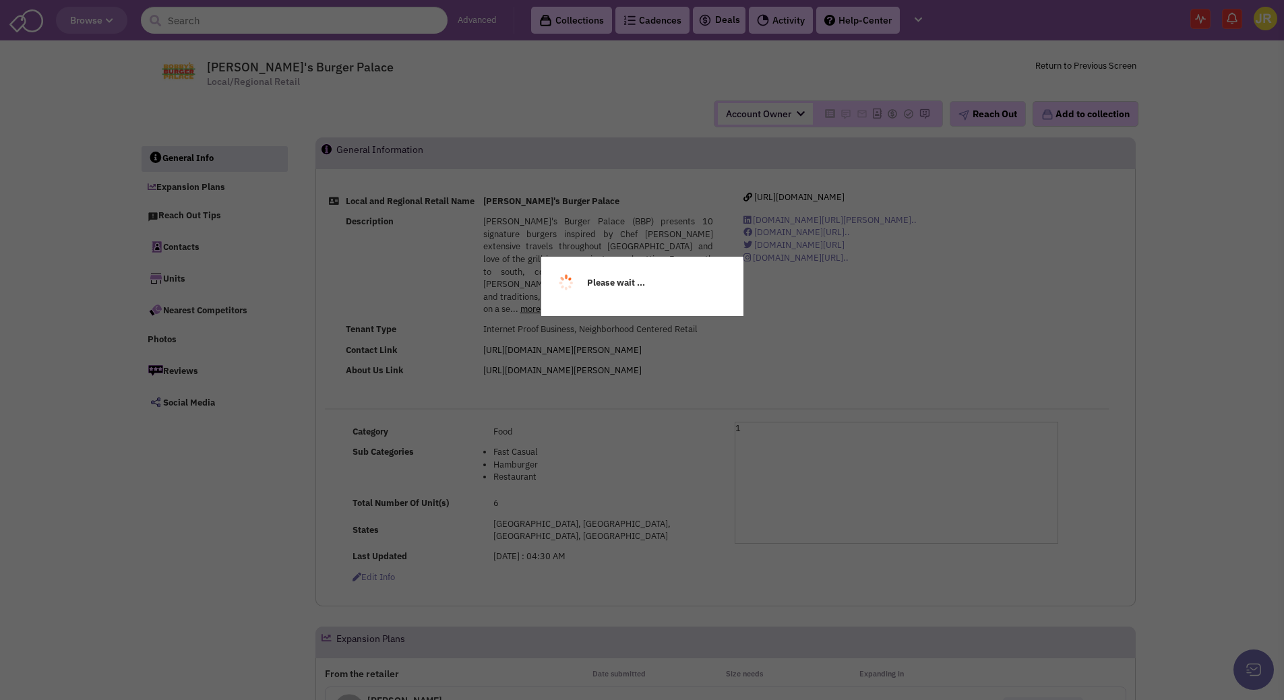
select select
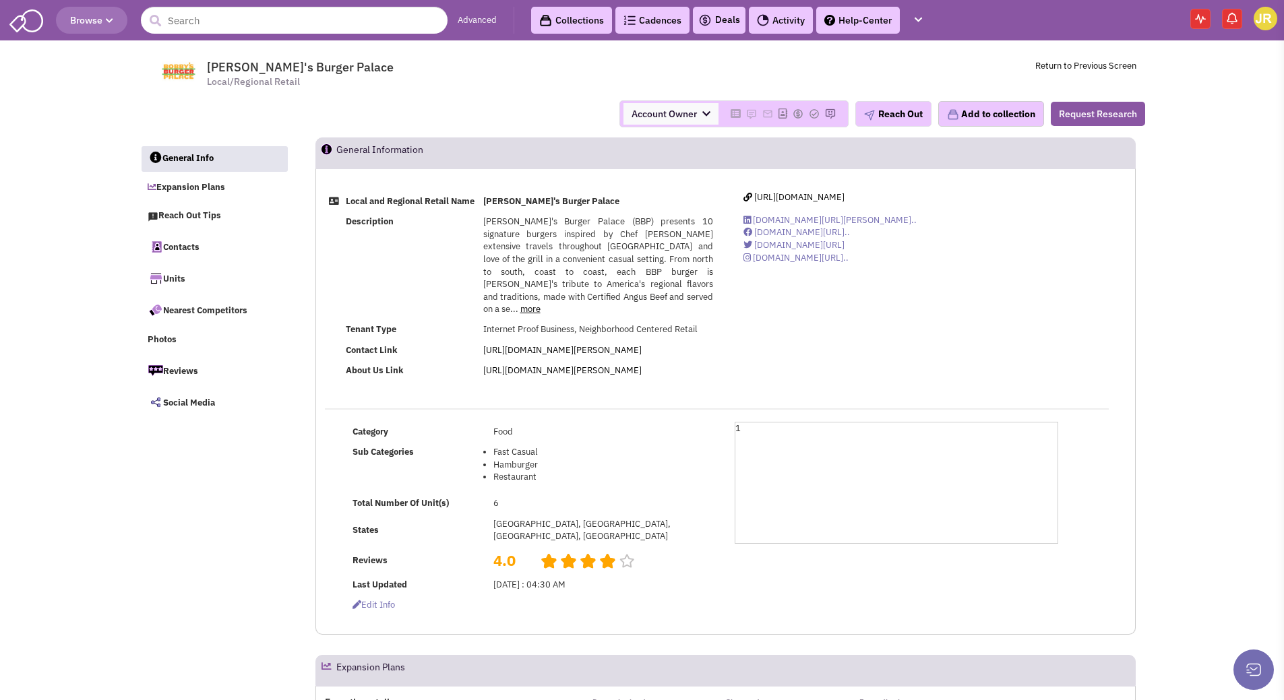
select select
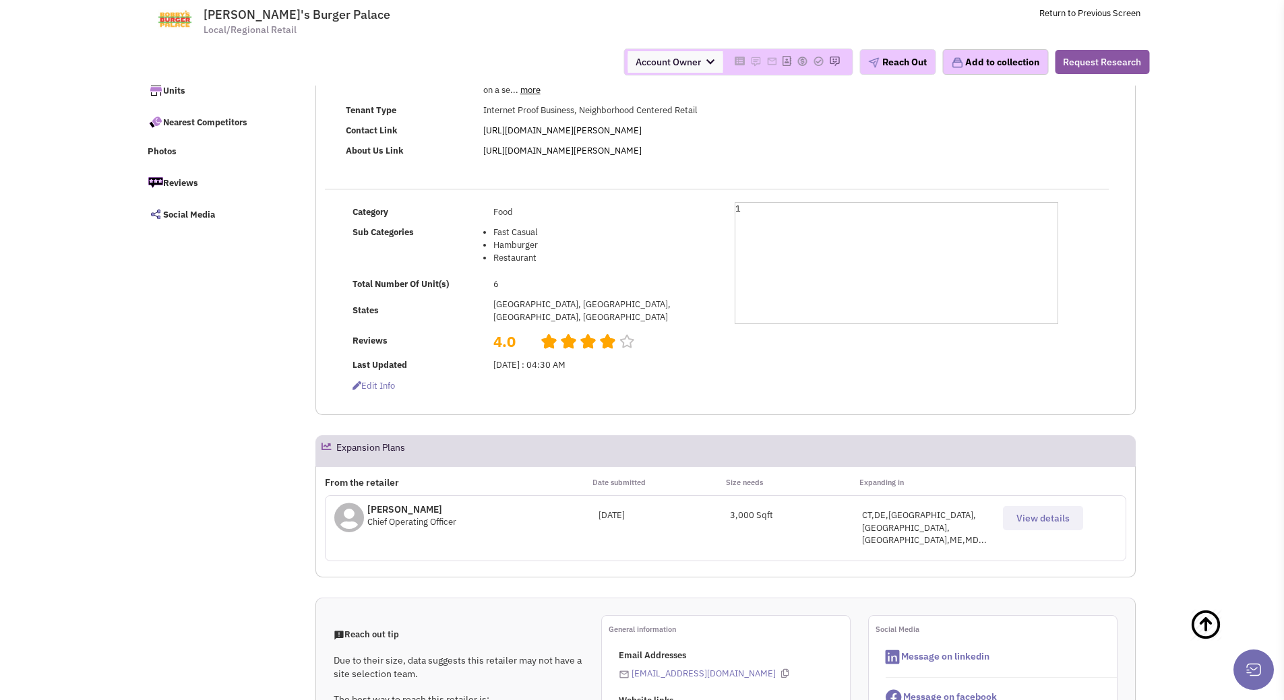
scroll to position [135, 0]
click at [1027, 511] on span "View details" at bounding box center [1042, 517] width 53 height 12
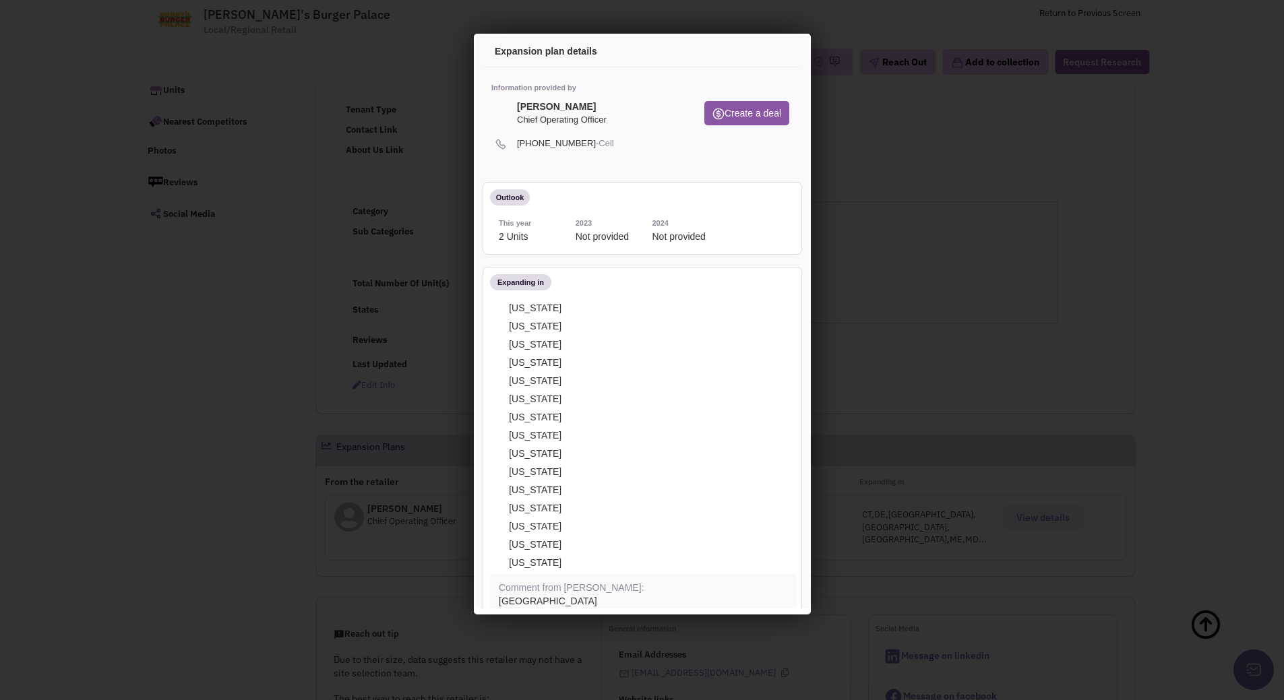
scroll to position [0, 0]
click at [869, 516] on div at bounding box center [642, 350] width 1284 height 700
click at [766, 56] on icon at bounding box center [776, 54] width 28 height 32
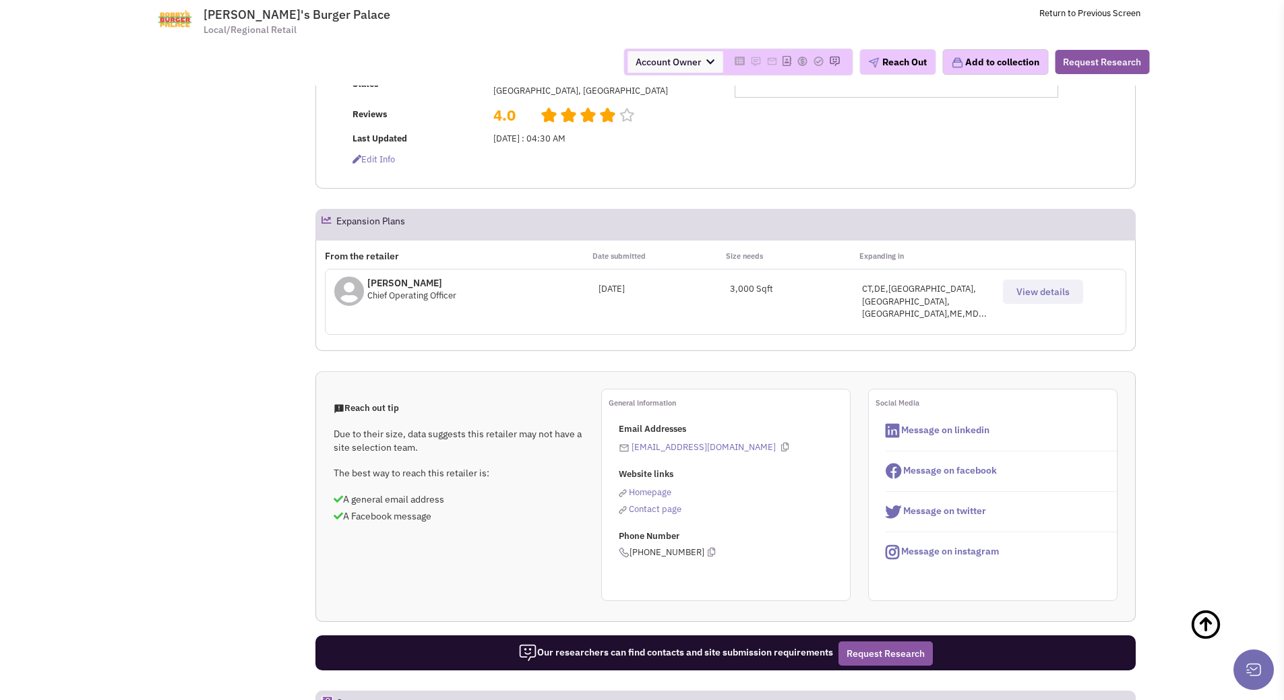
scroll to position [135, 0]
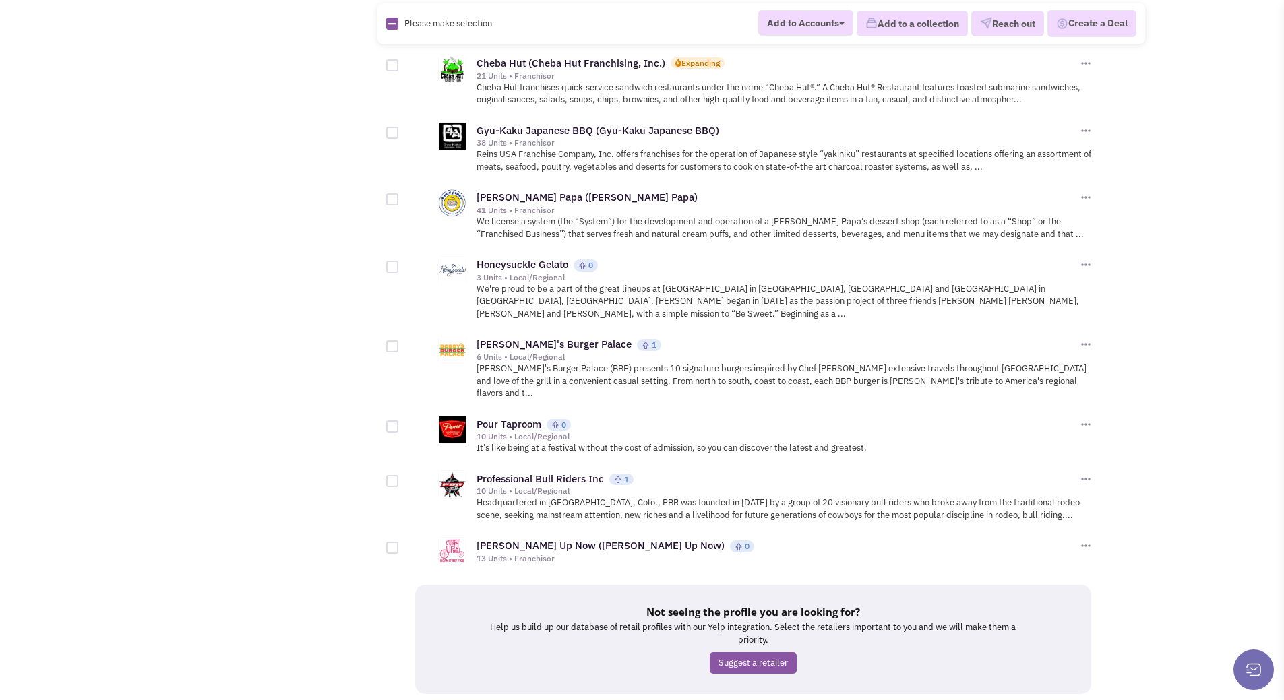
scroll to position [1255, 0]
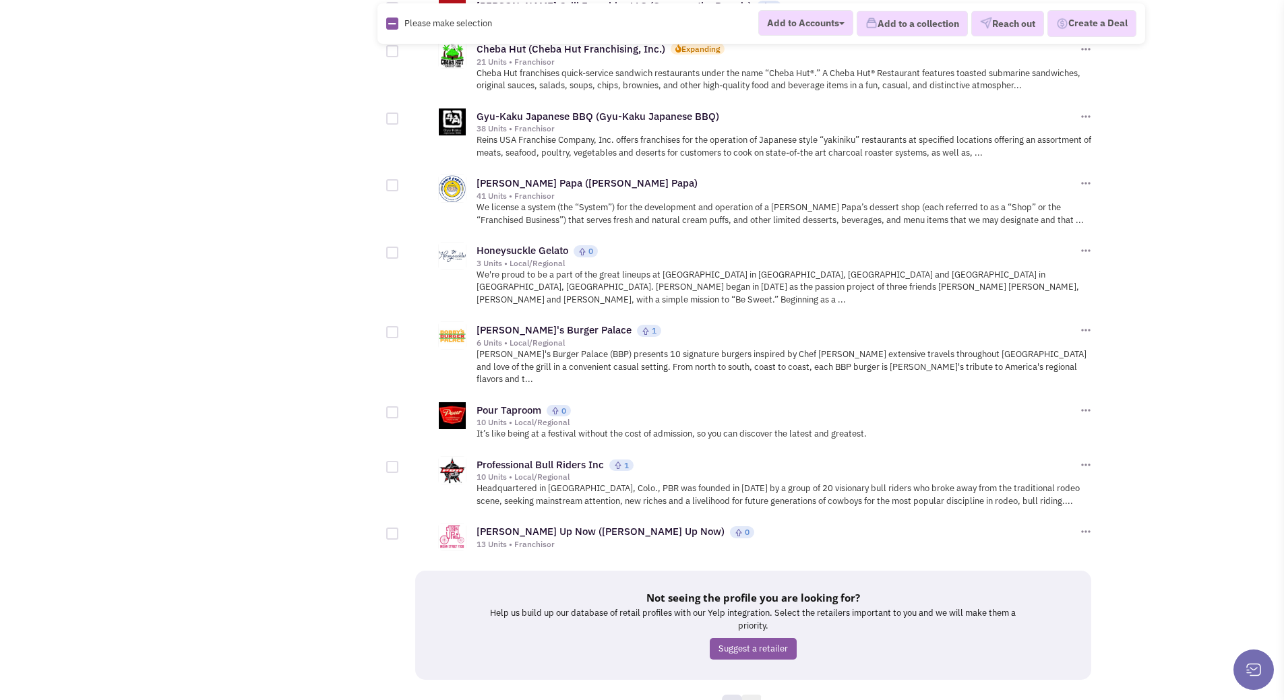
click at [755, 695] on link "7" at bounding box center [751, 705] width 20 height 20
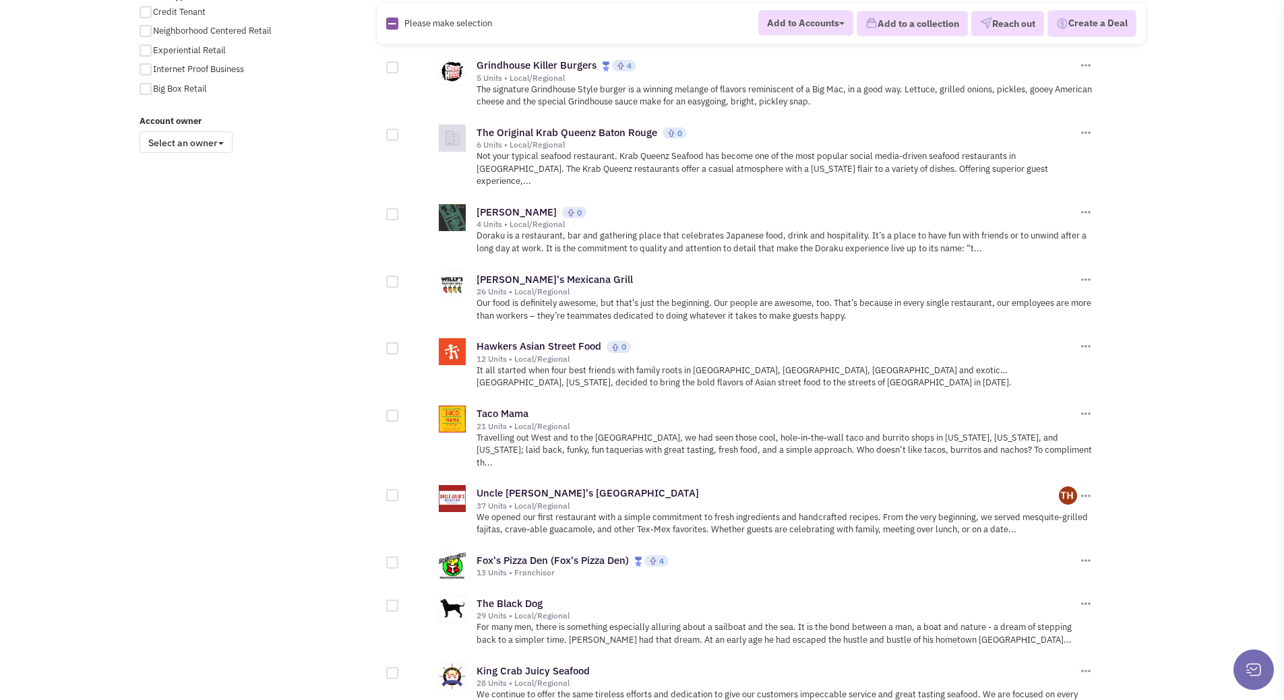
scroll to position [1078, 0]
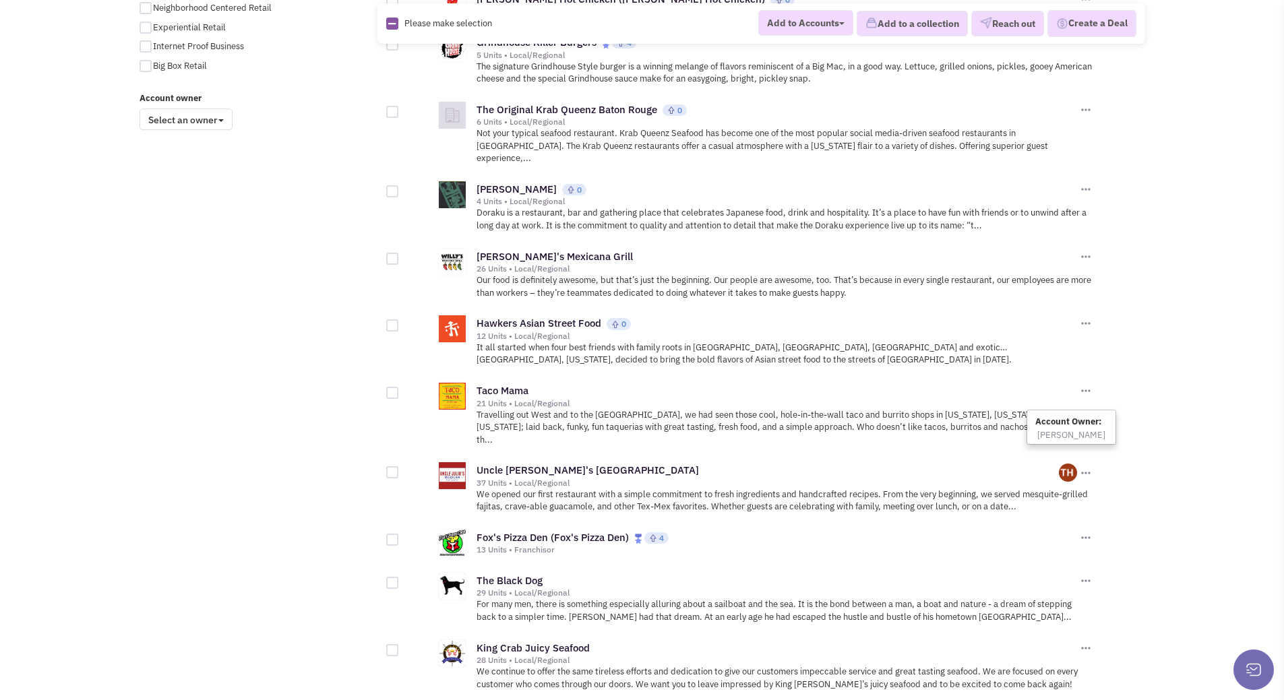
drag, startPoint x: 1066, startPoint y: 372, endPoint x: 1036, endPoint y: 373, distance: 29.7
click at [1036, 464] on div "Uncle Julio's Rio Grande Café" at bounding box center [767, 471] width 583 height 14
click at [1088, 466] on img at bounding box center [1085, 472] width 13 height 13
click at [957, 464] on div "Uncle Julio's Rio Grande Café" at bounding box center [767, 471] width 583 height 14
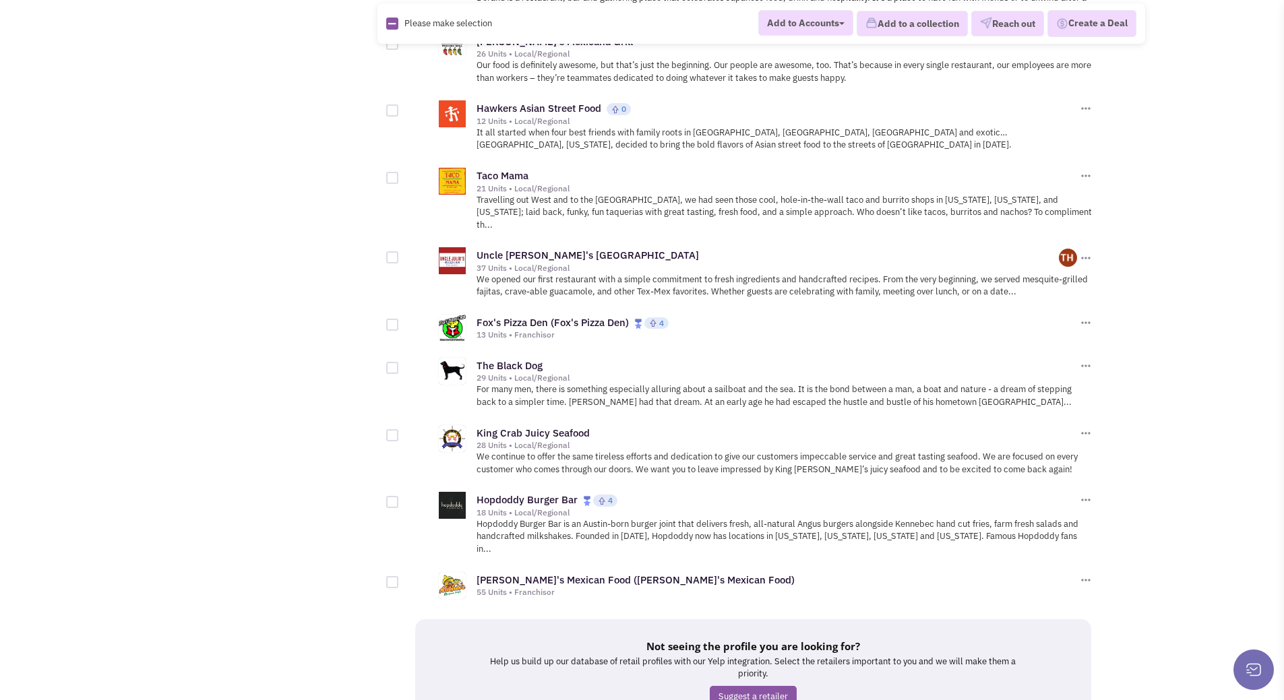
scroll to position [1304, 0]
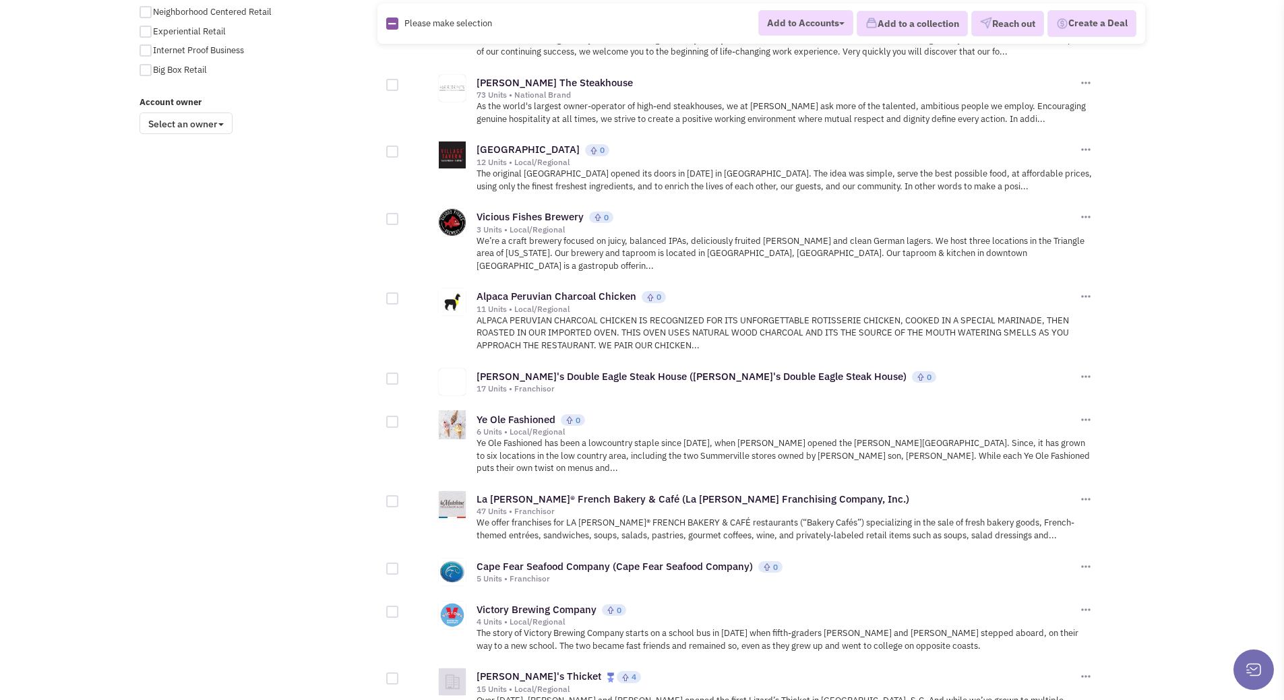
scroll to position [1078, 0]
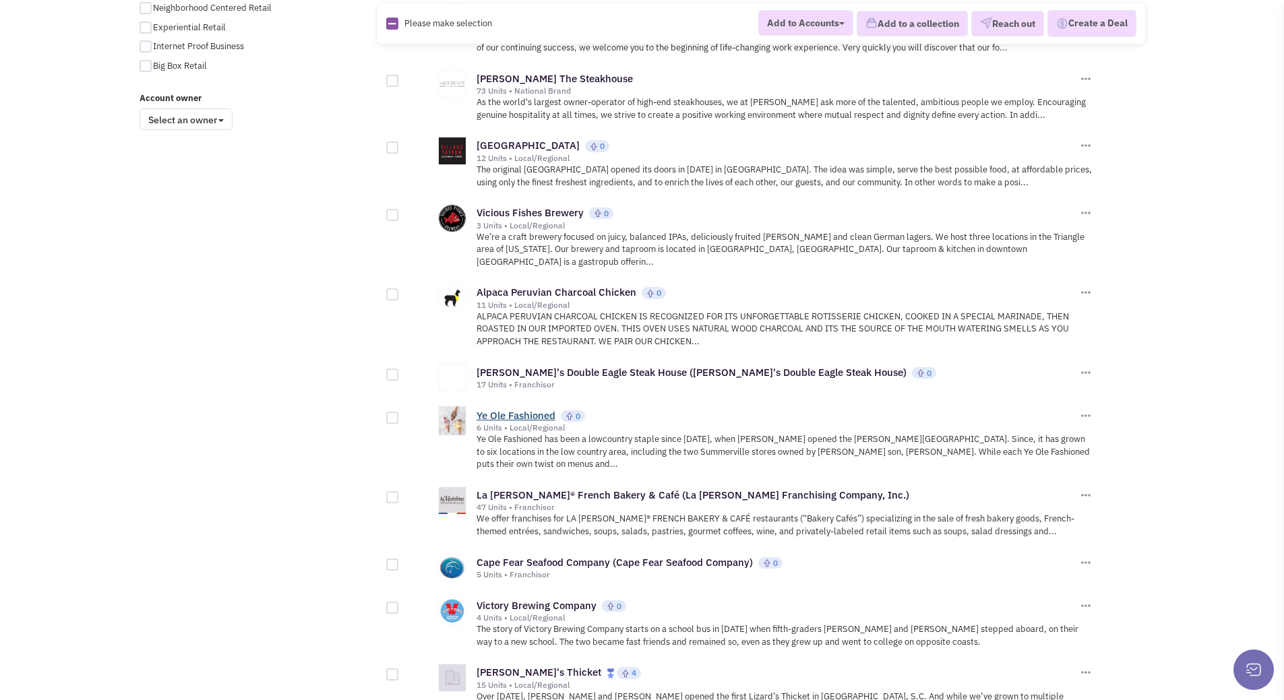
click at [536, 409] on link "Ye Ole Fashioned" at bounding box center [515, 415] width 79 height 13
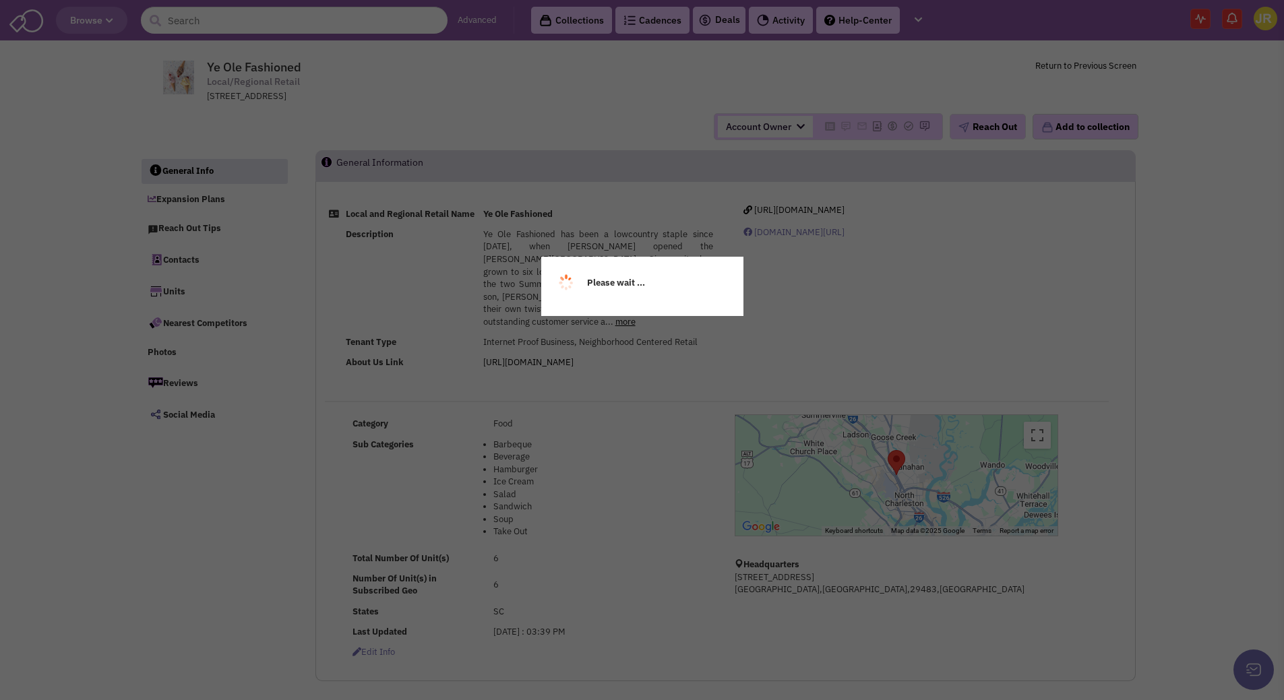
select select
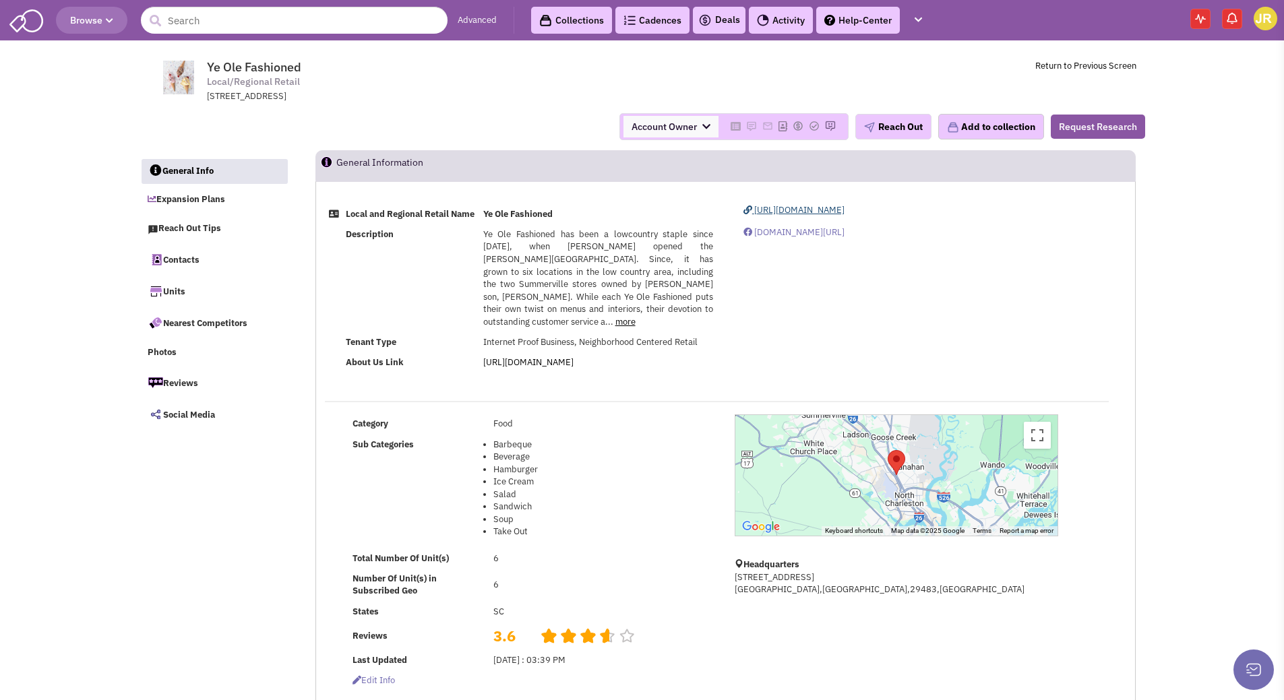
click at [840, 209] on span "https://www.yeolefashioned.com/" at bounding box center [799, 209] width 90 height 11
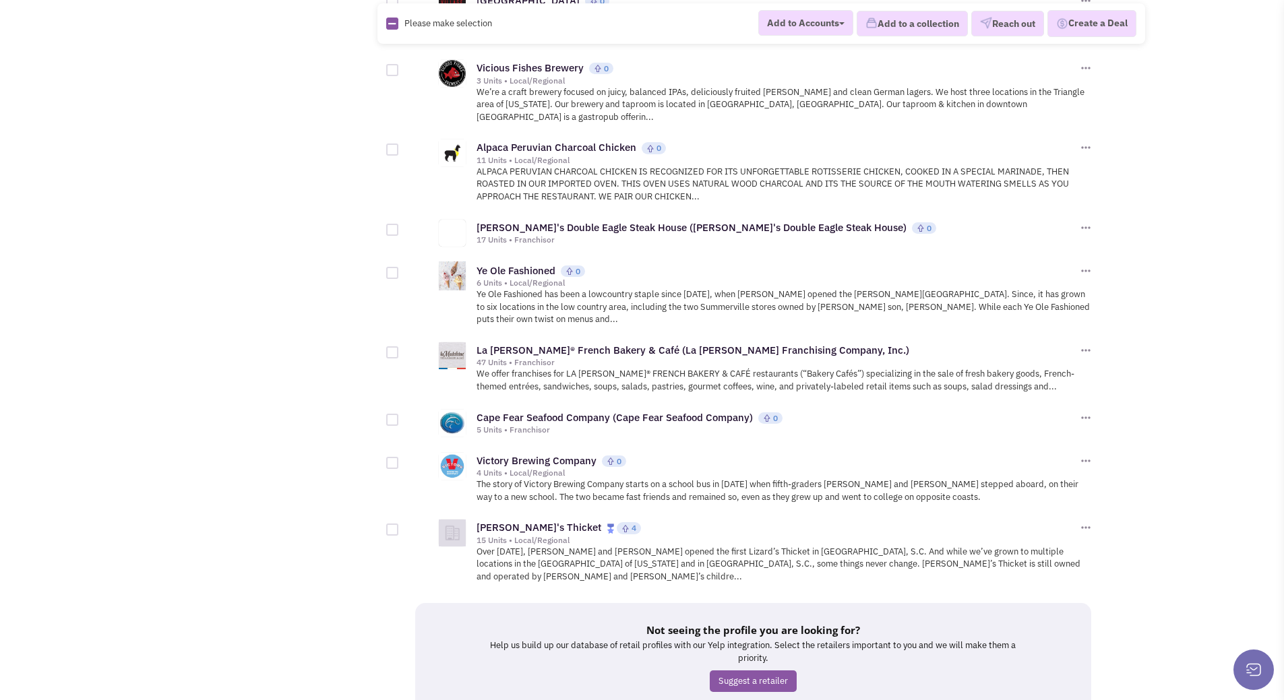
scroll to position [1280, 0]
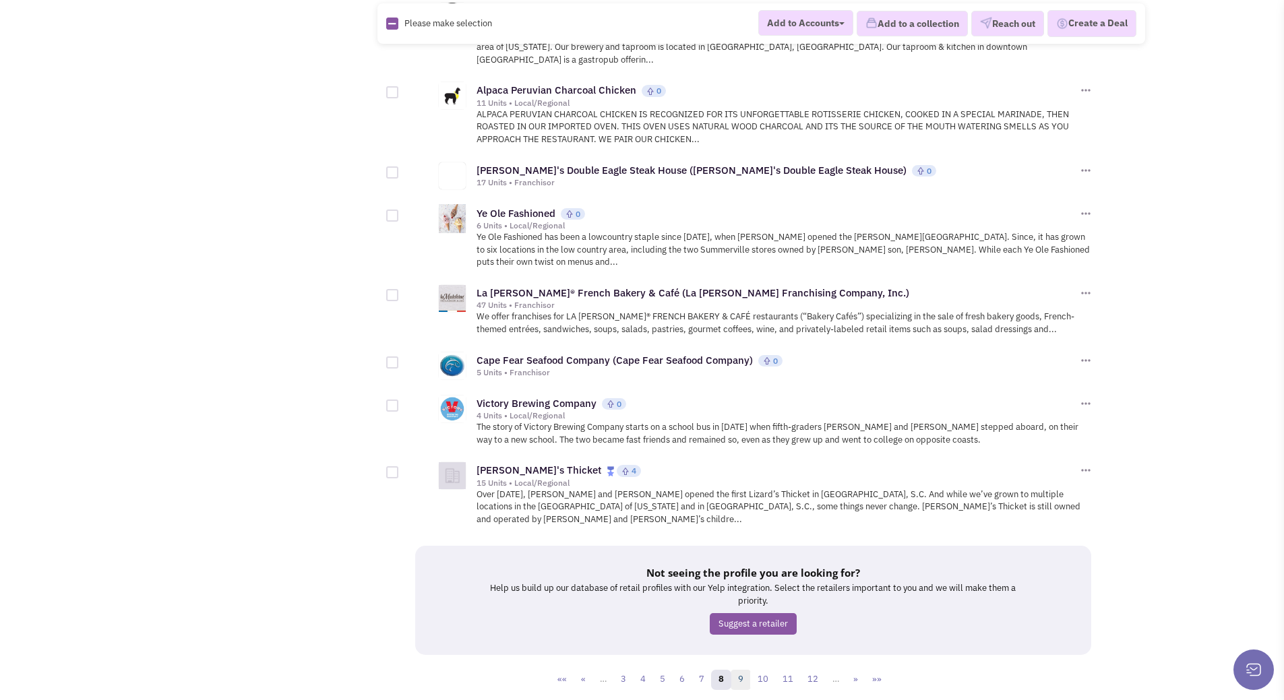
click at [743, 670] on link "9" at bounding box center [740, 680] width 20 height 20
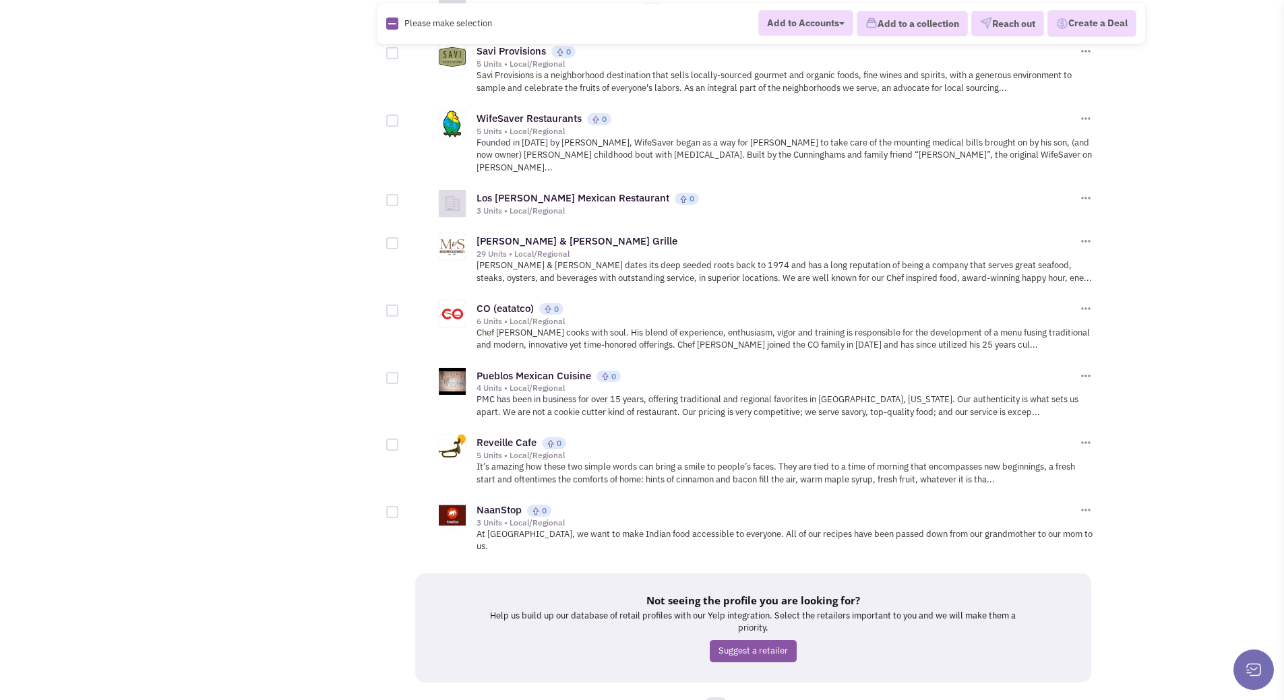
scroll to position [1304, 0]
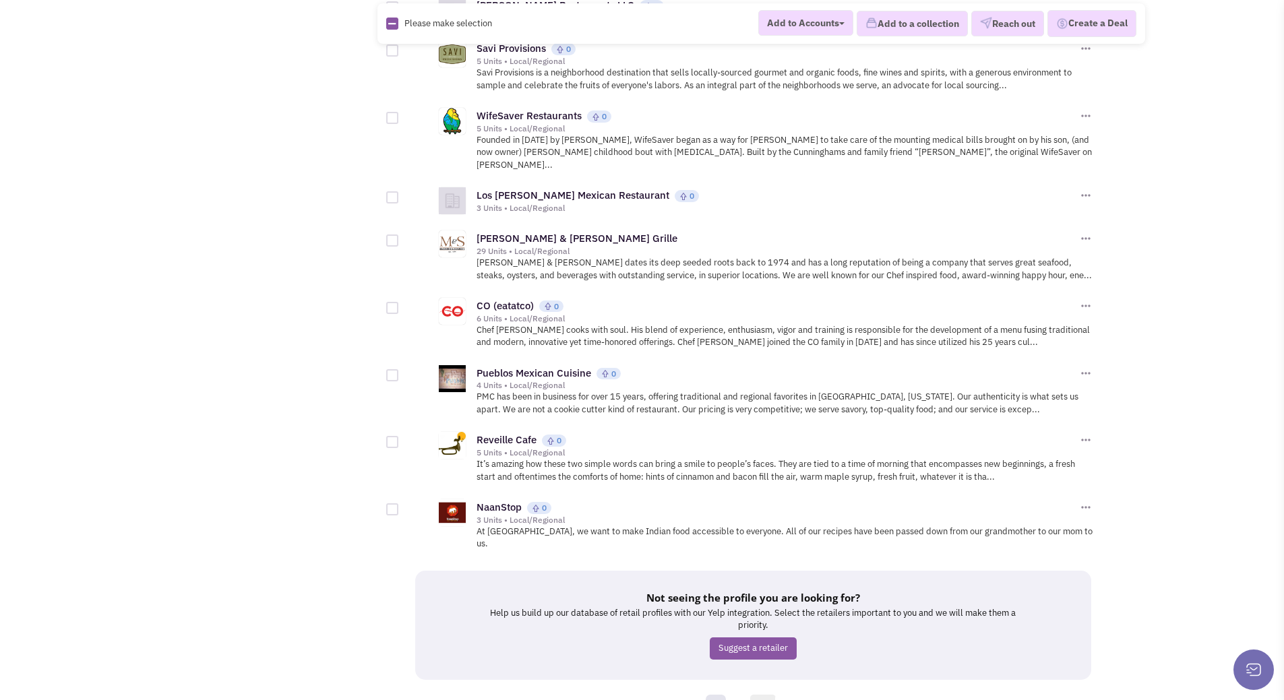
click at [765, 695] on link "11" at bounding box center [763, 705] width 26 height 20
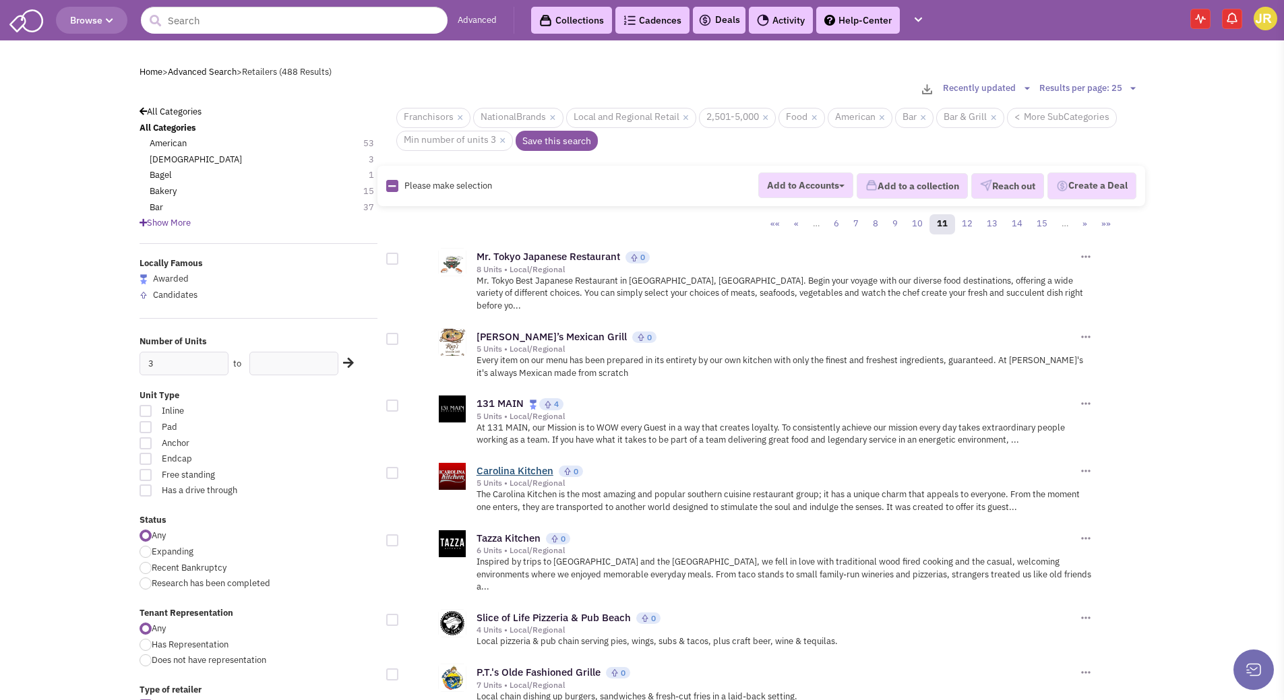
click at [528, 464] on link "Carolina Kitchen" at bounding box center [514, 470] width 77 height 13
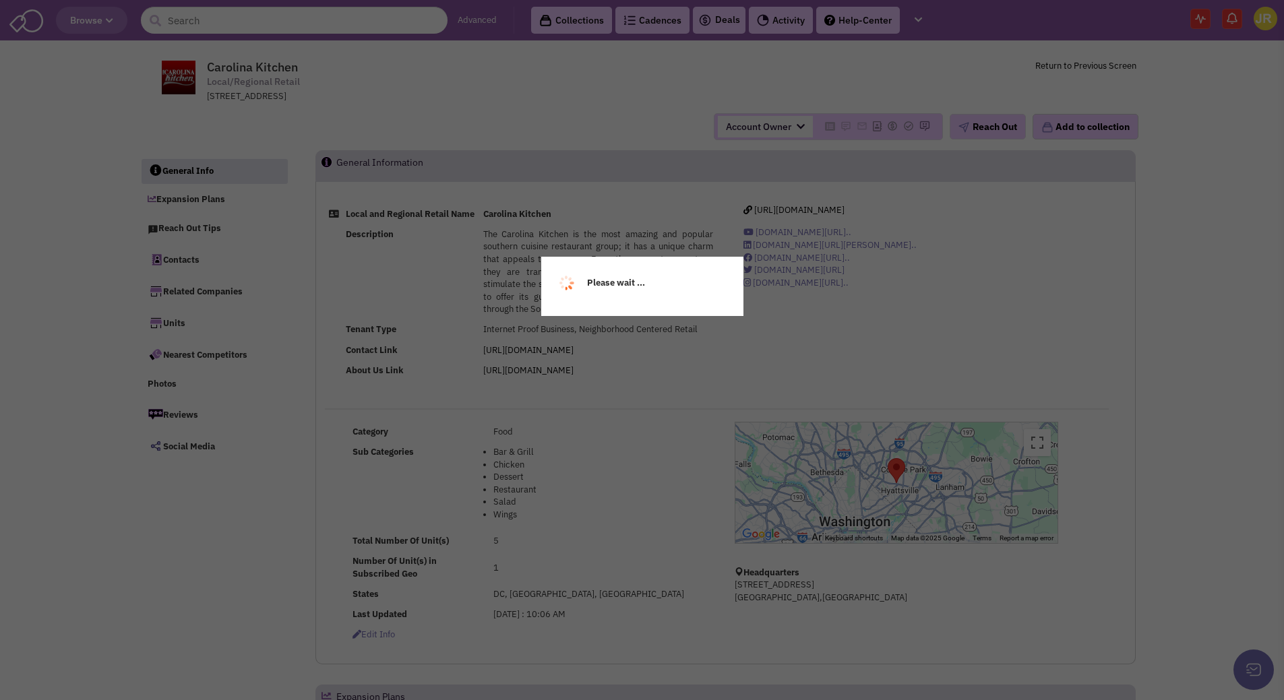
select select
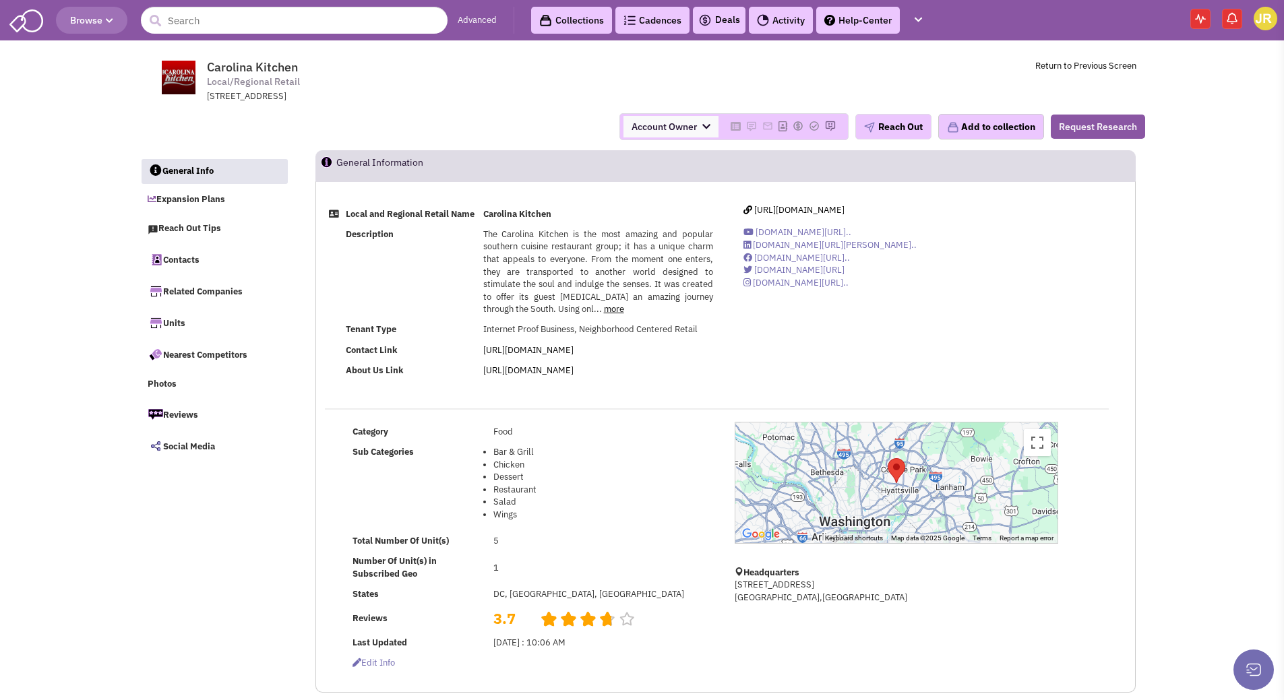
click at [604, 315] on link "more" at bounding box center [614, 308] width 20 height 11
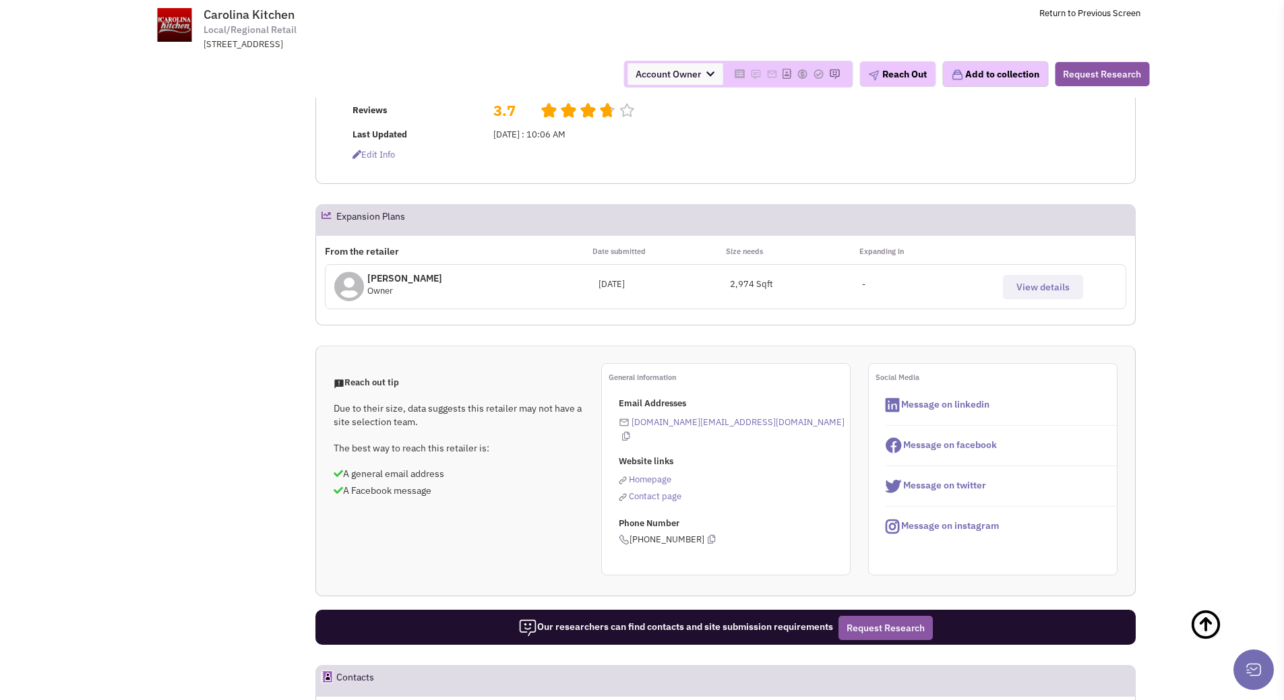
scroll to position [472, 0]
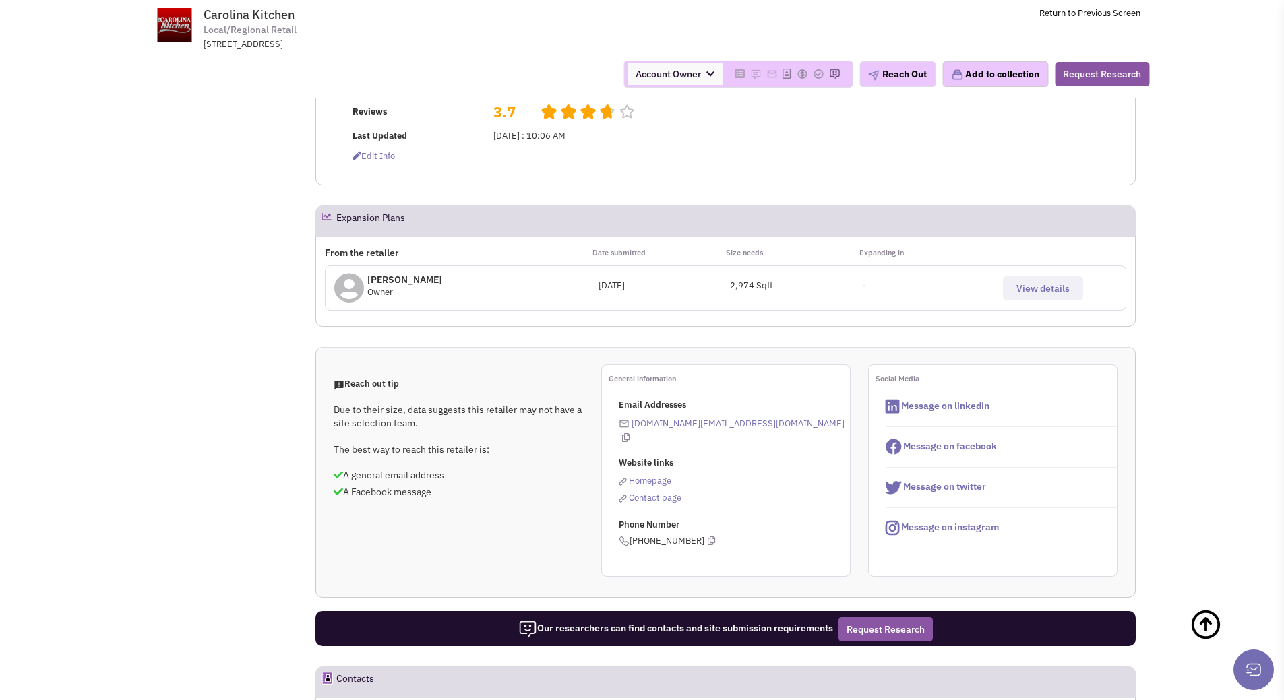
click at [1018, 294] on button "View details" at bounding box center [1043, 288] width 80 height 24
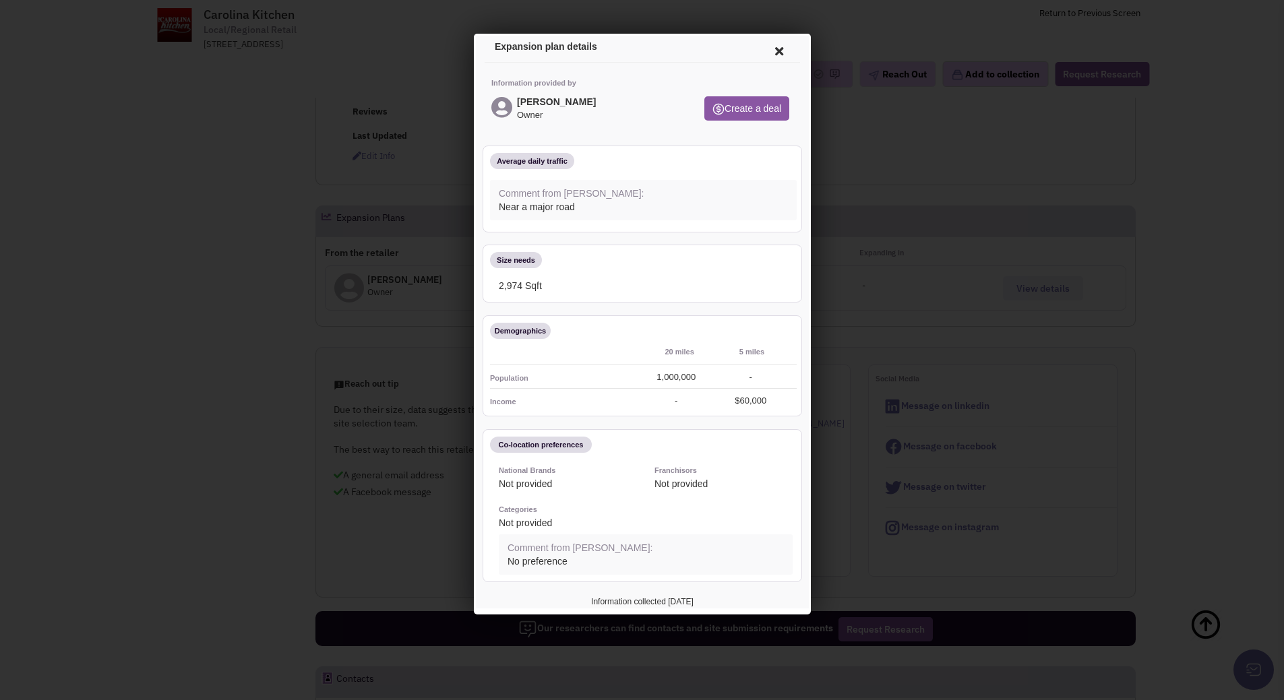
scroll to position [0, 0]
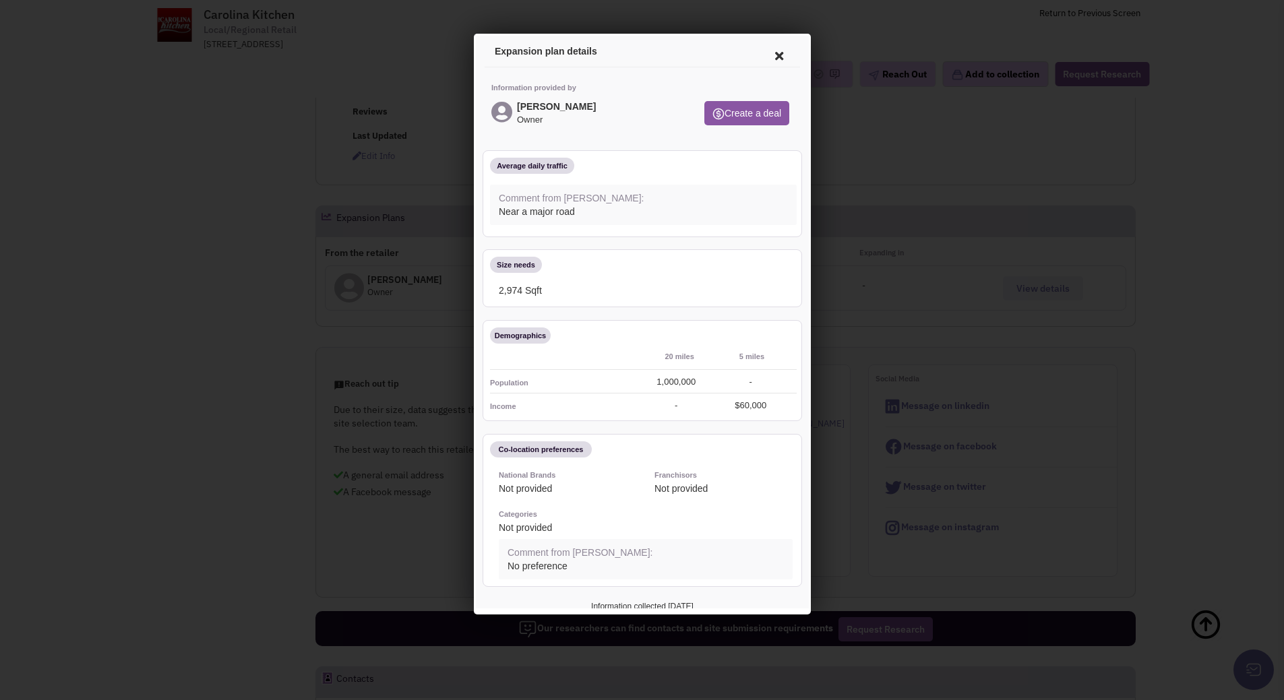
click at [763, 55] on icon at bounding box center [776, 54] width 28 height 32
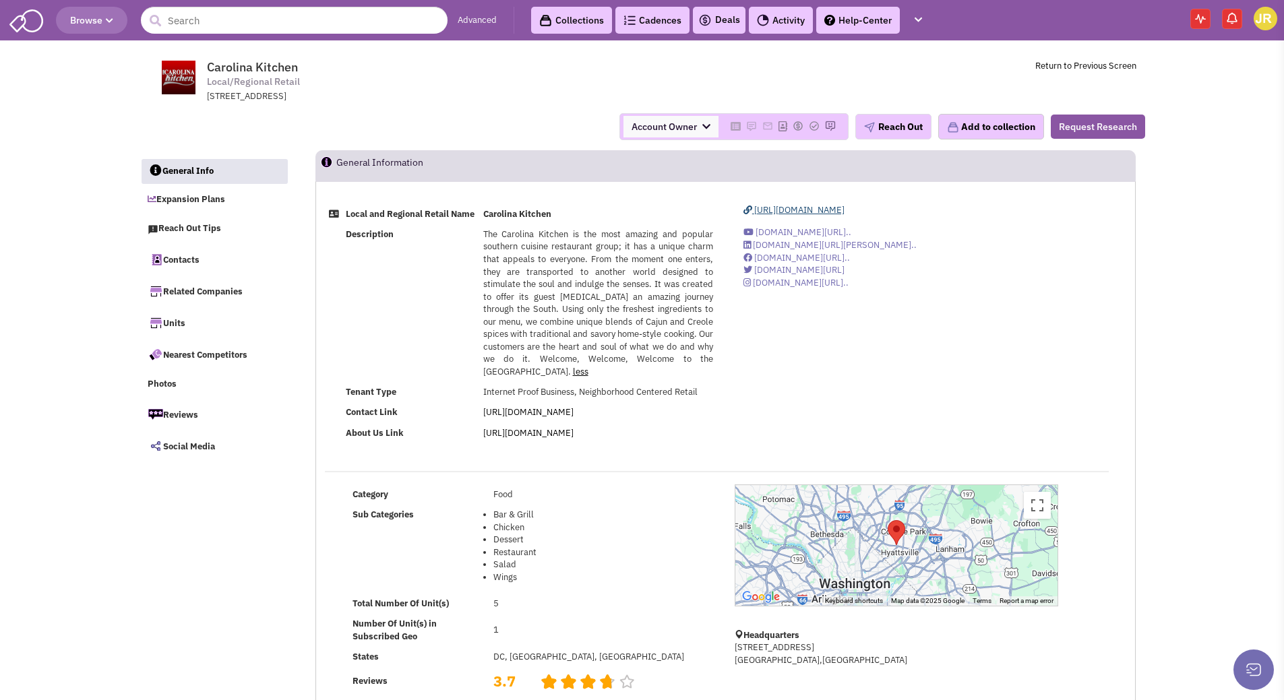
click at [803, 209] on span "http://thecarolinakitchen.com/" at bounding box center [799, 209] width 90 height 11
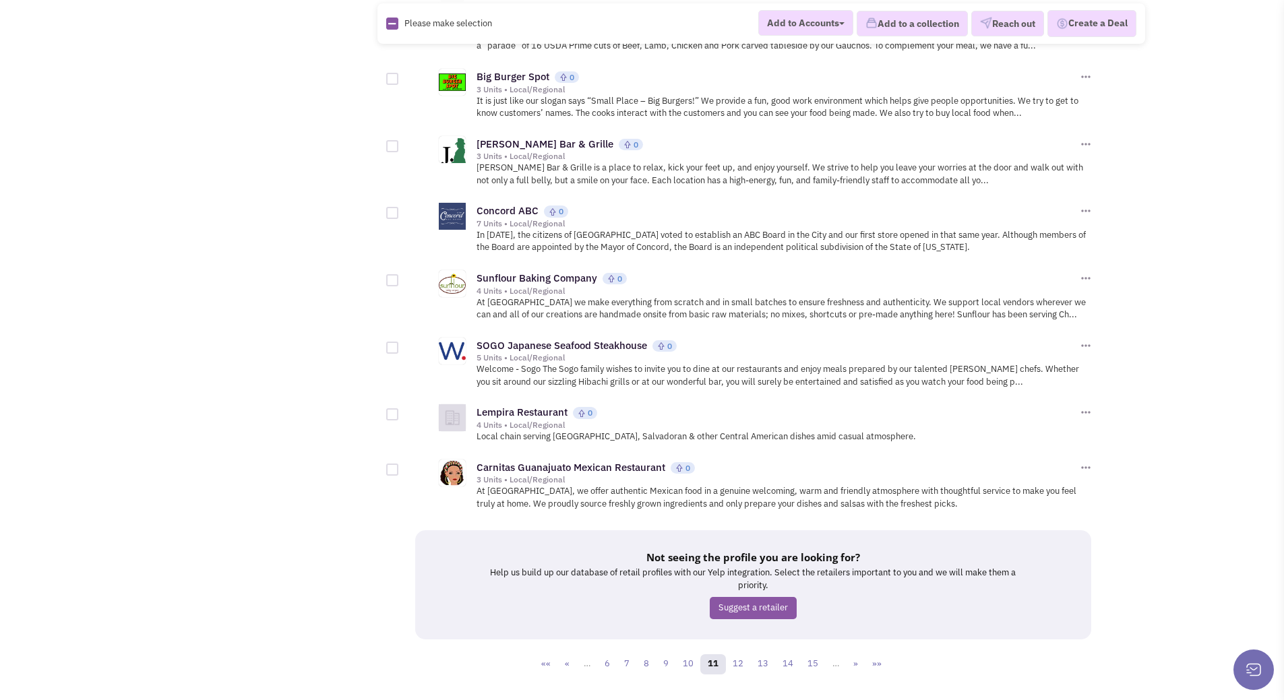
scroll to position [1361, 0]
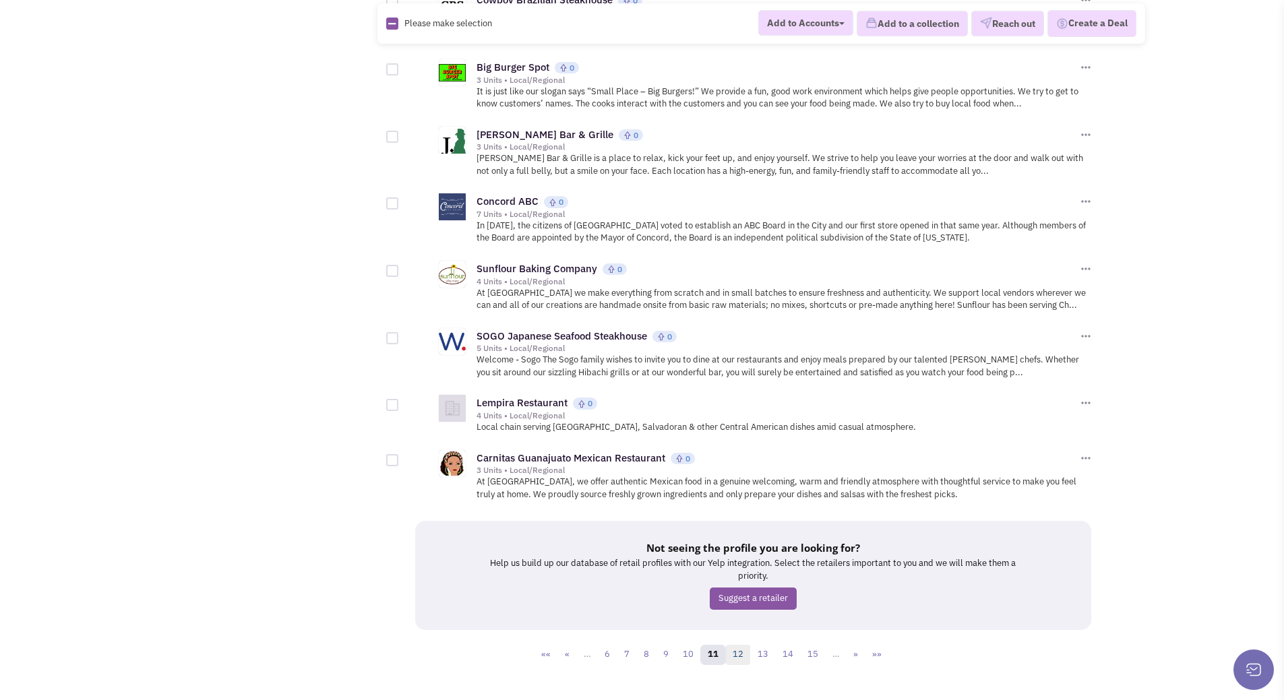
click at [739, 645] on link "12" at bounding box center [738, 655] width 26 height 20
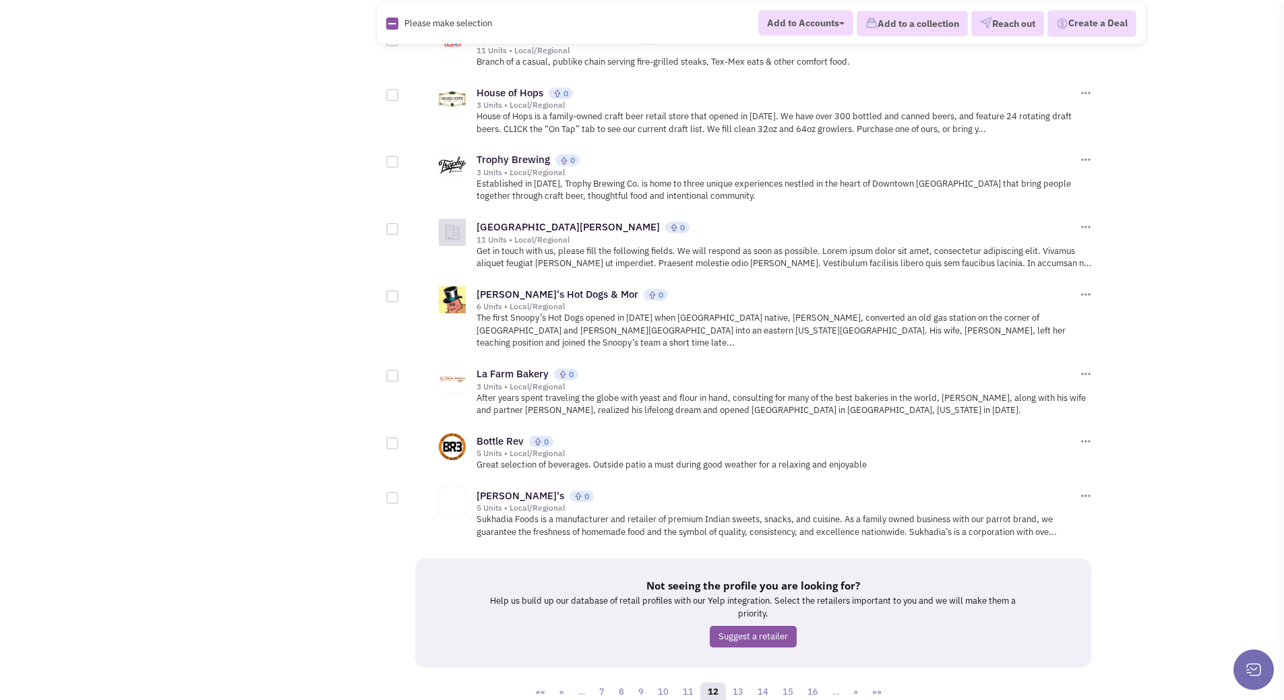
scroll to position [1386, 0]
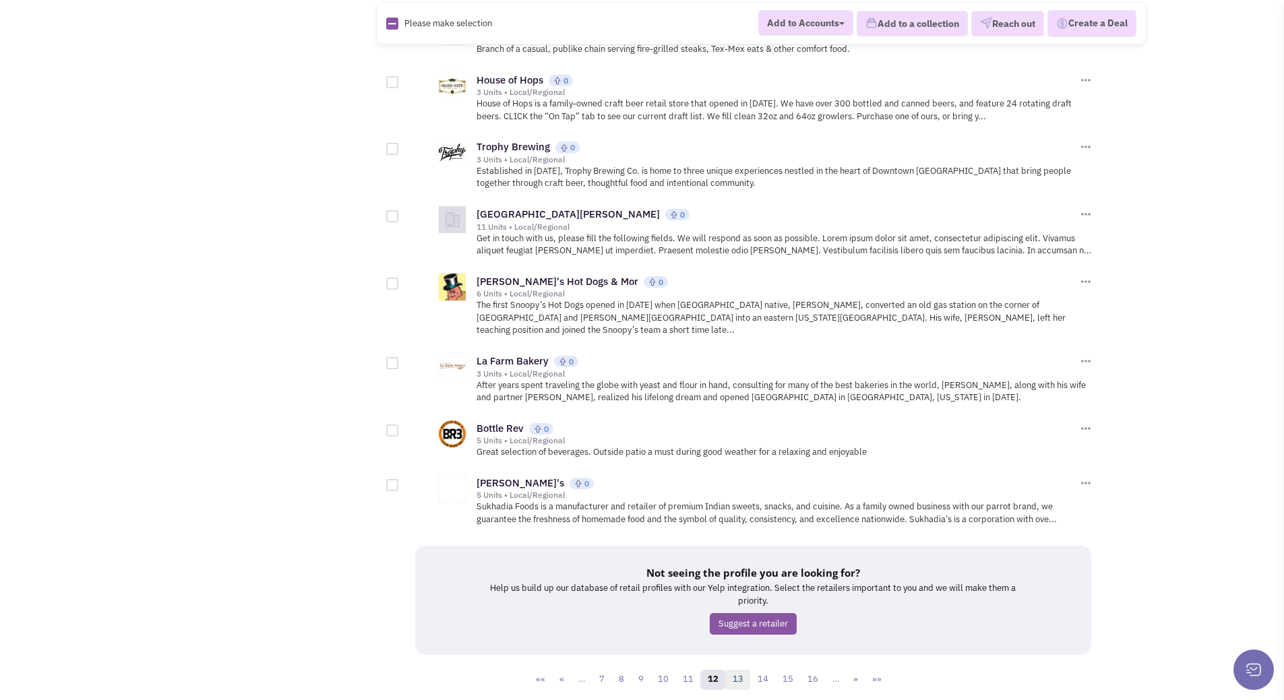
click at [743, 670] on link "13" at bounding box center [738, 680] width 26 height 20
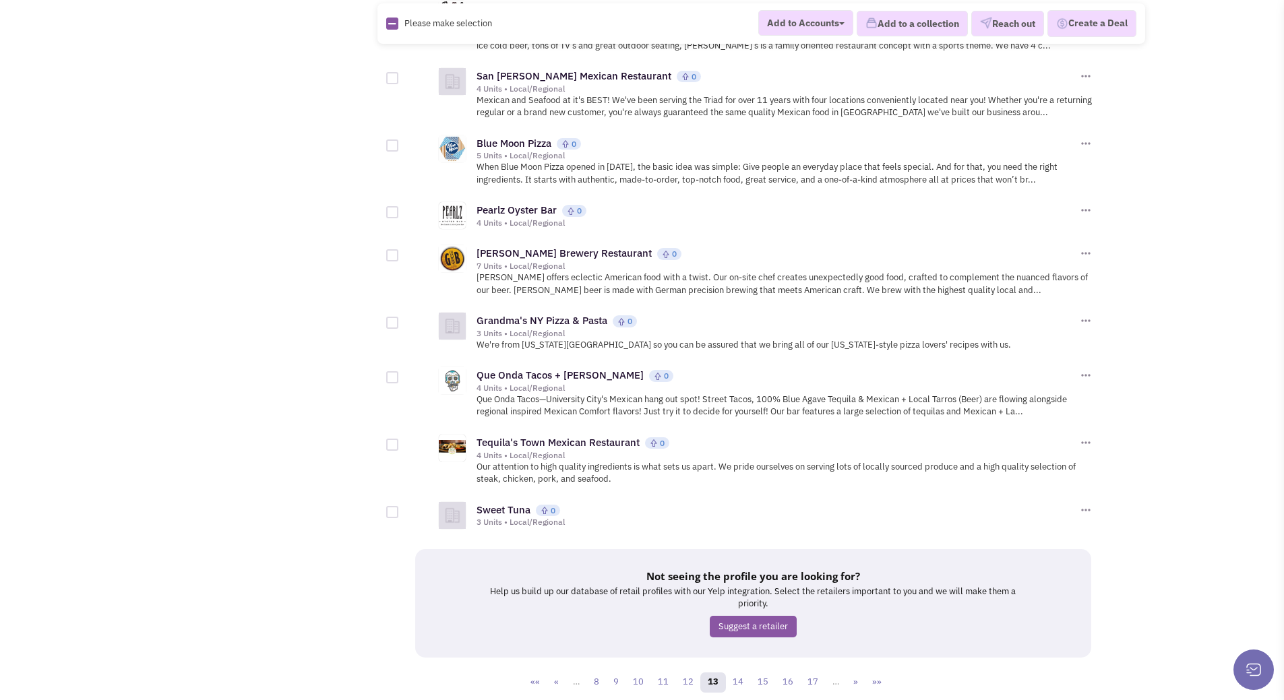
scroll to position [1351, 0]
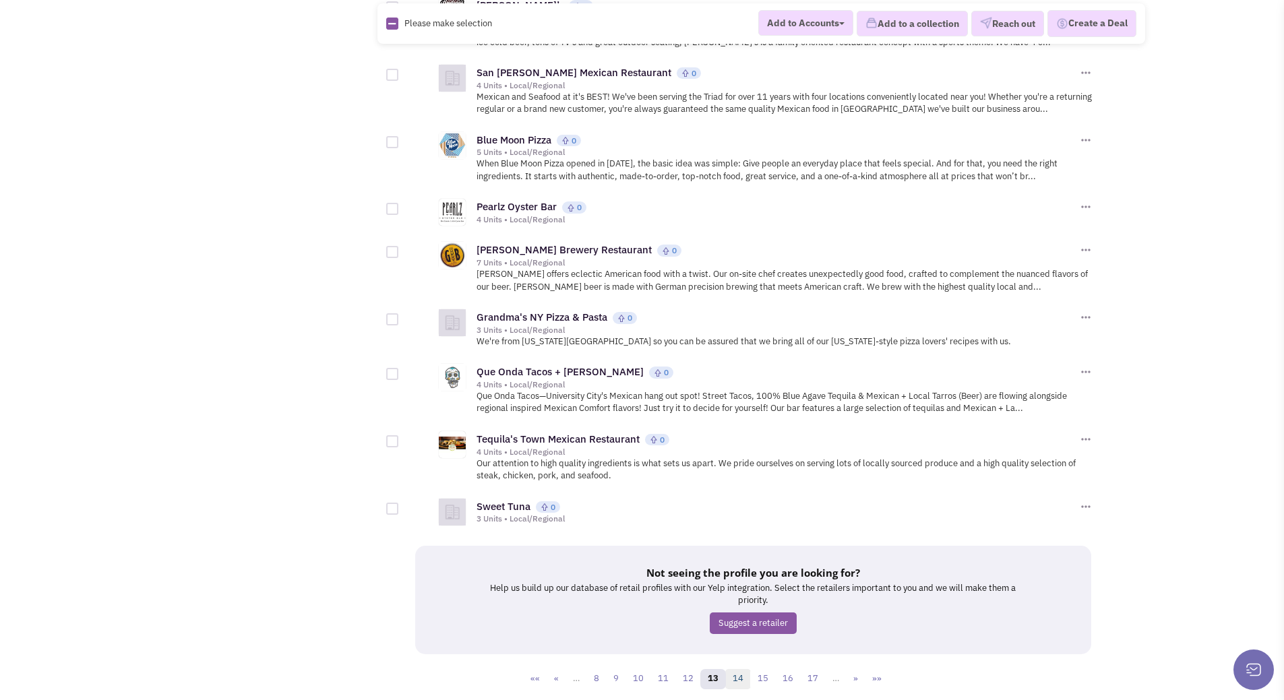
click at [743, 669] on link "14" at bounding box center [738, 679] width 26 height 20
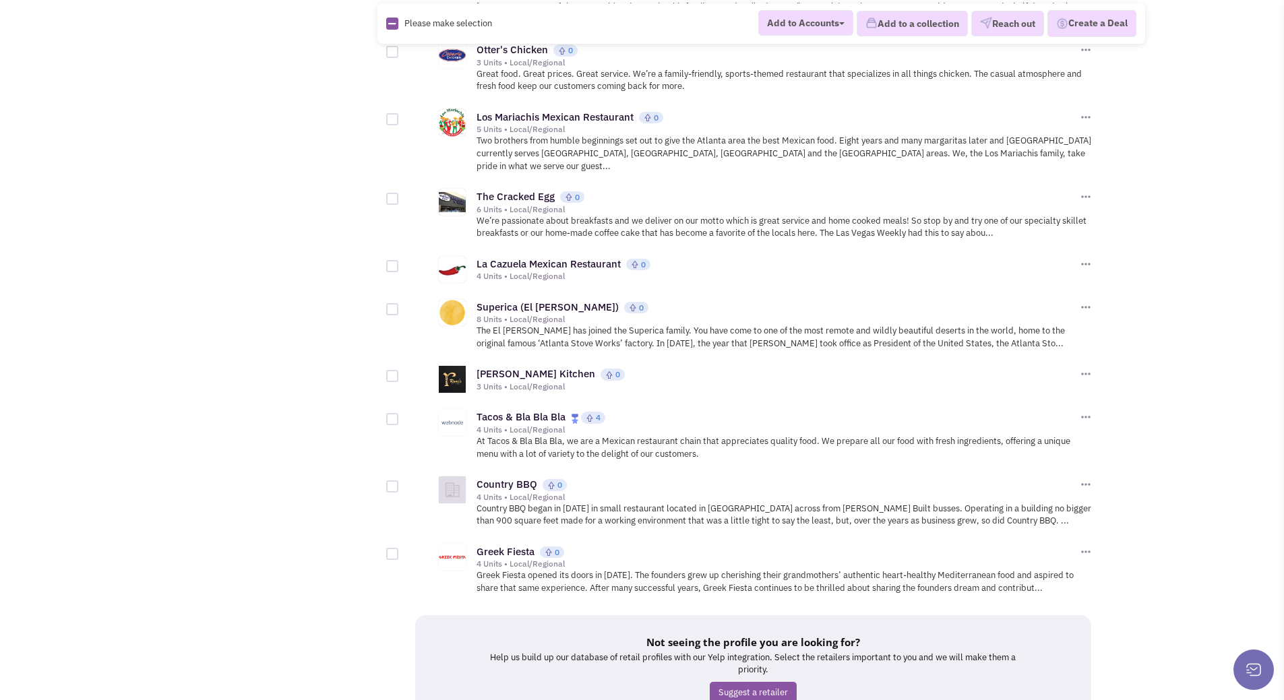
scroll to position [1303, 0]
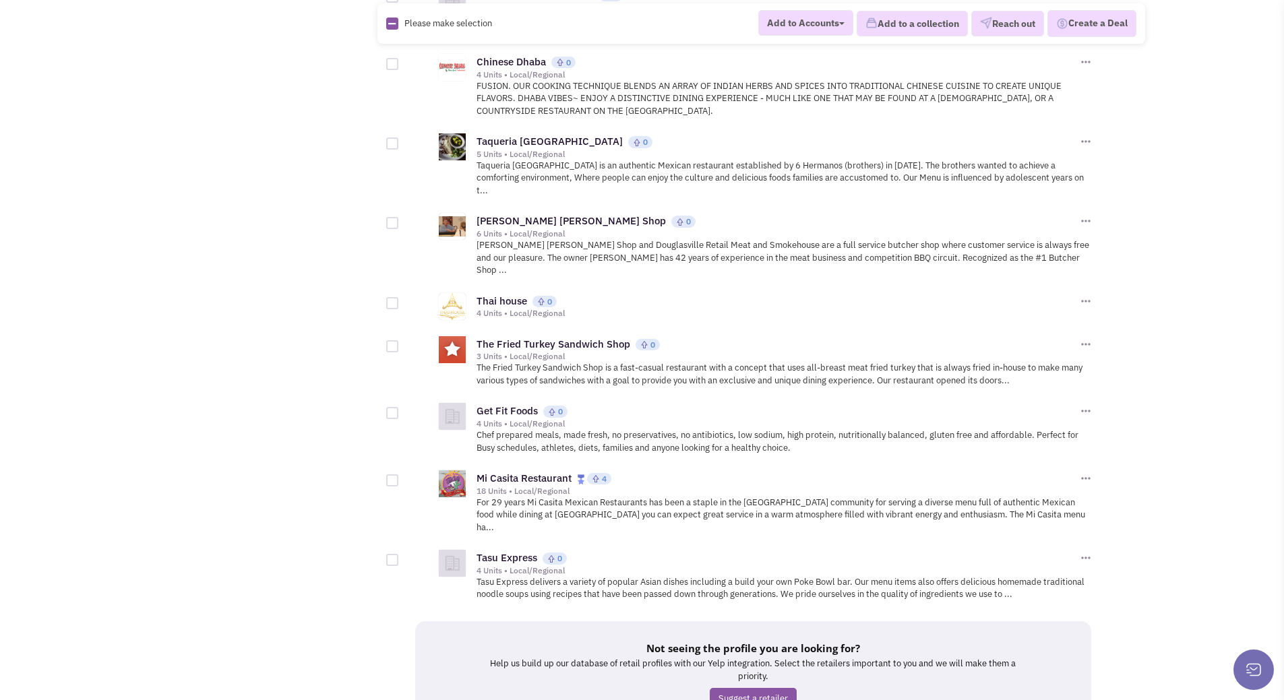
scroll to position [1351, 0]
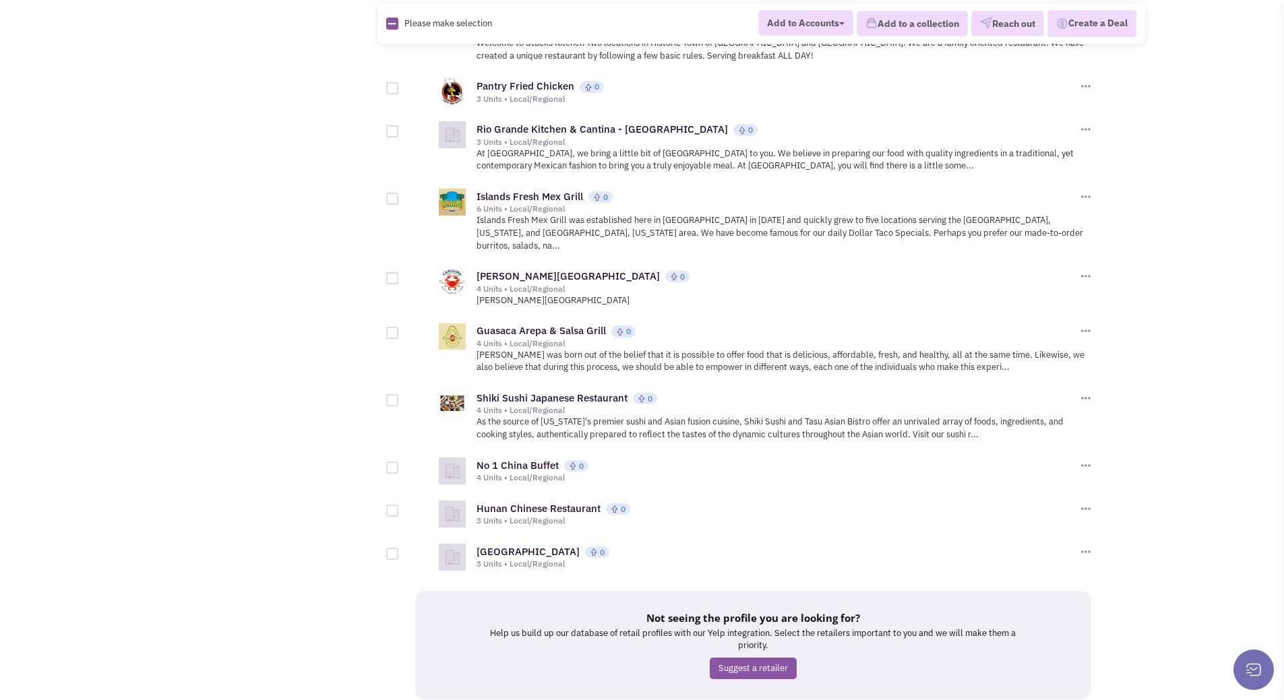
scroll to position [1253, 0]
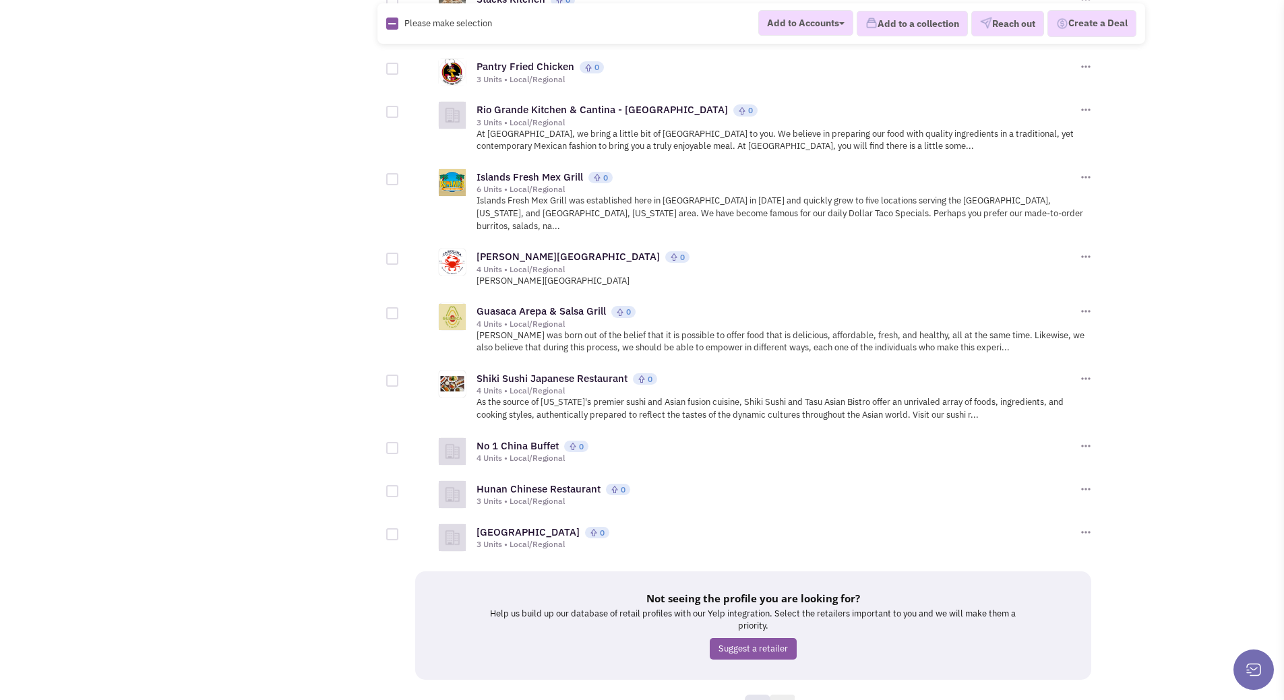
click at [785, 695] on link "17" at bounding box center [783, 705] width 26 height 20
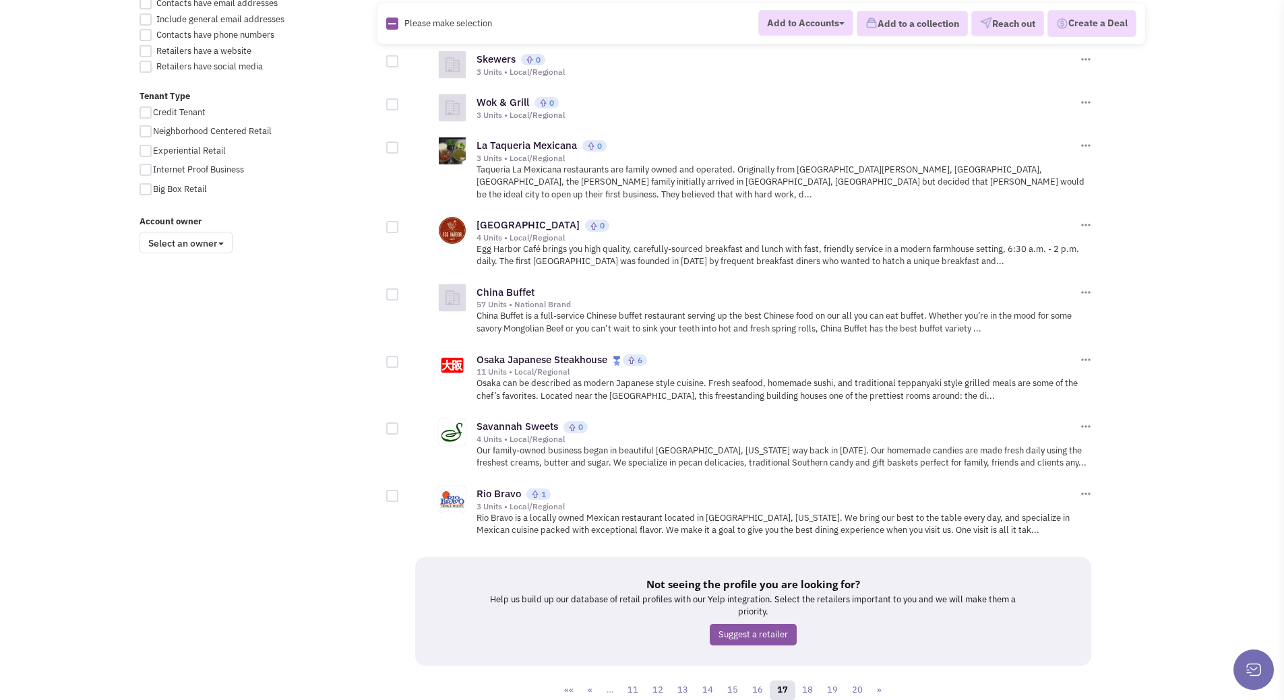
scroll to position [1003, 0]
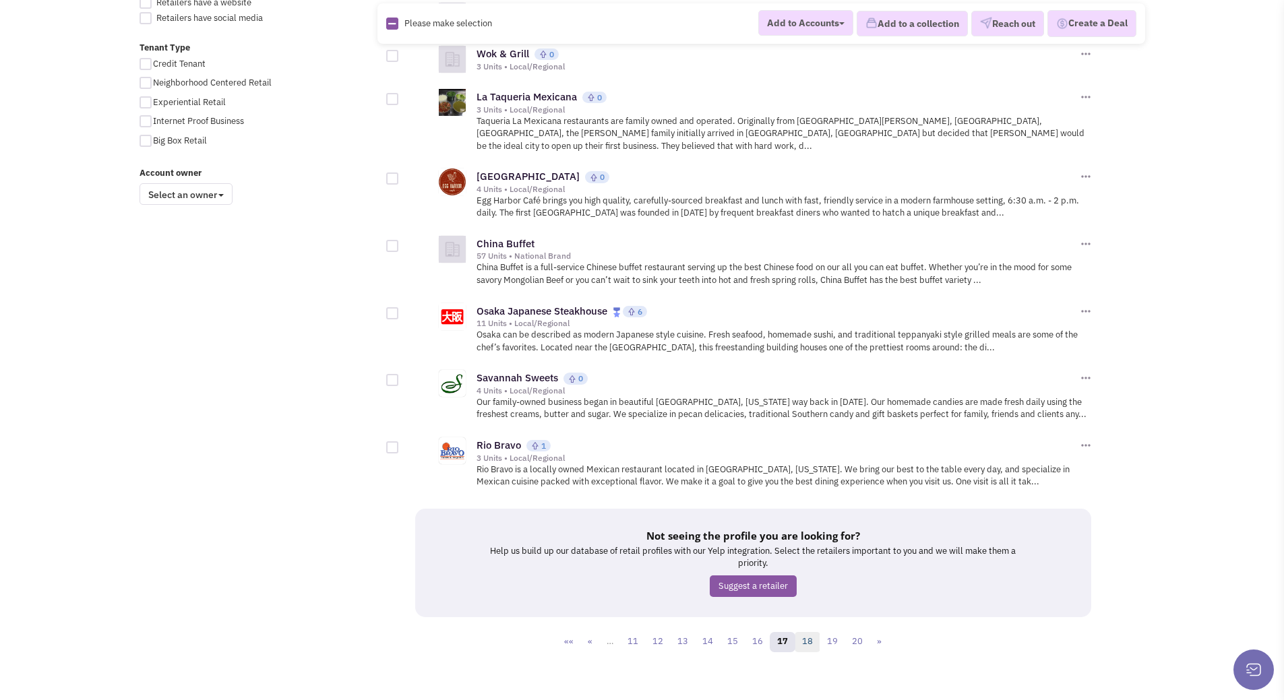
click at [813, 632] on link "18" at bounding box center [807, 642] width 26 height 20
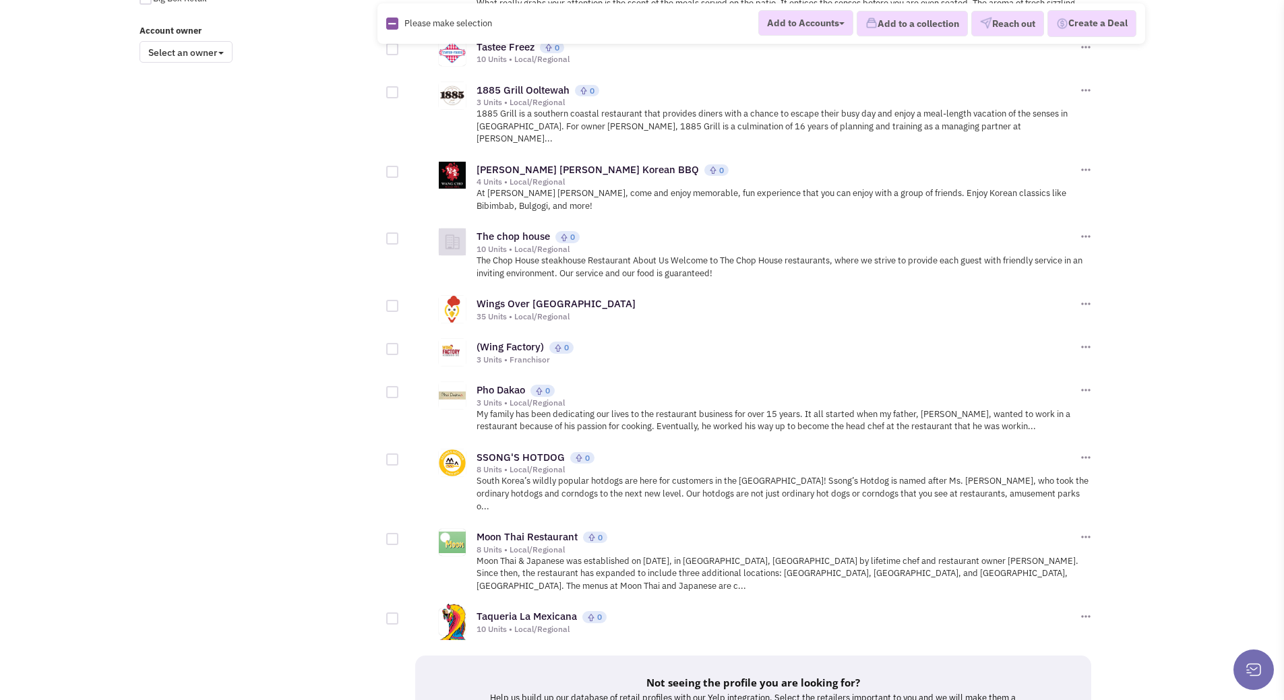
scroll to position [1206, 0]
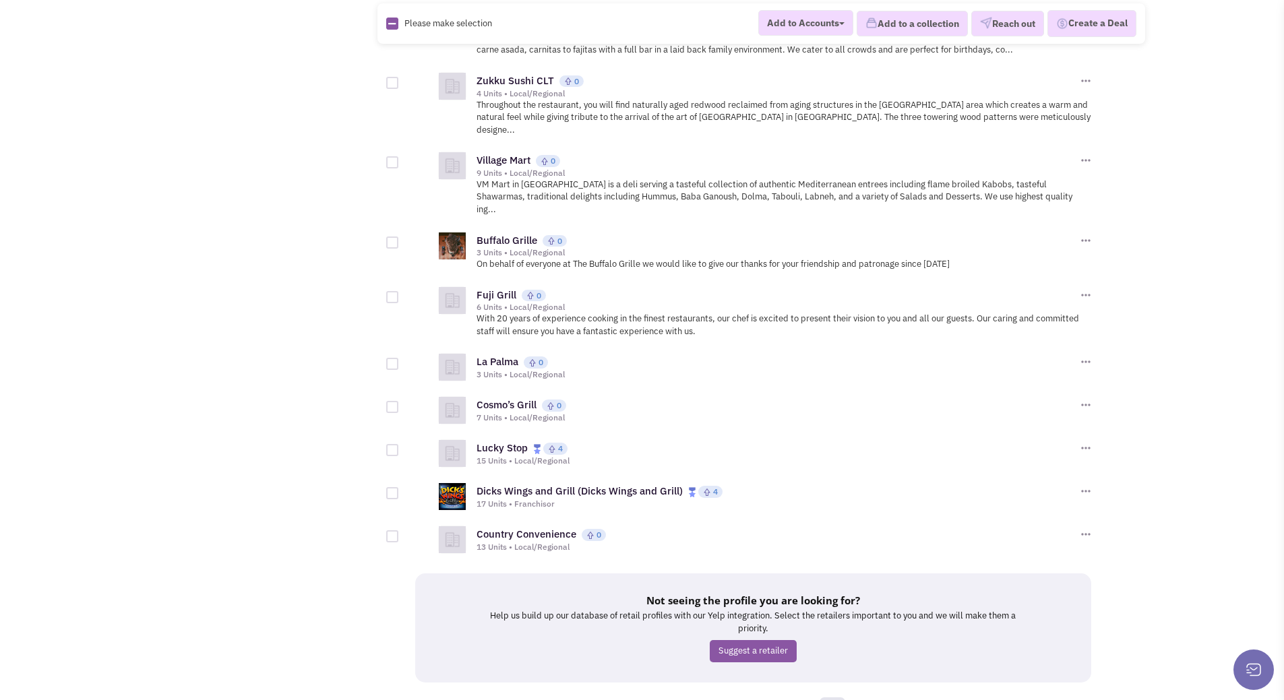
scroll to position [1243, 0]
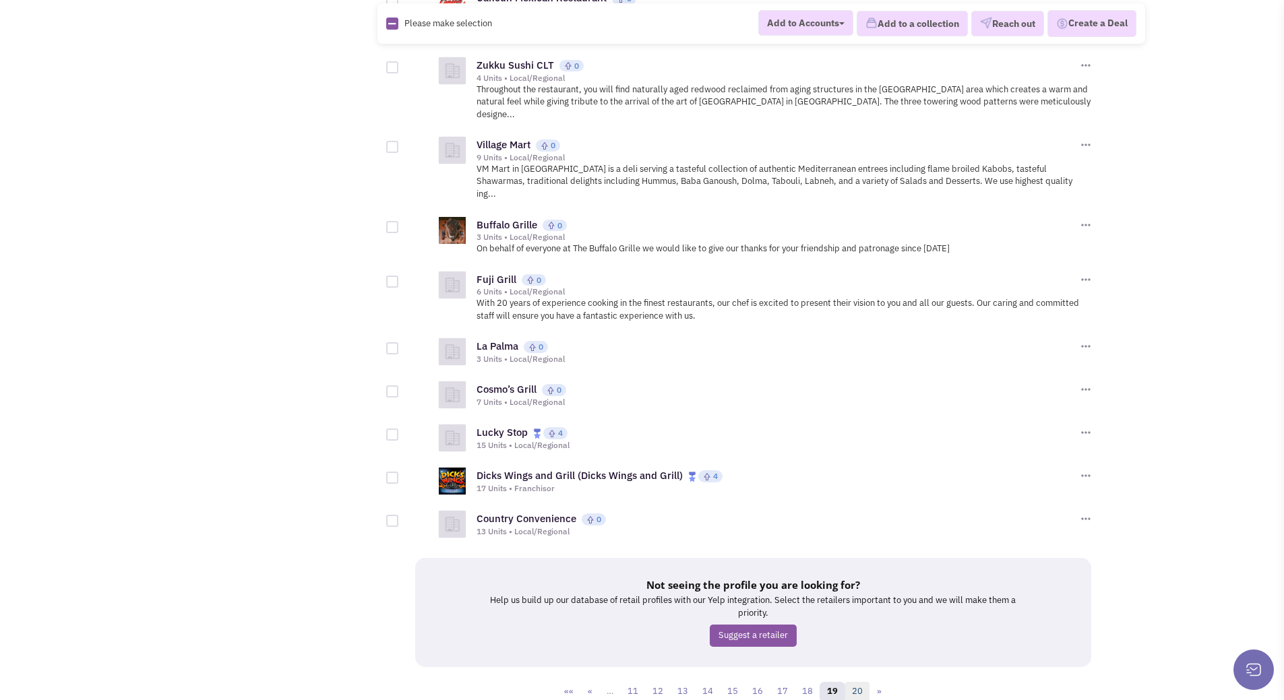
click at [854, 682] on link "20" at bounding box center [857, 692] width 26 height 20
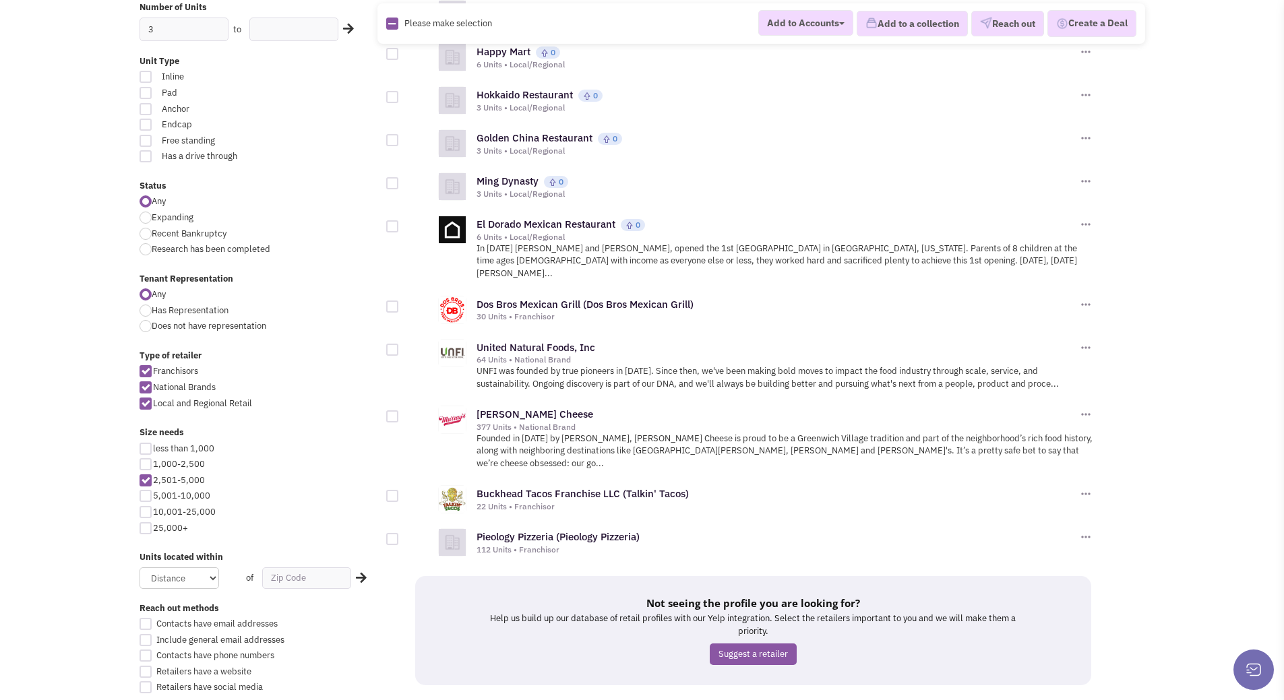
scroll to position [337, 0]
